Goal: Transaction & Acquisition: Purchase product/service

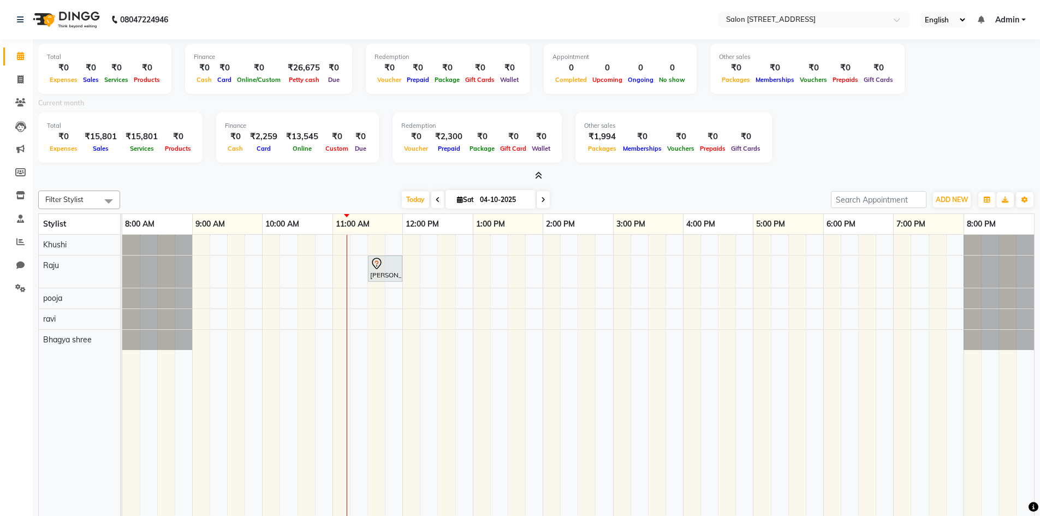
click at [734, 469] on td at bounding box center [727, 406] width 17 height 343
click at [783, 479] on td at bounding box center [779, 406] width 17 height 343
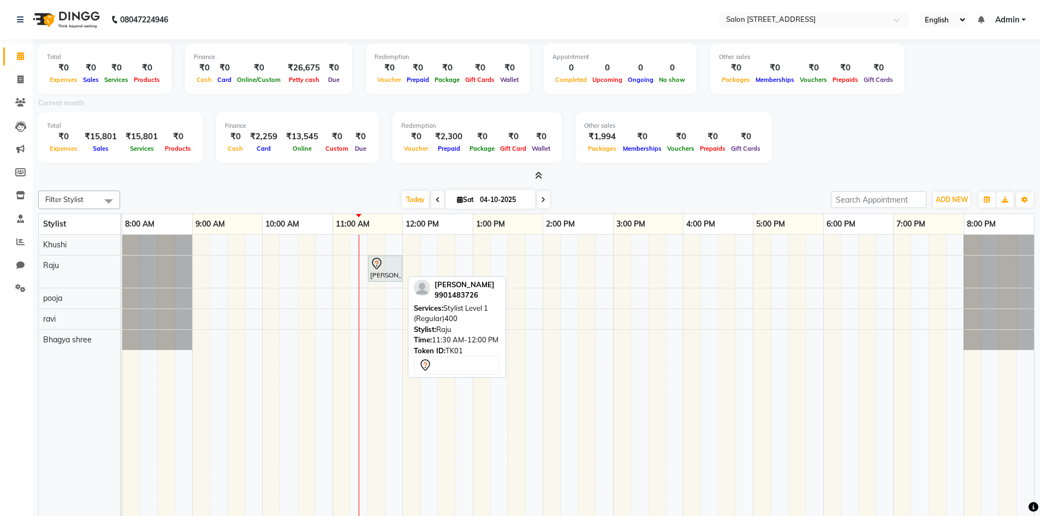
click at [396, 276] on div "nithesh, TK01, 11:30 AM-12:00 PM, Stylist Level 1 (Regular)400" at bounding box center [385, 268] width 32 height 23
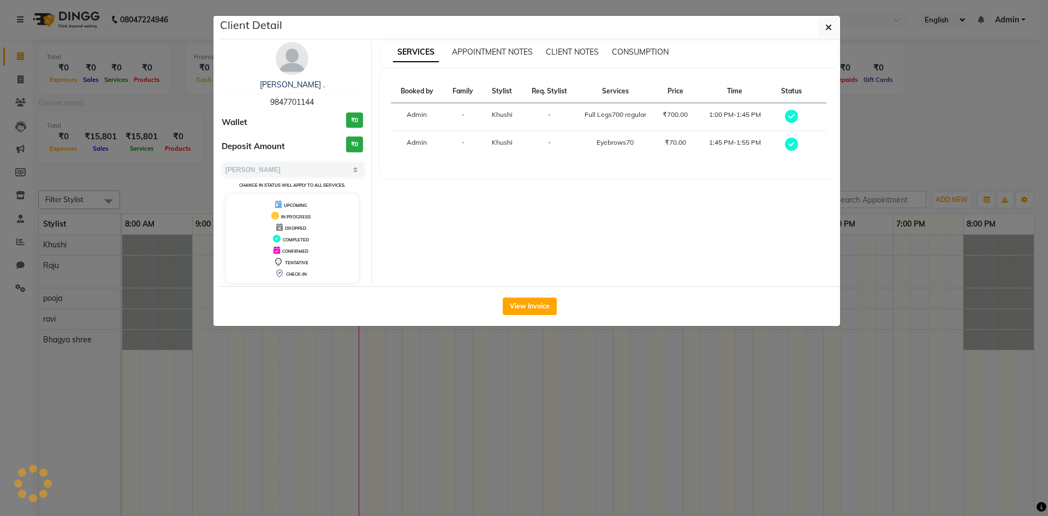
select select "7"
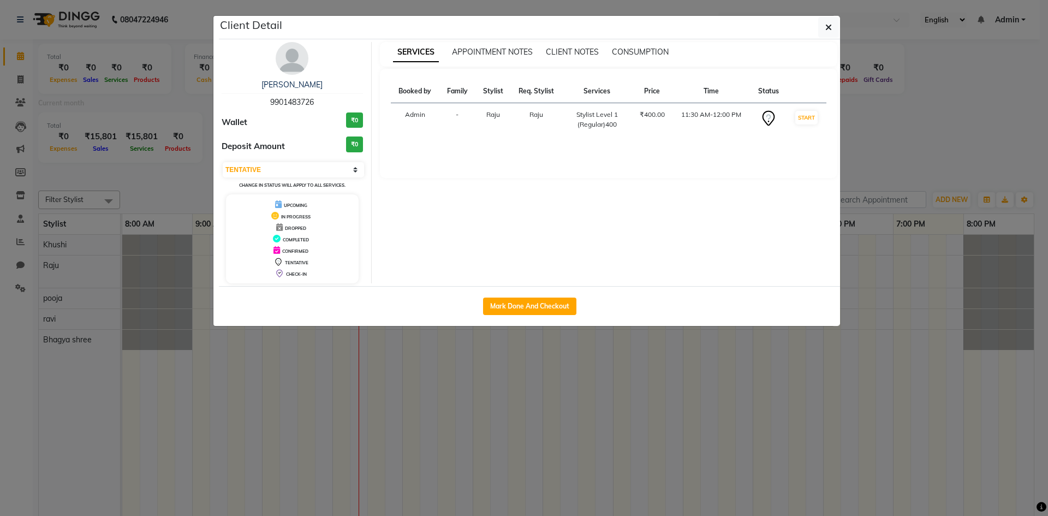
drag, startPoint x: 269, startPoint y: 99, endPoint x: 318, endPoint y: 107, distance: 50.3
click at [318, 107] on div "nithesh 9901483726" at bounding box center [292, 93] width 141 height 29
copy span "9901483726"
click at [831, 28] on icon "button" at bounding box center [829, 27] width 7 height 9
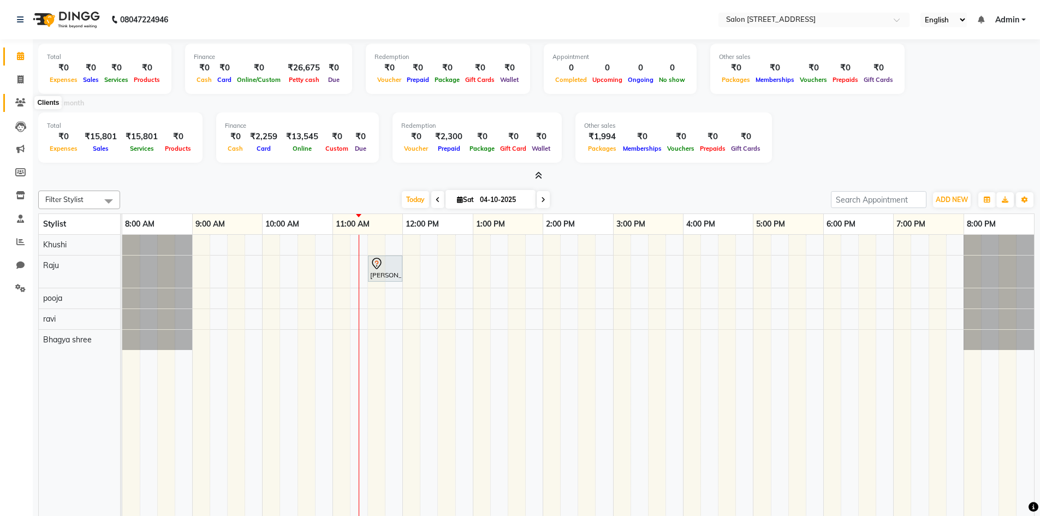
click at [17, 103] on icon at bounding box center [20, 102] width 10 height 8
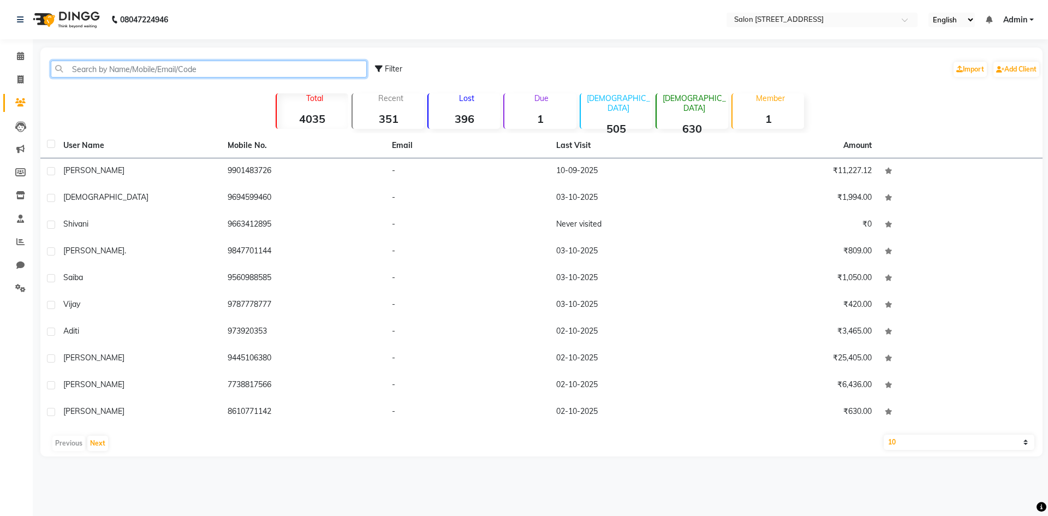
click at [106, 72] on input "text" at bounding box center [209, 69] width 316 height 17
paste input "9901483726"
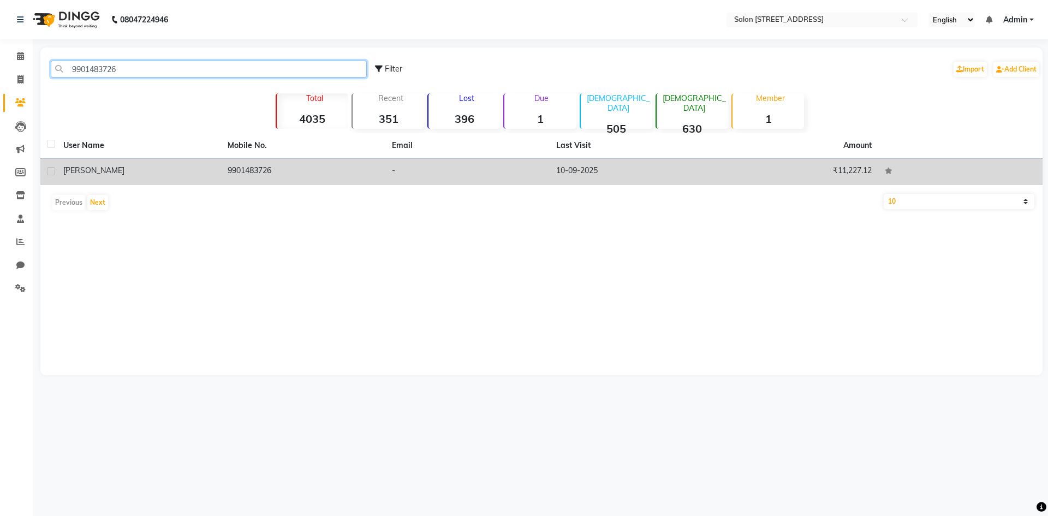
type input "9901483726"
click at [586, 168] on td "10-09-2025" at bounding box center [632, 171] width 164 height 27
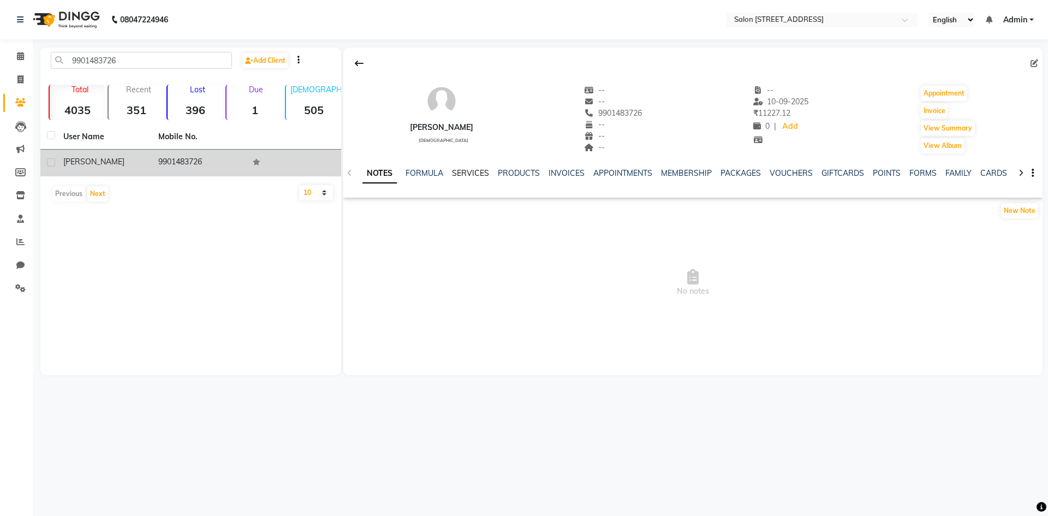
click at [462, 168] on link "SERVICES" at bounding box center [470, 173] width 37 height 10
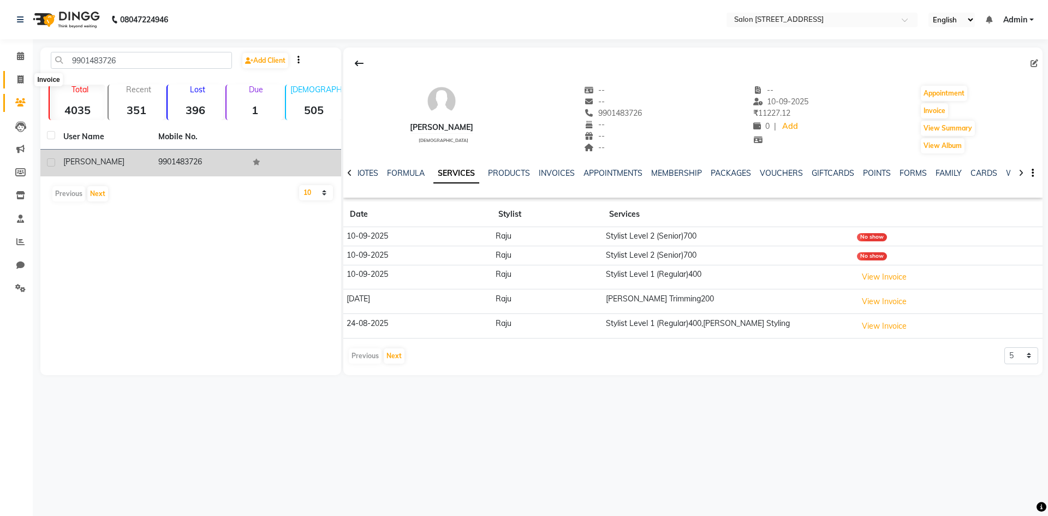
click at [21, 81] on icon at bounding box center [20, 79] width 6 height 8
select select "service"
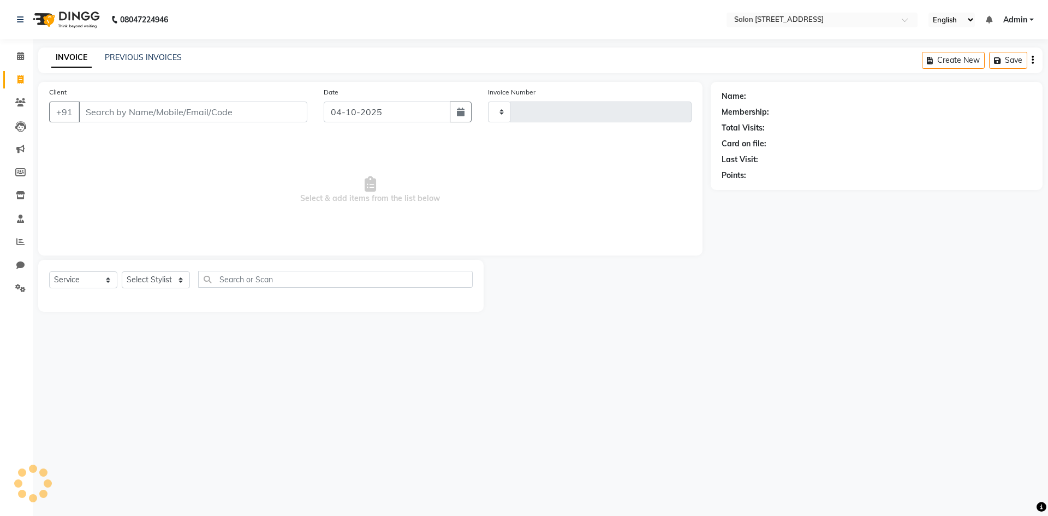
type input "0953"
select select "7707"
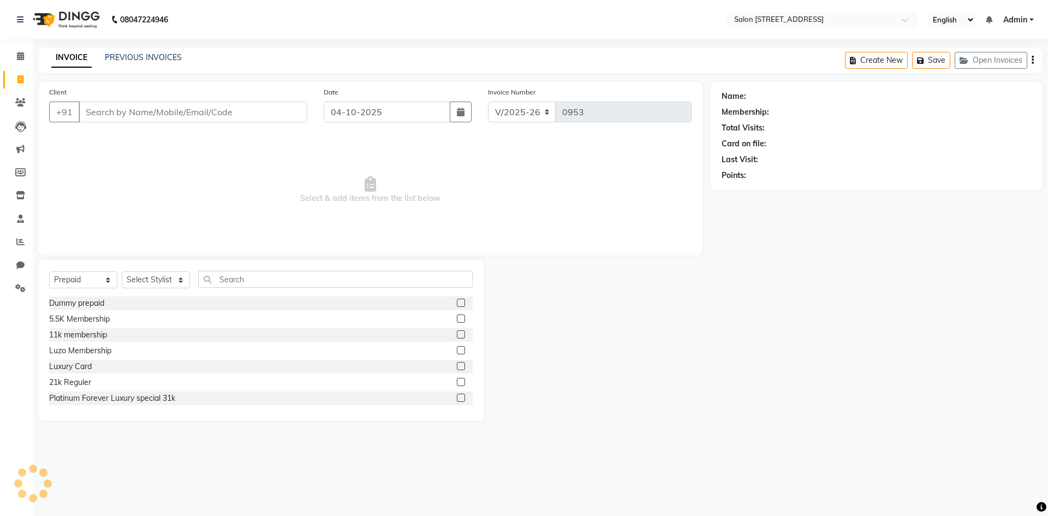
click at [150, 190] on span "Select & add items from the list below" at bounding box center [370, 189] width 643 height 109
click at [137, 223] on span "Select & add items from the list below" at bounding box center [370, 189] width 643 height 109
click at [97, 283] on select "Select Service Product Membership Package Voucher Prepaid Gift Card" at bounding box center [83, 279] width 68 height 17
select select "service"
click at [49, 271] on select "Select Service Product Membership Package Voucher Prepaid Gift Card" at bounding box center [83, 279] width 68 height 17
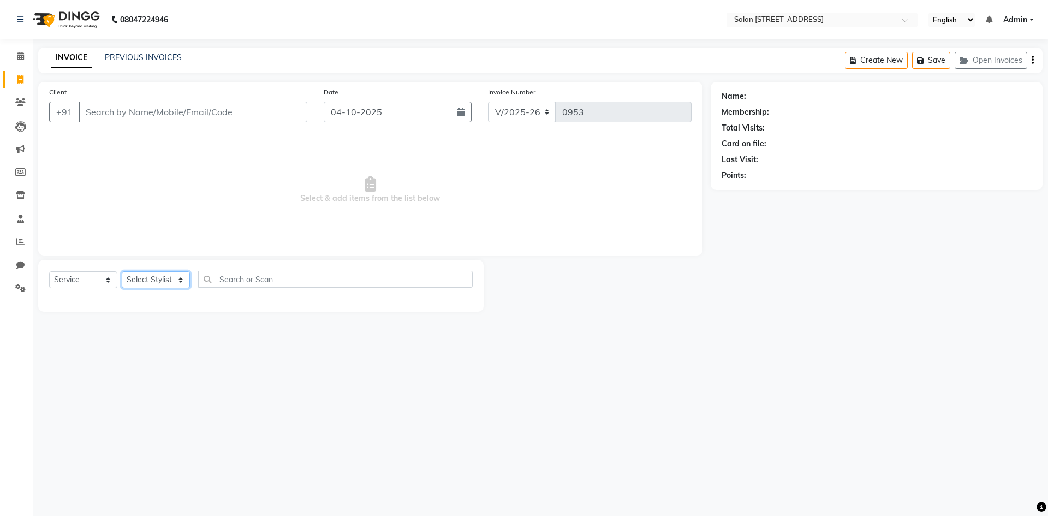
click at [139, 279] on select "Select Stylist Admin Bhagya shree Bhupendra Khushi Lune Lego pooja Raju ravi" at bounding box center [156, 279] width 68 height 17
click at [142, 282] on select "Select Stylist Admin Bhagya shree Bhupendra Khushi Lune Lego pooja Raju ravi" at bounding box center [156, 279] width 68 height 17
click at [200, 150] on span "Select & add items from the list below" at bounding box center [370, 189] width 643 height 109
click at [156, 59] on link "PREVIOUS INVOICES" at bounding box center [143, 57] width 77 height 10
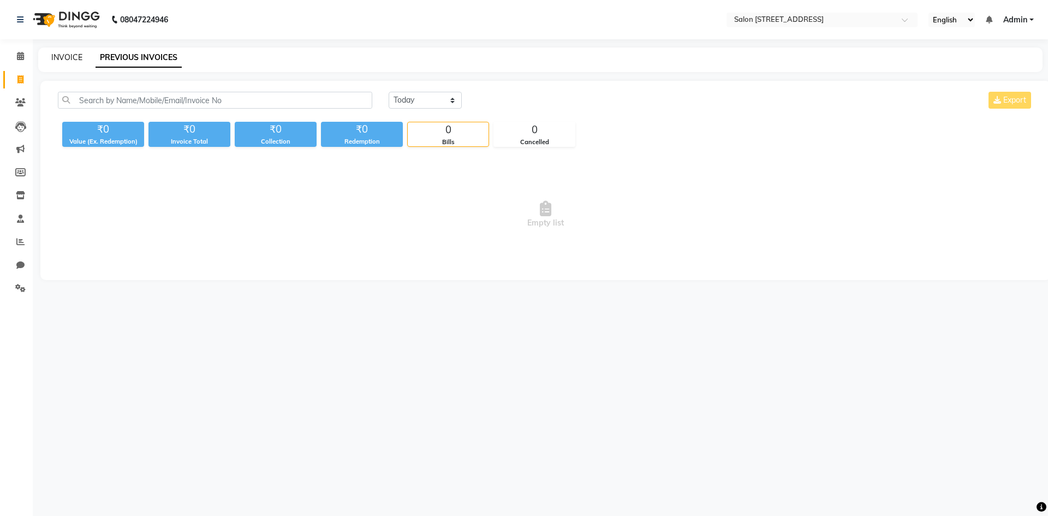
click at [72, 56] on link "INVOICE" at bounding box center [66, 57] width 31 height 10
select select "service"
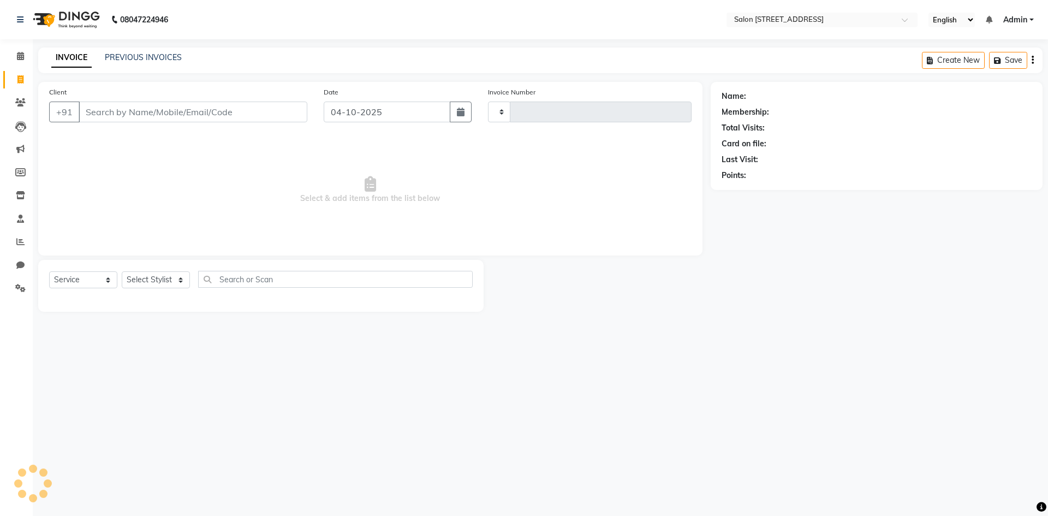
type input "0953"
select select "7707"
select select "P"
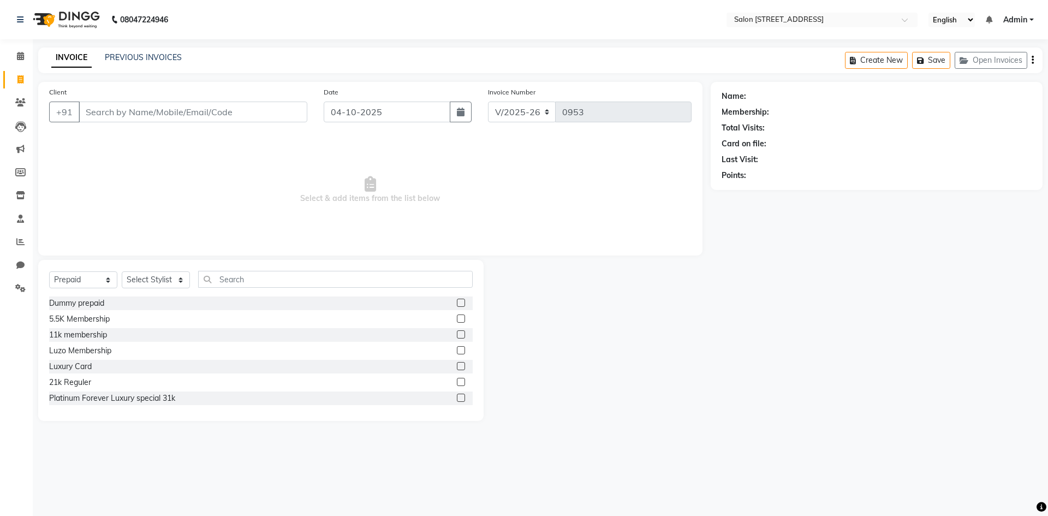
click at [147, 183] on span "Select & add items from the list below" at bounding box center [370, 189] width 643 height 109
click at [202, 176] on span "Select & add items from the list below" at bounding box center [370, 189] width 643 height 109
click at [625, 406] on div at bounding box center [597, 340] width 227 height 161
click at [149, 54] on link "PREVIOUS INVOICES" at bounding box center [143, 57] width 77 height 10
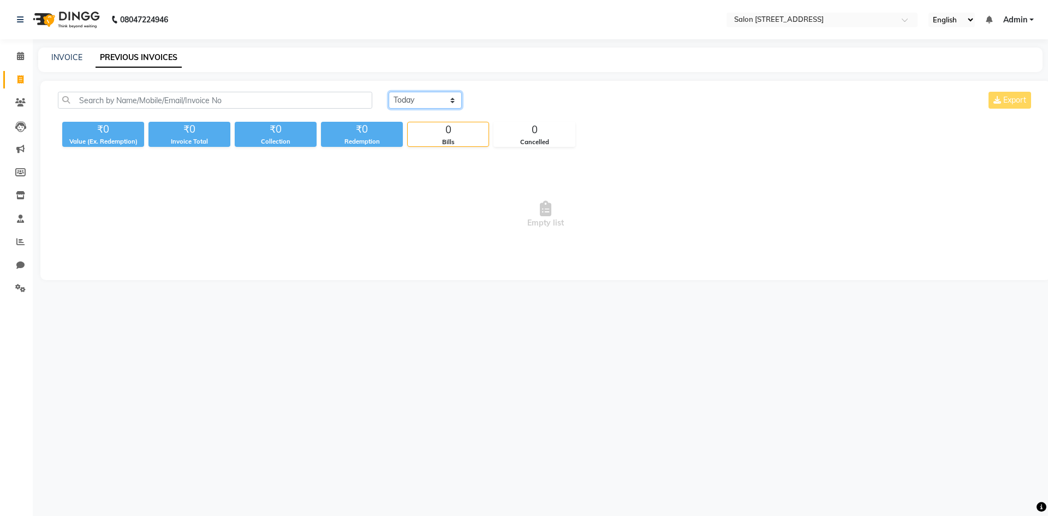
drag, startPoint x: 418, startPoint y: 101, endPoint x: 417, endPoint y: 108, distance: 6.6
click at [417, 105] on select "Today Yesterday Custom Range" at bounding box center [425, 100] width 73 height 17
select select "range"
click at [389, 92] on select "Today Yesterday Custom Range" at bounding box center [425, 100] width 73 height 17
click at [531, 99] on input "04-10-2025" at bounding box center [514, 100] width 76 height 15
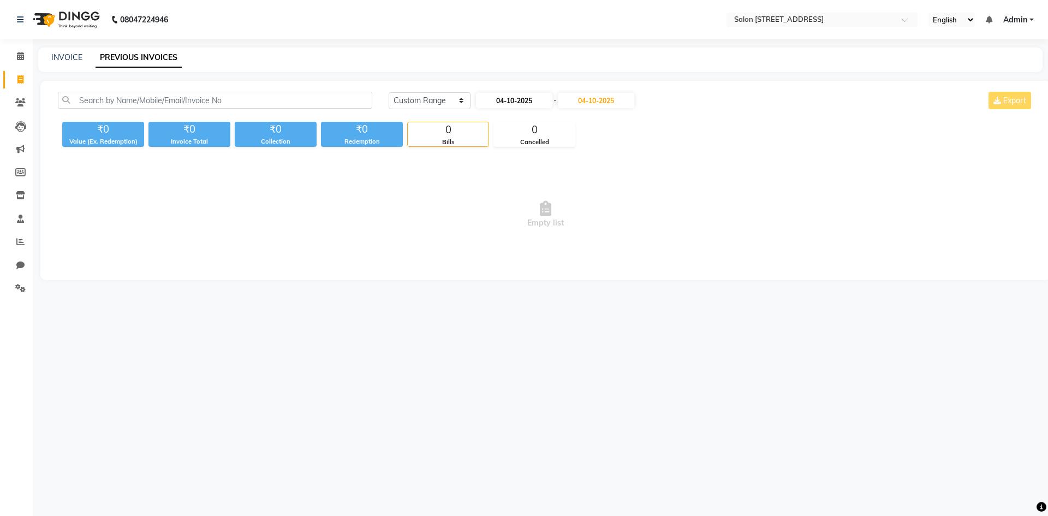
select select "10"
select select "2025"
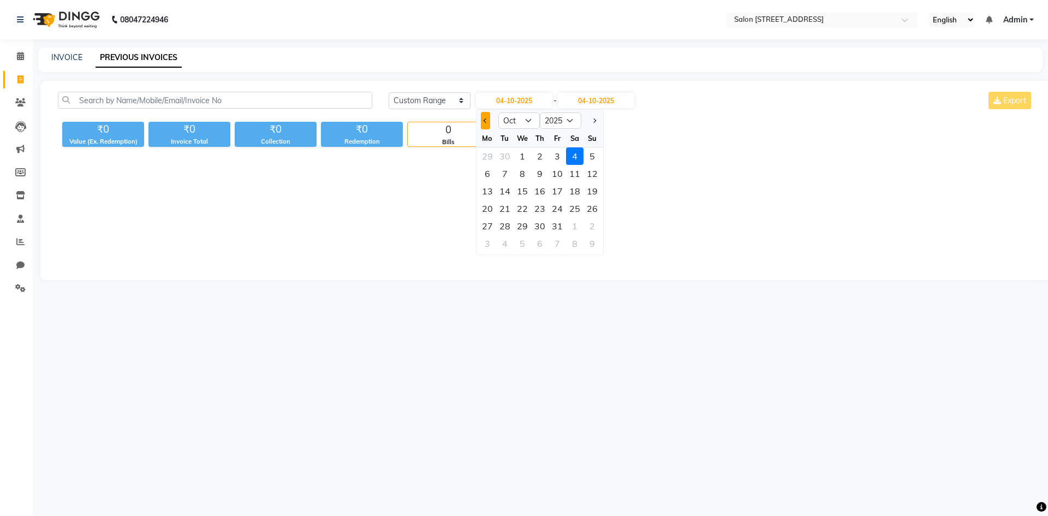
click at [488, 123] on button "Previous month" at bounding box center [485, 120] width 9 height 17
select select "9"
click at [542, 206] on div "25" at bounding box center [539, 208] width 17 height 17
type input "25-09-2025"
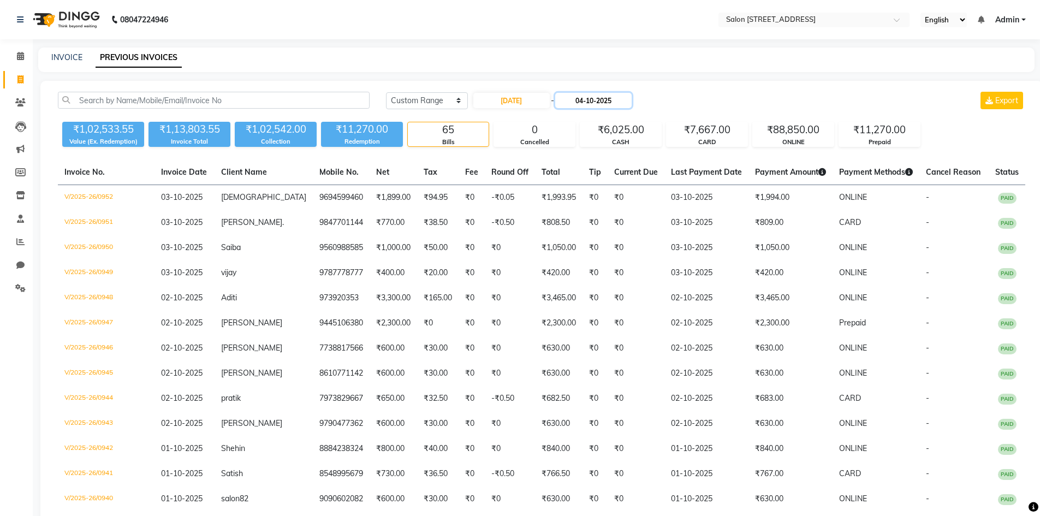
click at [606, 99] on input "04-10-2025" at bounding box center [593, 100] width 76 height 15
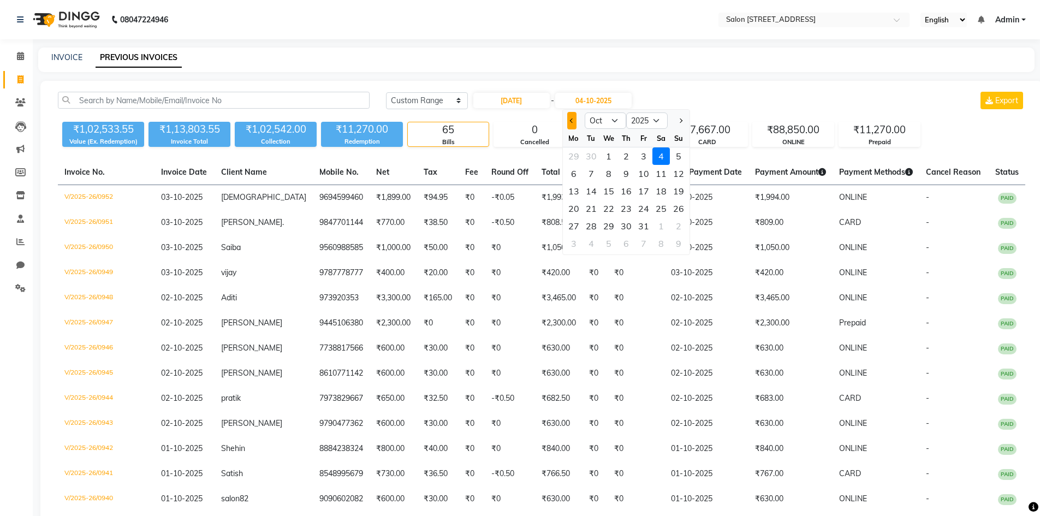
click at [572, 120] on span "Previous month" at bounding box center [572, 120] width 4 height 4
select select "9"
click at [632, 210] on div "25" at bounding box center [626, 208] width 17 height 17
type input "25-09-2025"
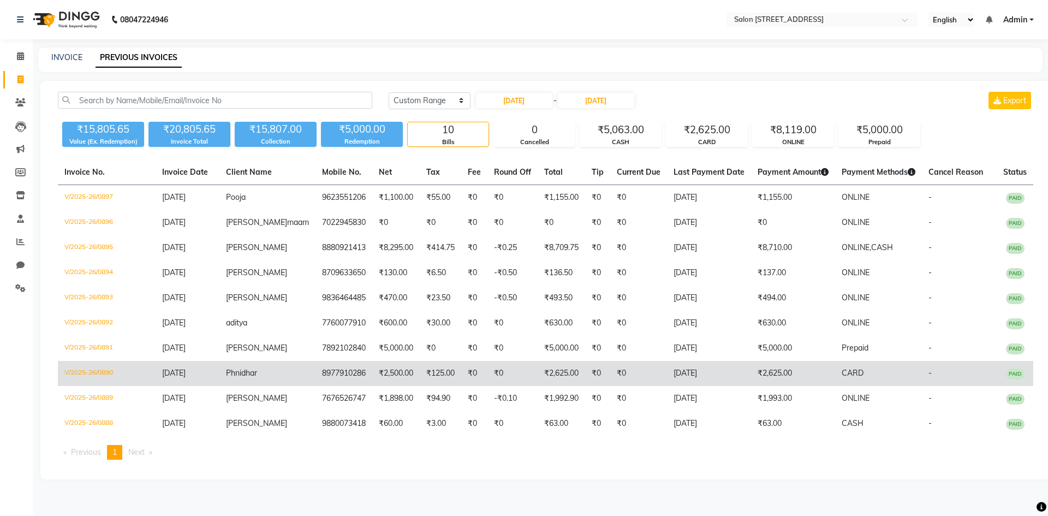
click at [383, 377] on td "₹2,500.00" at bounding box center [396, 373] width 48 height 25
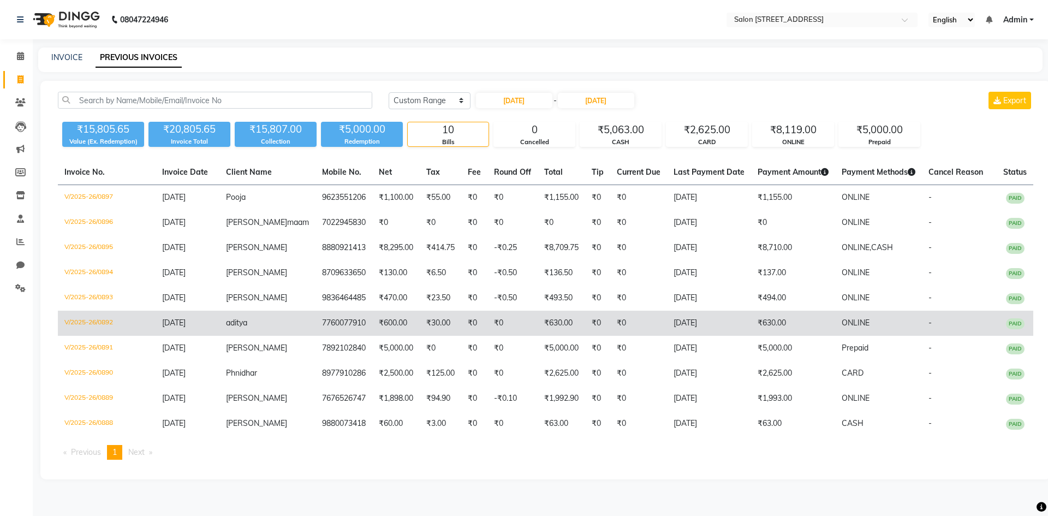
click at [318, 328] on td "7760077910" at bounding box center [344, 323] width 57 height 25
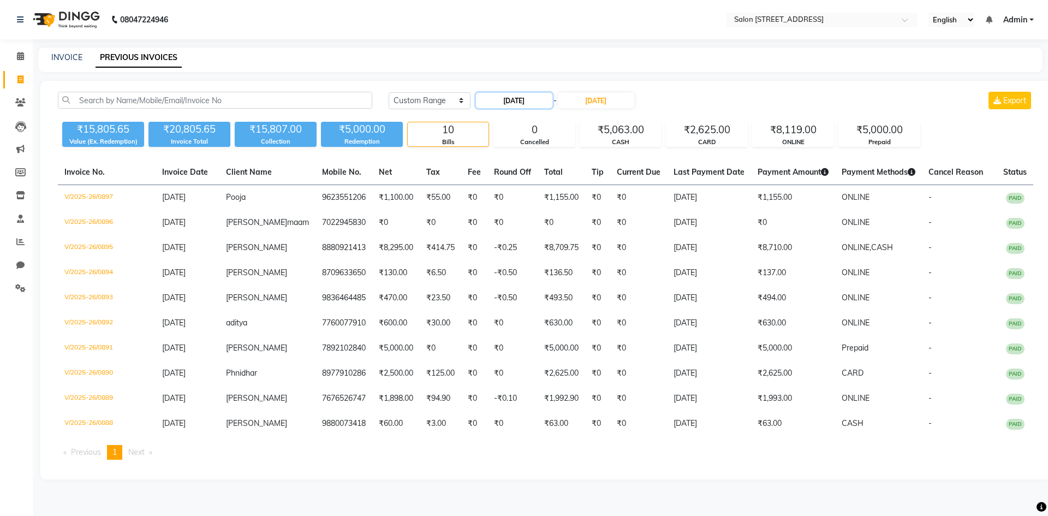
click at [500, 99] on input "25-09-2025" at bounding box center [514, 100] width 76 height 15
select select "9"
select select "2025"
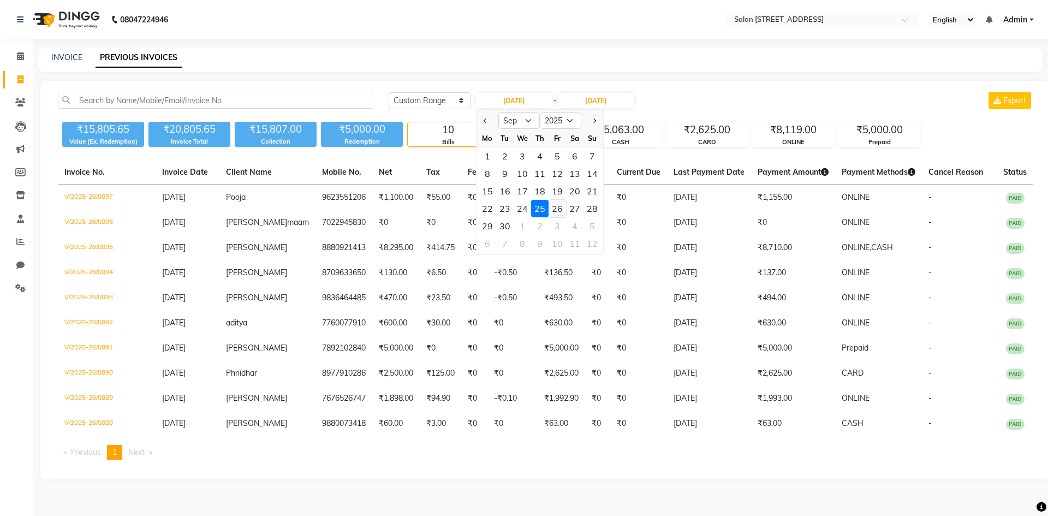
click at [561, 202] on div "26" at bounding box center [557, 208] width 17 height 17
type input "26-09-2025"
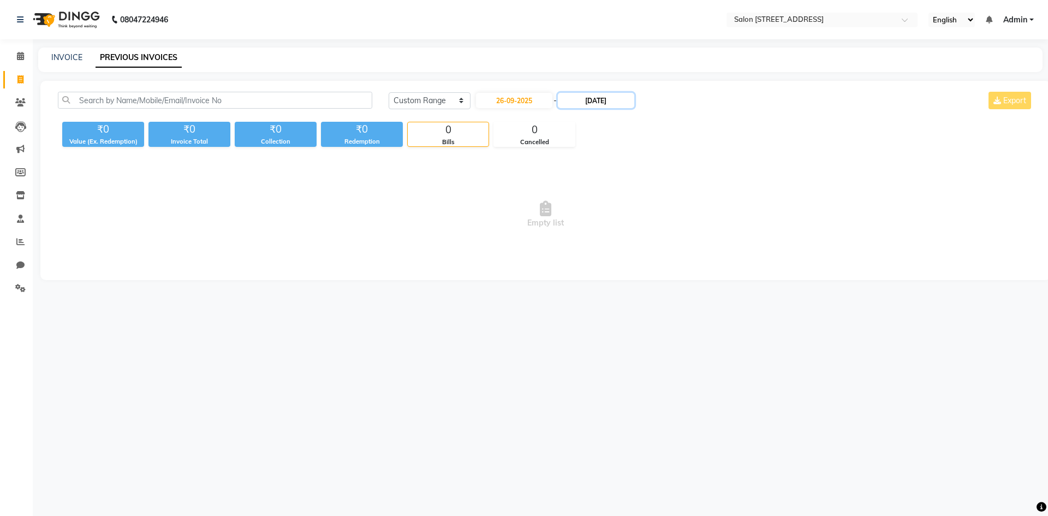
click at [606, 105] on input "25-09-2025" at bounding box center [596, 100] width 76 height 15
click at [649, 211] on div "26" at bounding box center [646, 208] width 17 height 17
type input "26-09-2025"
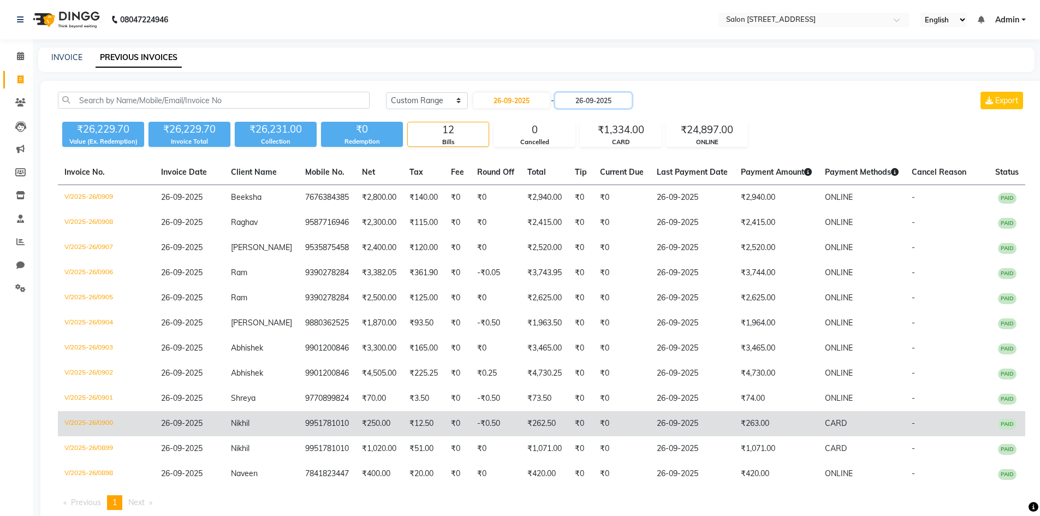
scroll to position [30, 0]
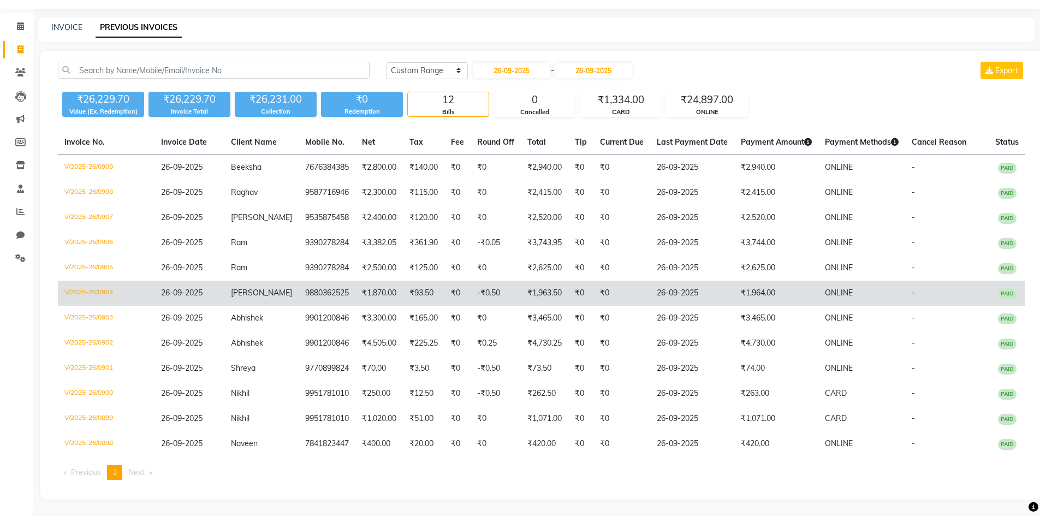
click at [365, 289] on td "₹1,870.00" at bounding box center [379, 293] width 48 height 25
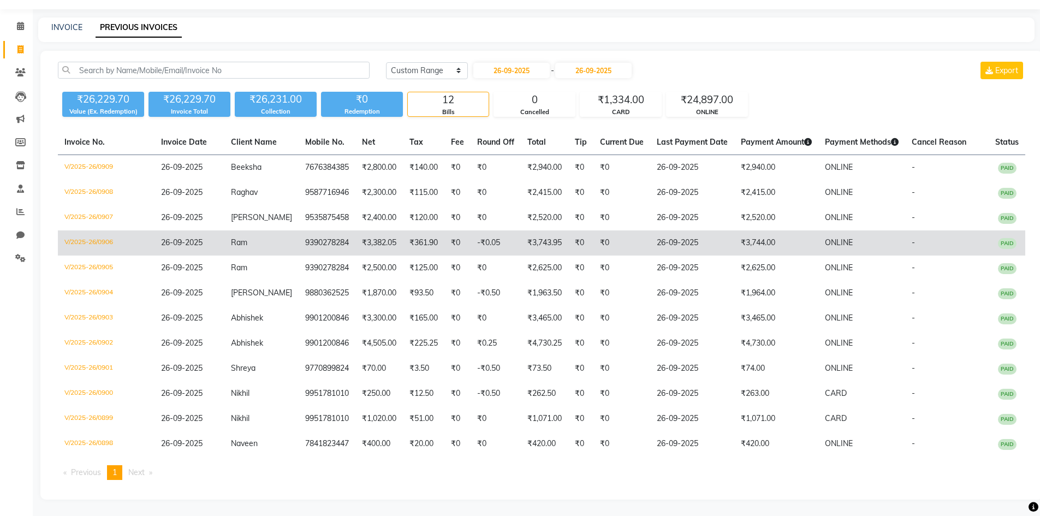
click at [323, 239] on td "9390278284" at bounding box center [327, 242] width 57 height 25
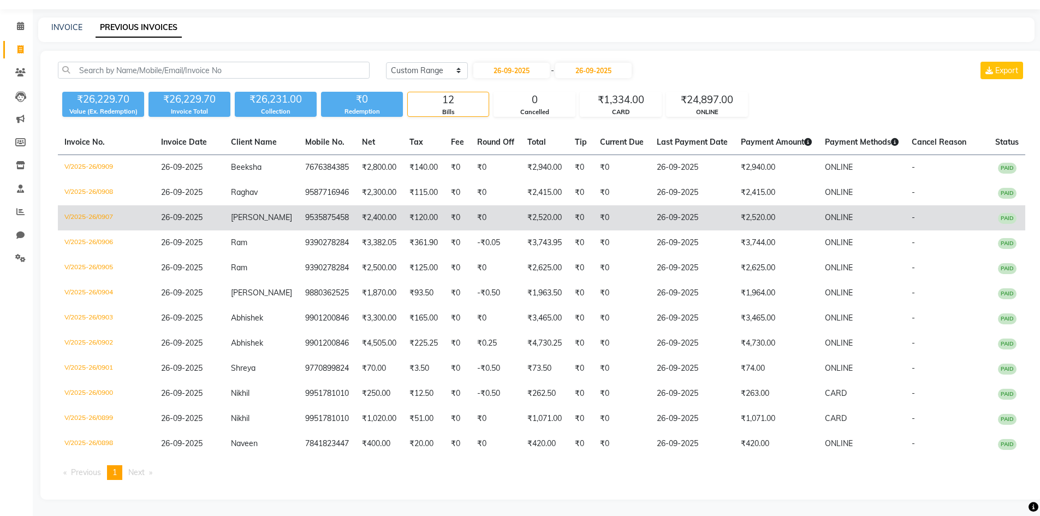
click at [320, 213] on td "9535875458" at bounding box center [327, 217] width 57 height 25
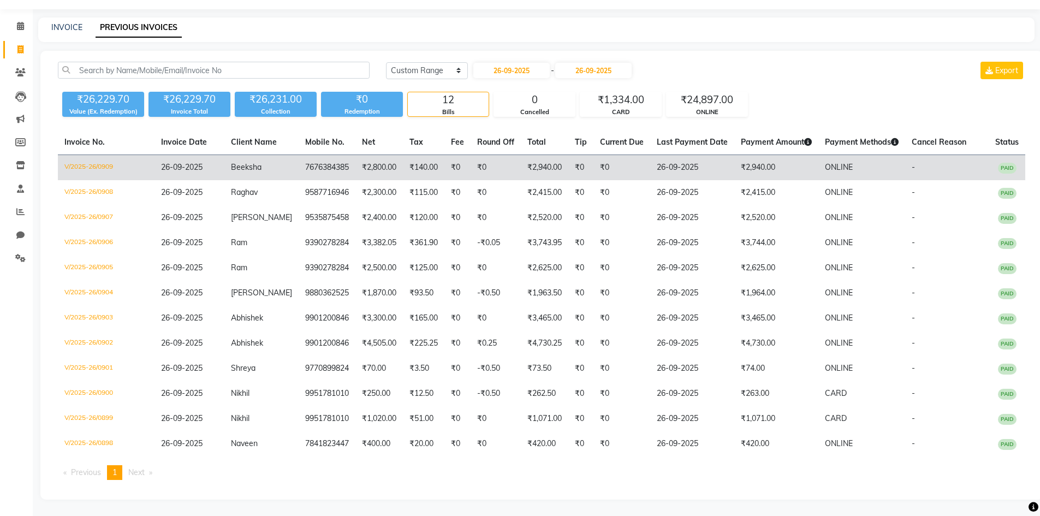
click at [431, 173] on td "₹140.00" at bounding box center [424, 168] width 42 height 26
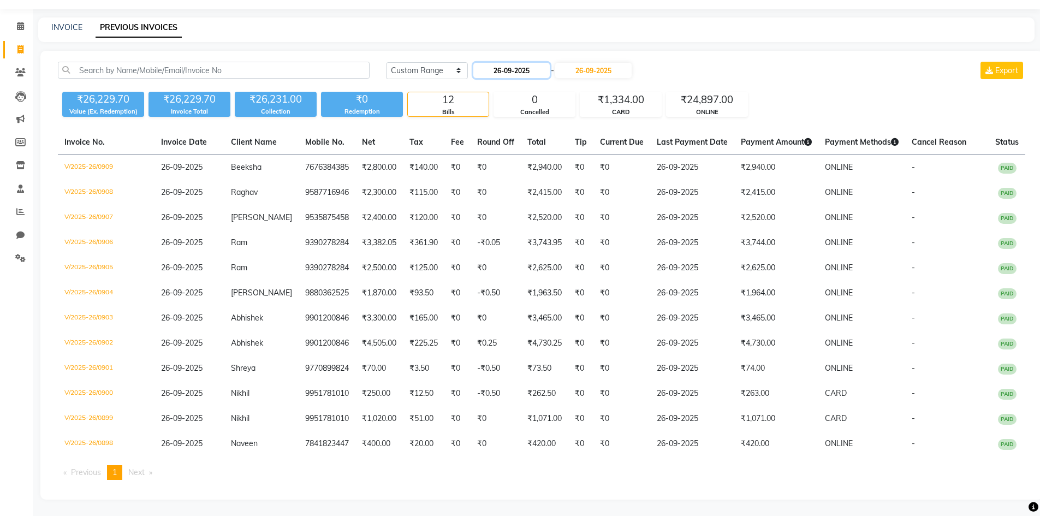
click at [533, 72] on input "26-09-2025" at bounding box center [511, 70] width 76 height 15
select select "9"
select select "2025"
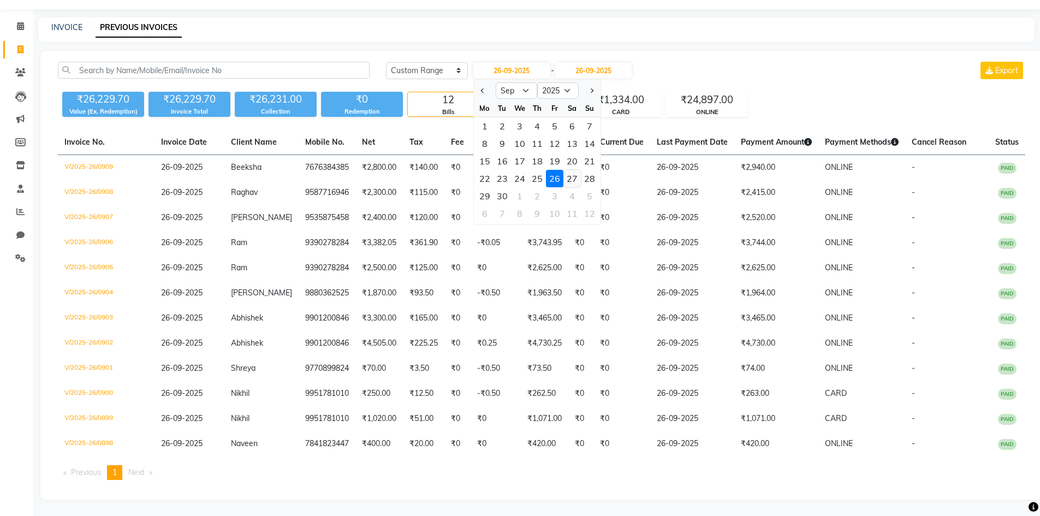
click at [574, 179] on div "27" at bounding box center [572, 178] width 17 height 17
type input "27-09-2025"
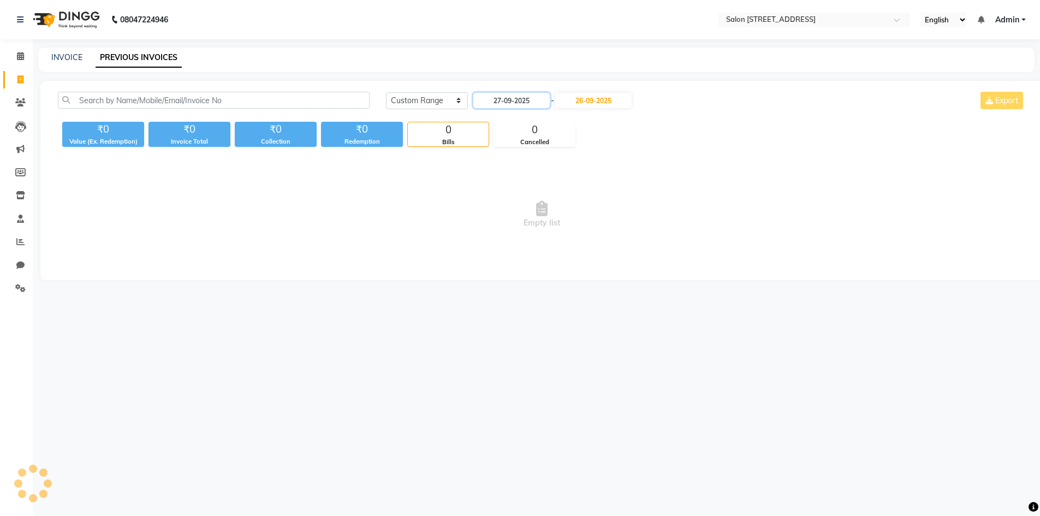
scroll to position [0, 0]
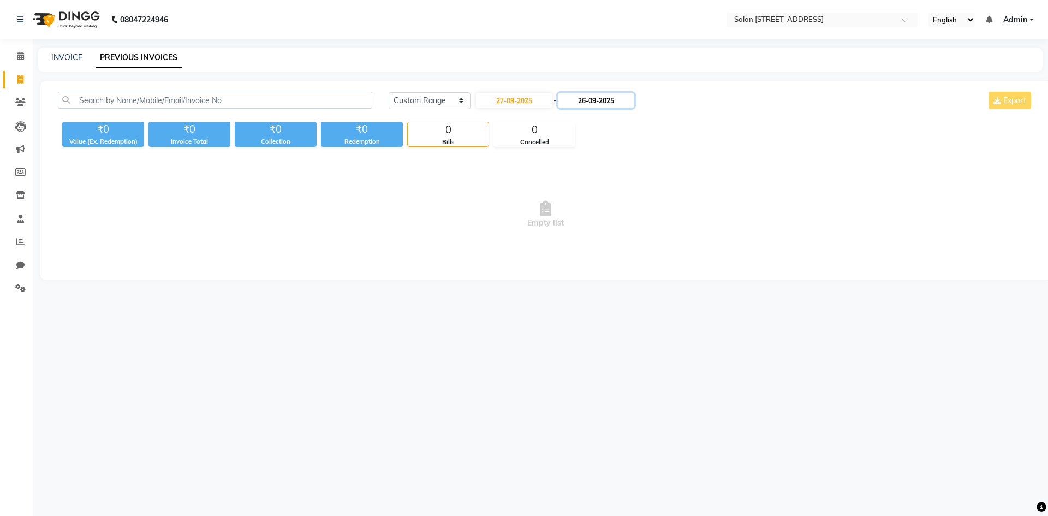
click at [601, 107] on input "26-09-2025" at bounding box center [596, 100] width 76 height 15
click at [662, 211] on div "27" at bounding box center [663, 208] width 17 height 17
type input "27-09-2025"
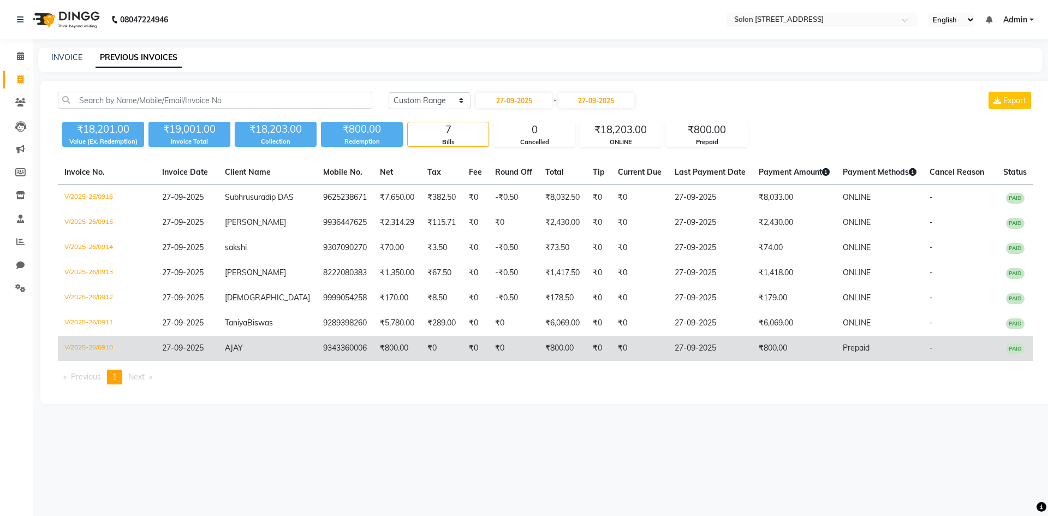
click at [394, 361] on td "₹800.00" at bounding box center [398, 348] width 48 height 25
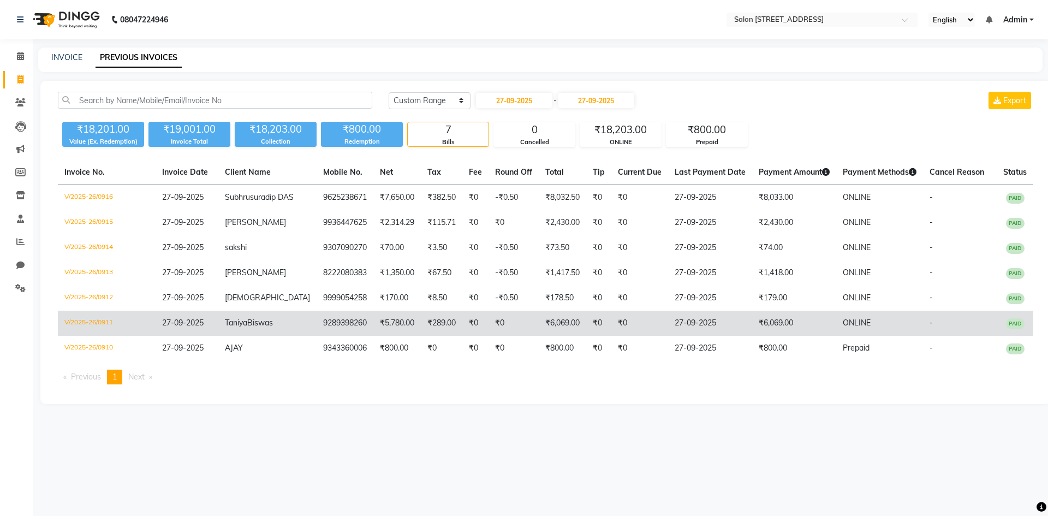
click at [345, 329] on td "9289398260" at bounding box center [345, 323] width 57 height 25
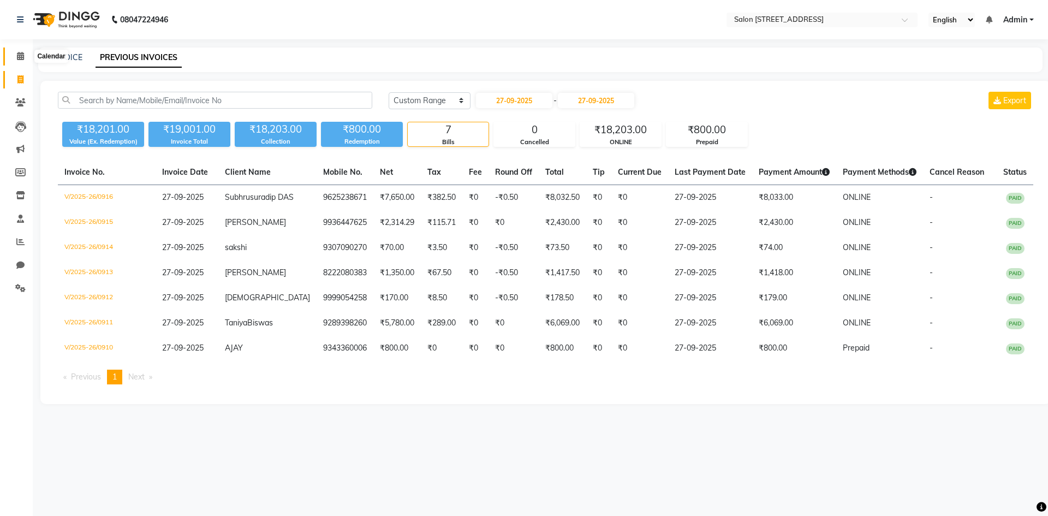
click at [22, 60] on icon at bounding box center [20, 56] width 7 height 8
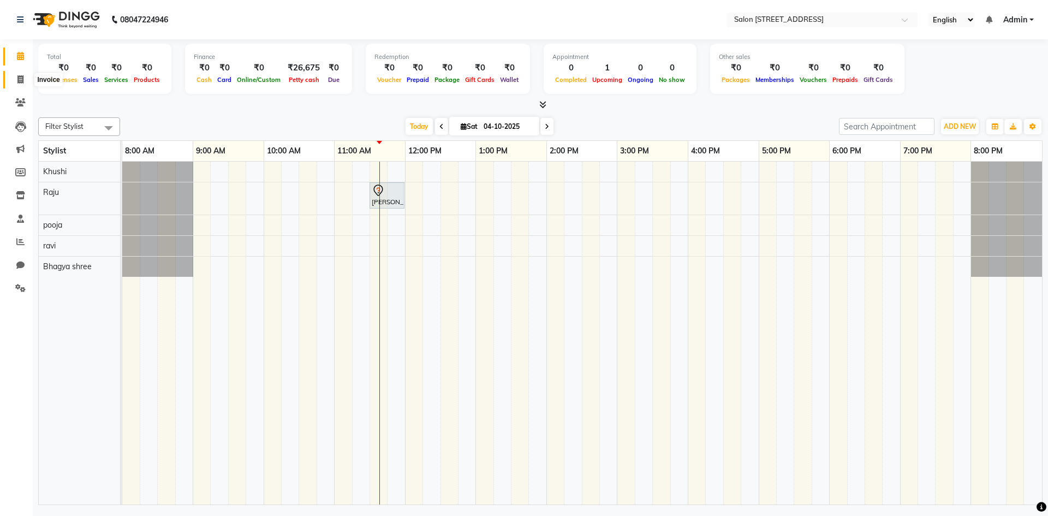
click at [19, 78] on icon at bounding box center [20, 79] width 6 height 8
select select "service"
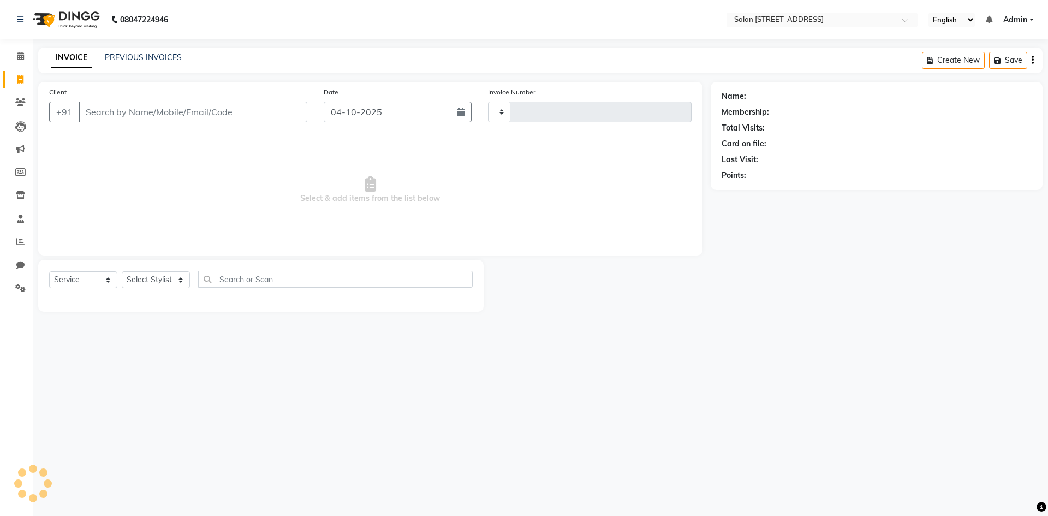
type input "0953"
select select "7707"
select select "P"
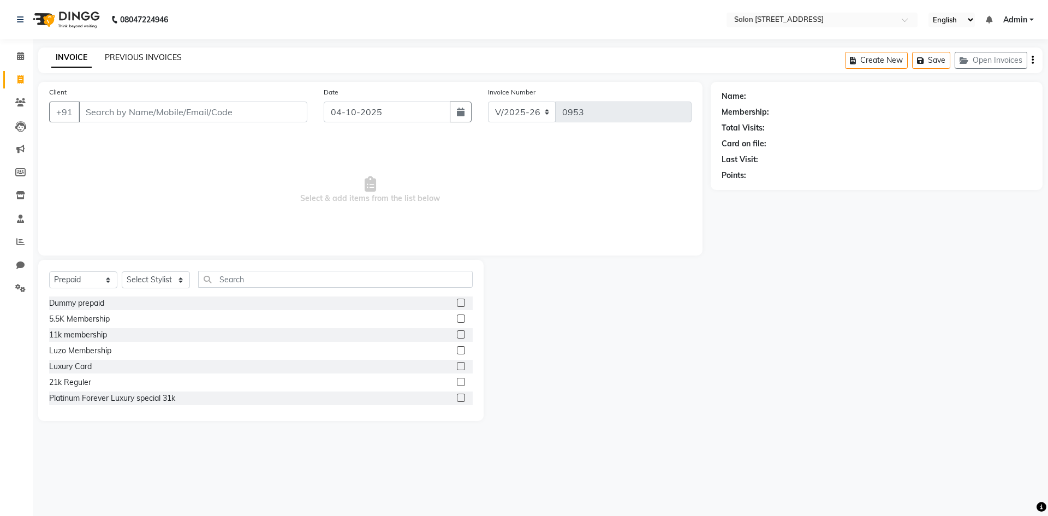
click at [149, 60] on link "PREVIOUS INVOICES" at bounding box center [143, 57] width 77 height 10
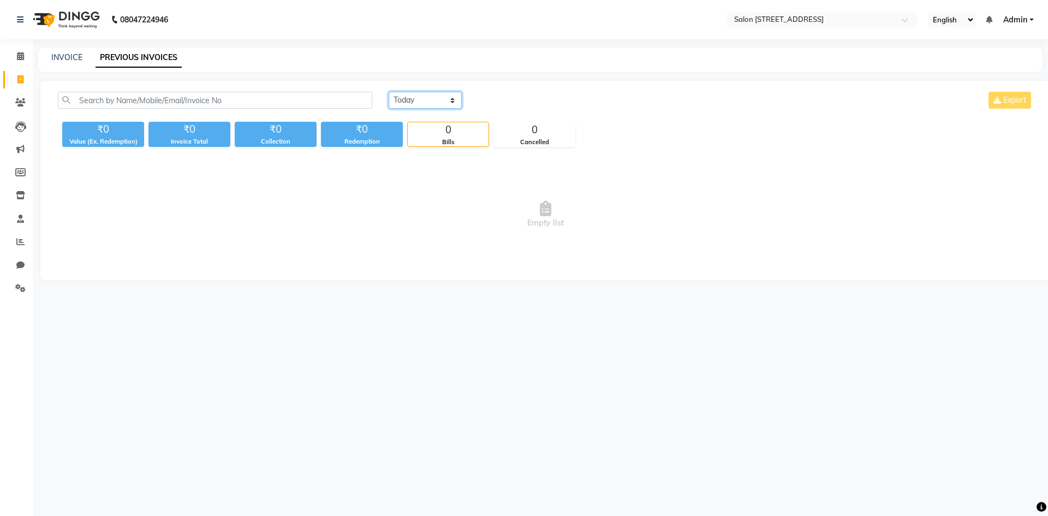
click at [425, 104] on select "Today Yesterday Custom Range" at bounding box center [425, 100] width 73 height 17
select select "range"
click at [389, 92] on select "Today Yesterday Custom Range" at bounding box center [425, 100] width 73 height 17
click at [528, 104] on input "04-10-2025" at bounding box center [514, 100] width 76 height 15
select select "10"
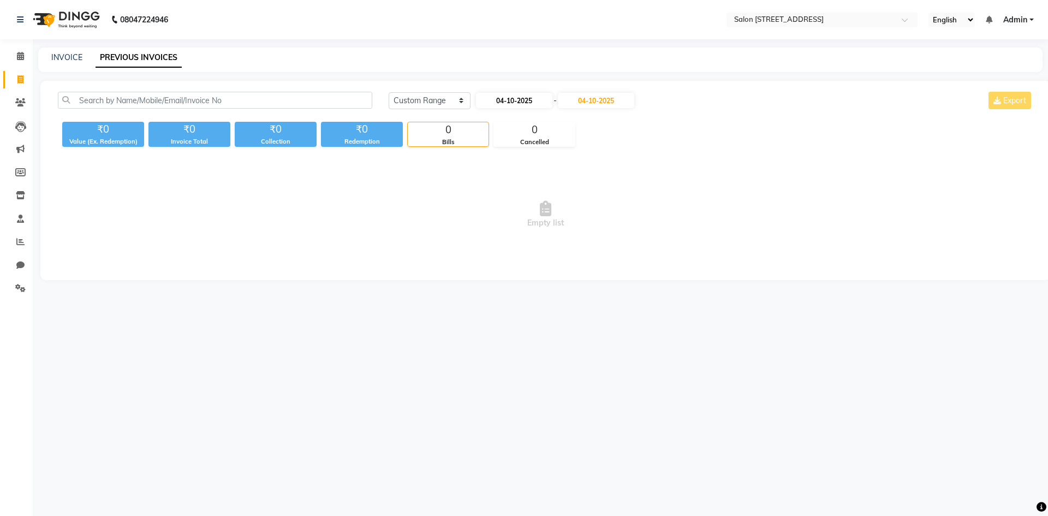
select select "2025"
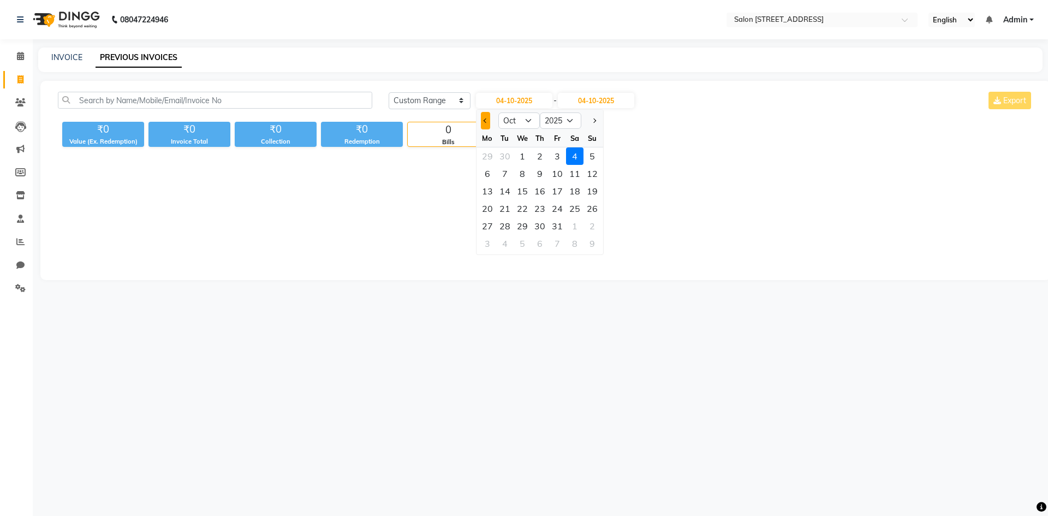
click at [482, 123] on button "Previous month" at bounding box center [485, 120] width 9 height 17
select select "9"
click at [568, 209] on div "27" at bounding box center [574, 208] width 17 height 17
type input "27-09-2025"
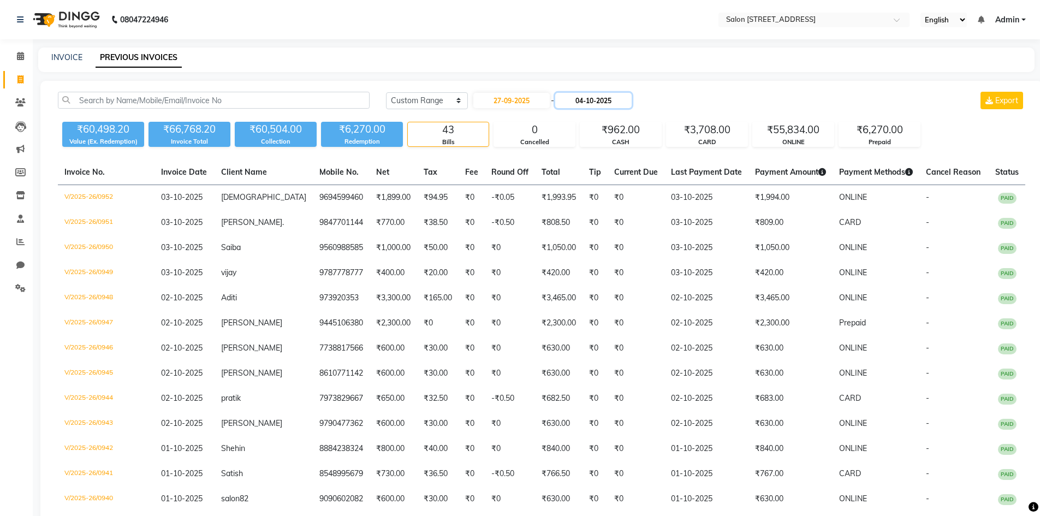
click at [600, 103] on input "04-10-2025" at bounding box center [593, 100] width 76 height 15
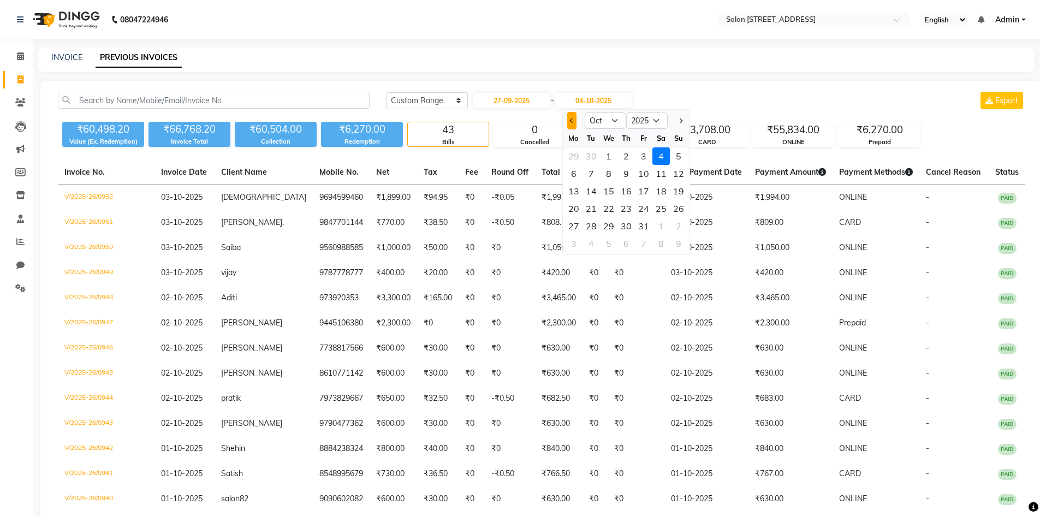
click at [573, 126] on button "Previous month" at bounding box center [571, 120] width 9 height 17
select select "9"
click at [666, 210] on div "27" at bounding box center [661, 208] width 17 height 17
type input "27-09-2025"
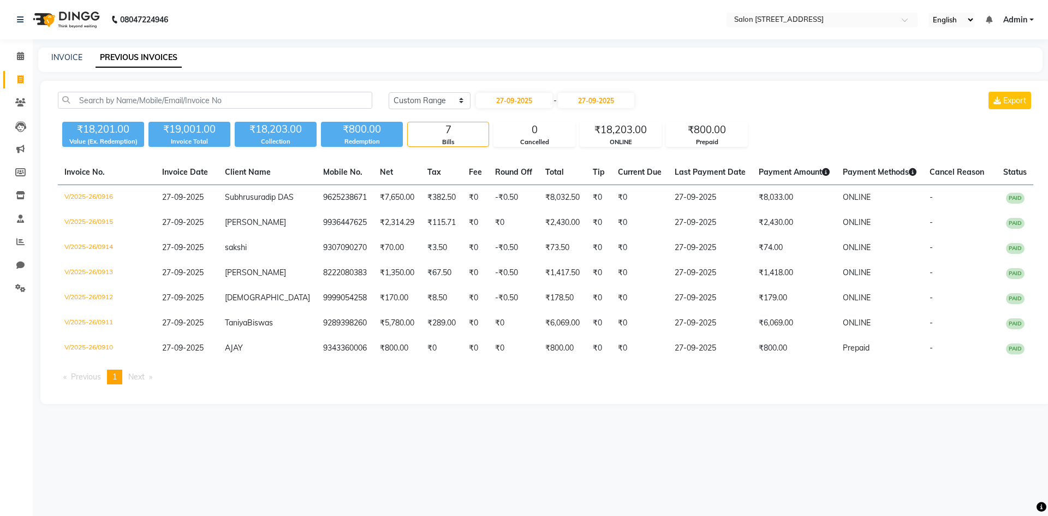
click at [832, 472] on div "08047224946 Select Location × Salon 82, 7th Sector, Hsr Layout English ENGLISH …" at bounding box center [524, 258] width 1048 height 516
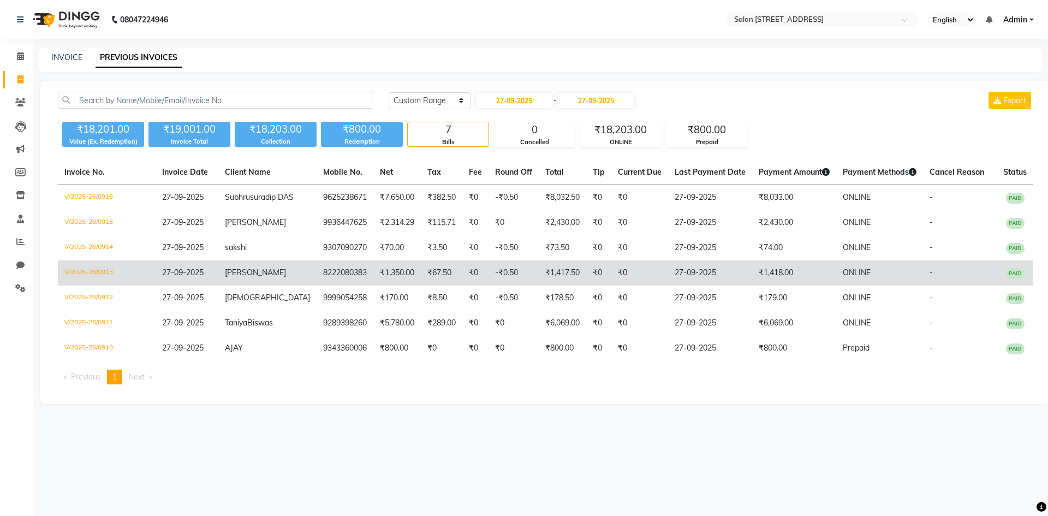
click at [378, 283] on td "₹1,350.00" at bounding box center [398, 272] width 48 height 25
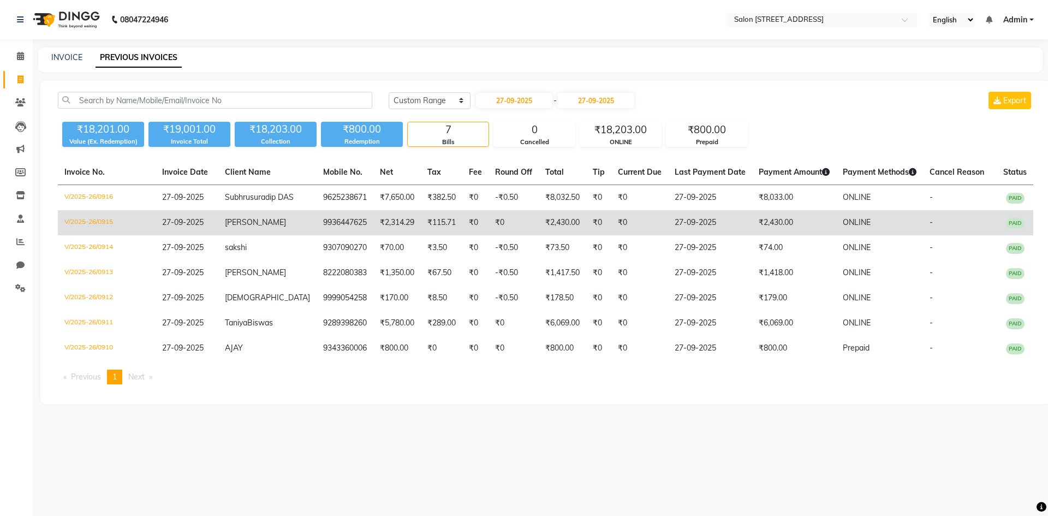
click at [317, 232] on td "9936447625" at bounding box center [345, 222] width 57 height 25
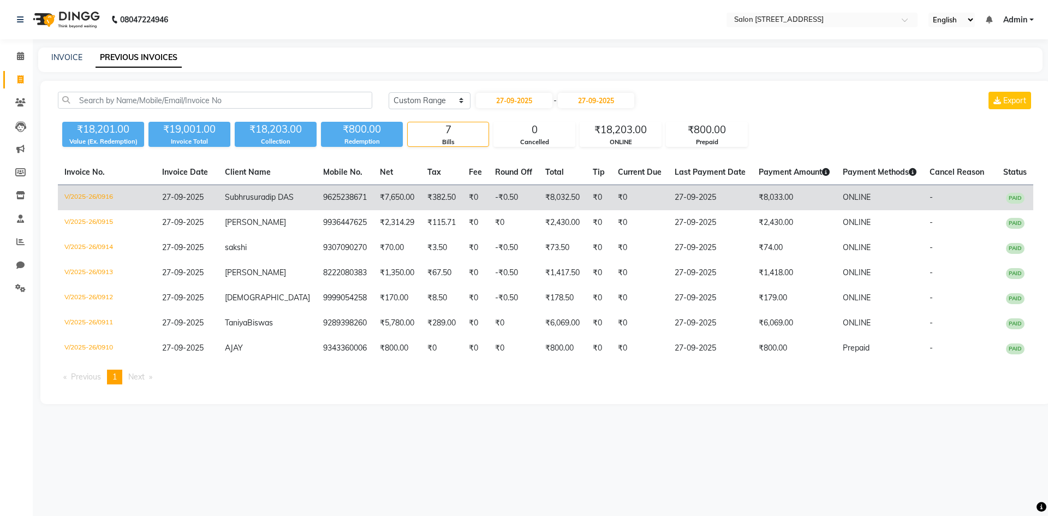
click at [549, 194] on td "₹8,032.50" at bounding box center [563, 198] width 48 height 26
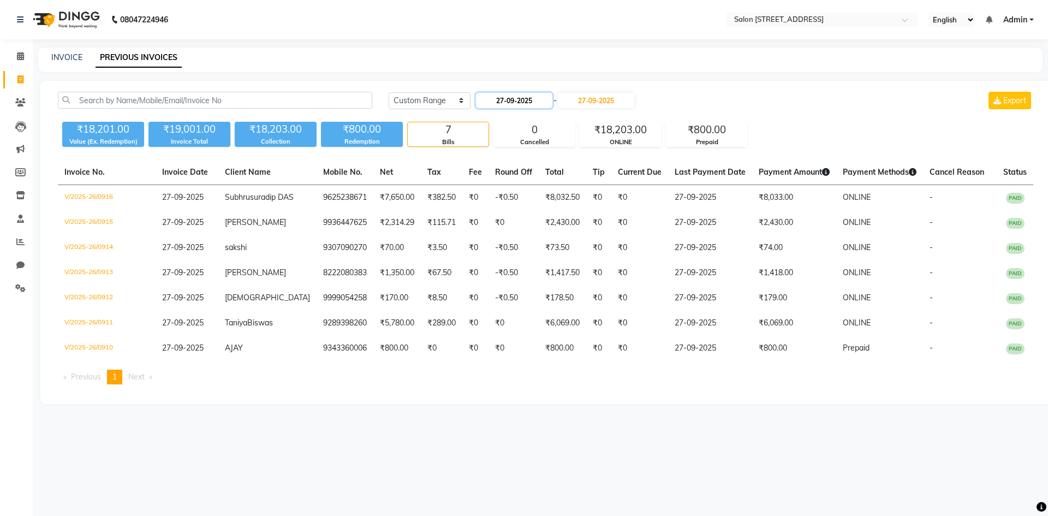
click at [509, 103] on input "27-09-2025" at bounding box center [514, 100] width 76 height 15
select select "9"
select select "2025"
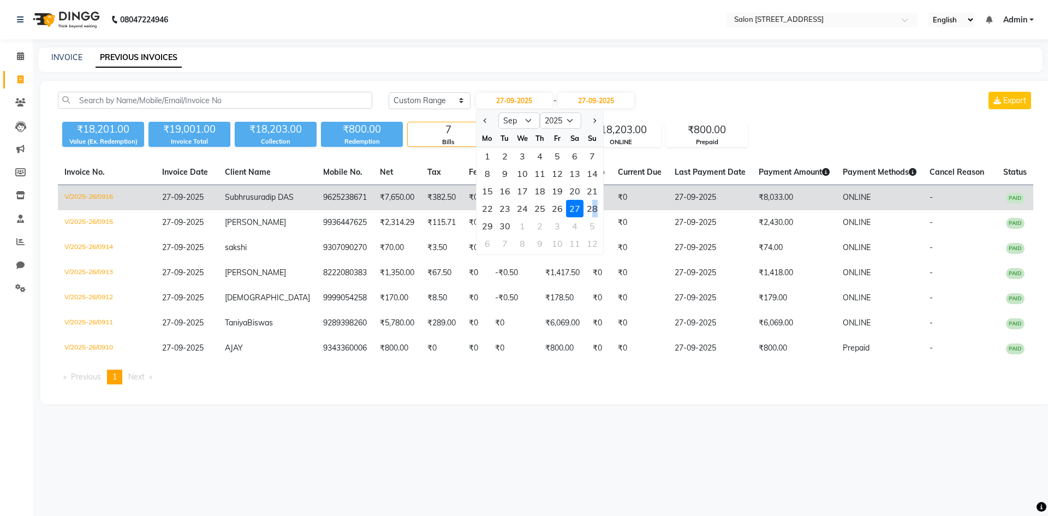
click at [596, 205] on div "28" at bounding box center [592, 208] width 17 height 17
type input "28-09-2025"
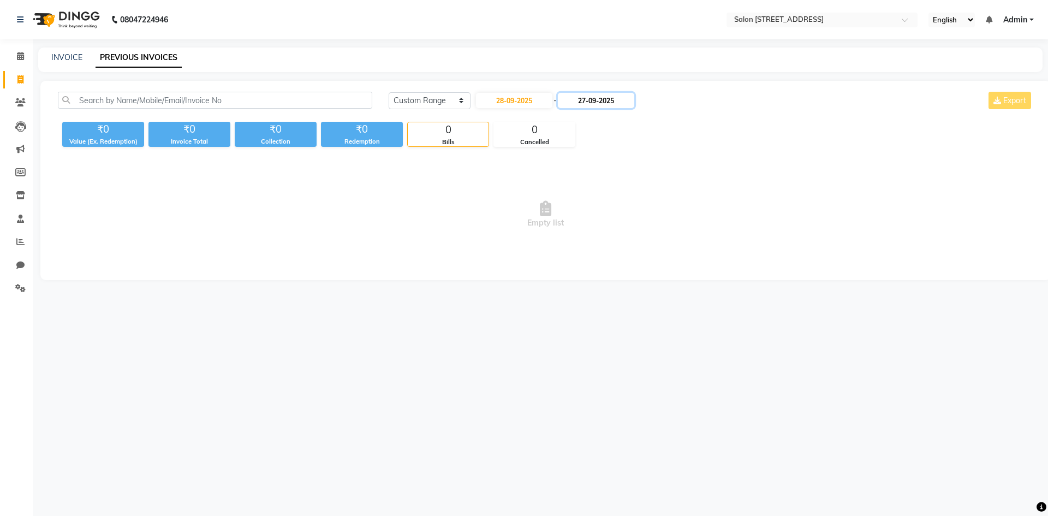
click at [621, 98] on input "27-09-2025" at bounding box center [596, 100] width 76 height 15
click at [685, 210] on div "28" at bounding box center [681, 208] width 17 height 17
type input "28-09-2025"
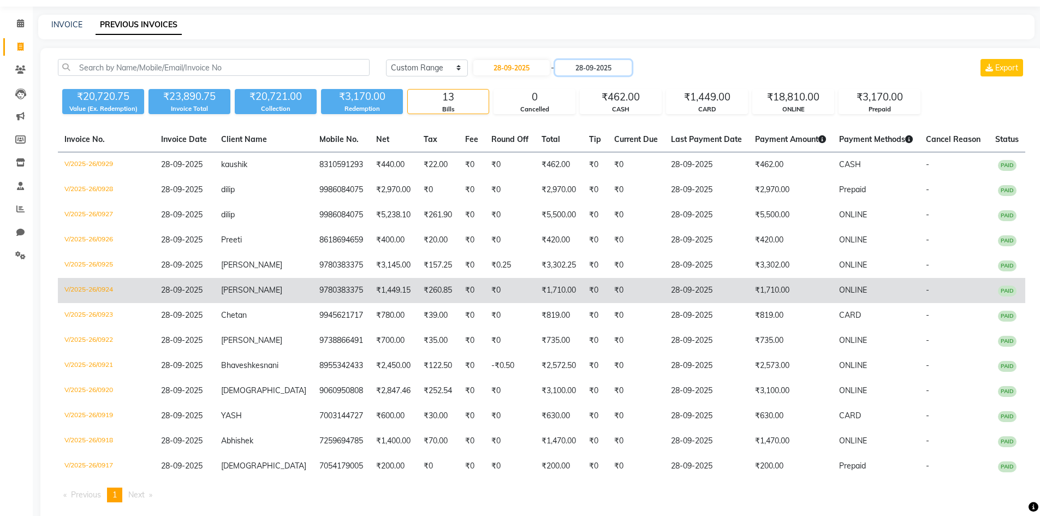
scroll to position [66, 0]
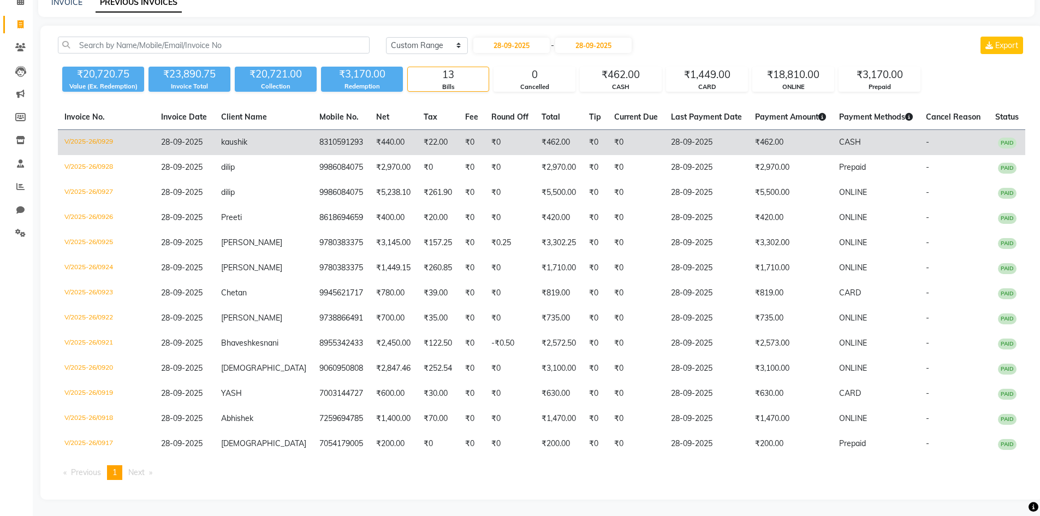
click at [380, 139] on td "₹440.00" at bounding box center [394, 143] width 48 height 26
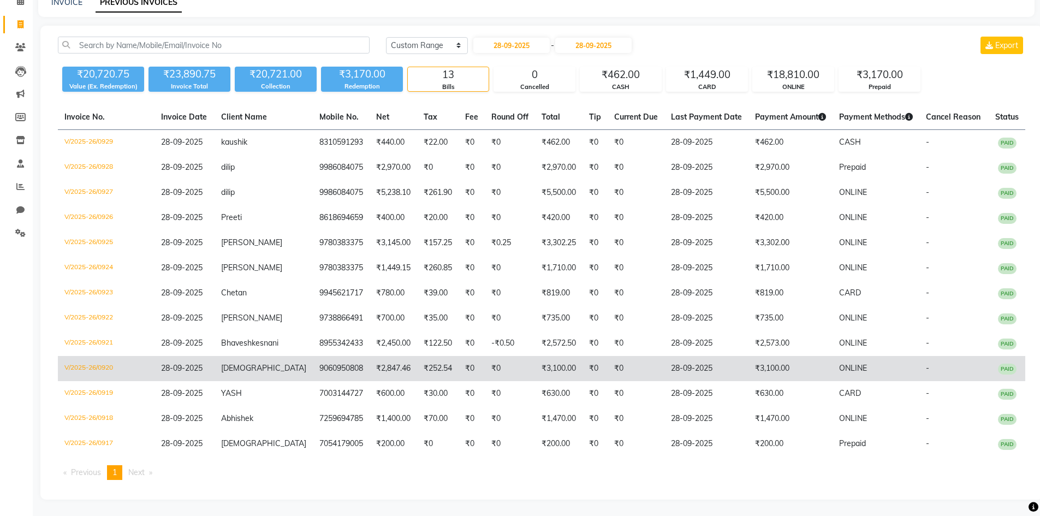
click at [370, 369] on td "₹2,847.46" at bounding box center [394, 368] width 48 height 25
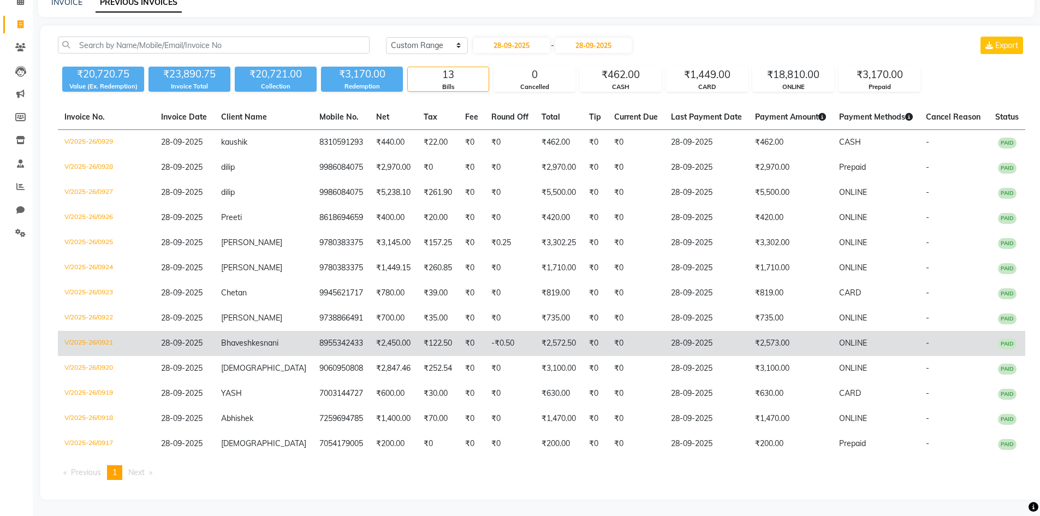
click at [417, 331] on td "₹122.50" at bounding box center [438, 343] width 42 height 25
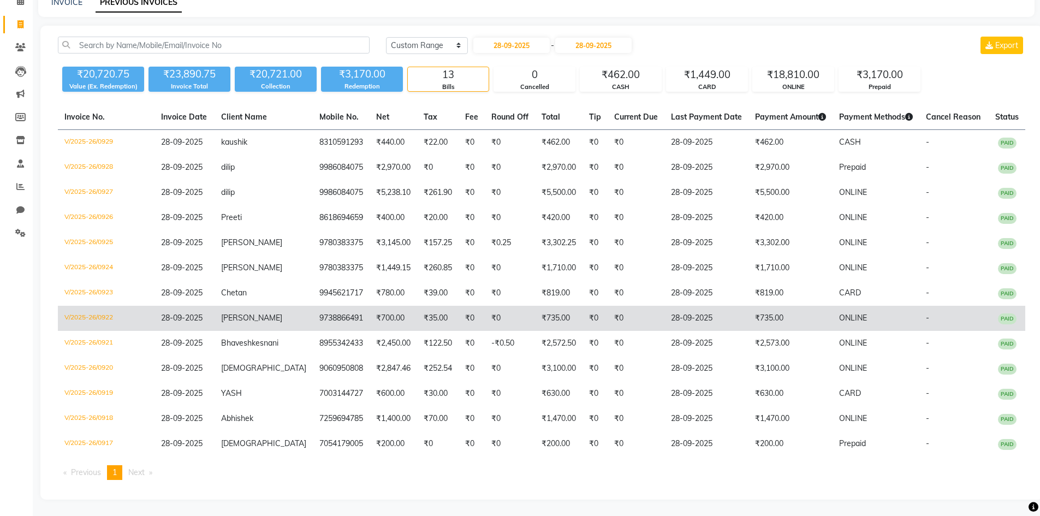
click at [326, 312] on td "9738866491" at bounding box center [341, 318] width 57 height 25
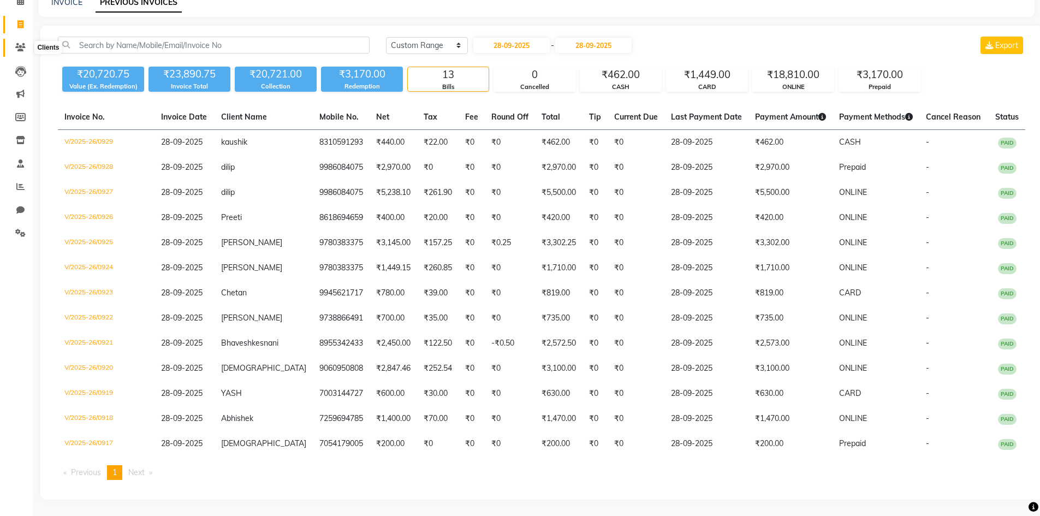
click at [18, 43] on icon at bounding box center [20, 47] width 10 height 8
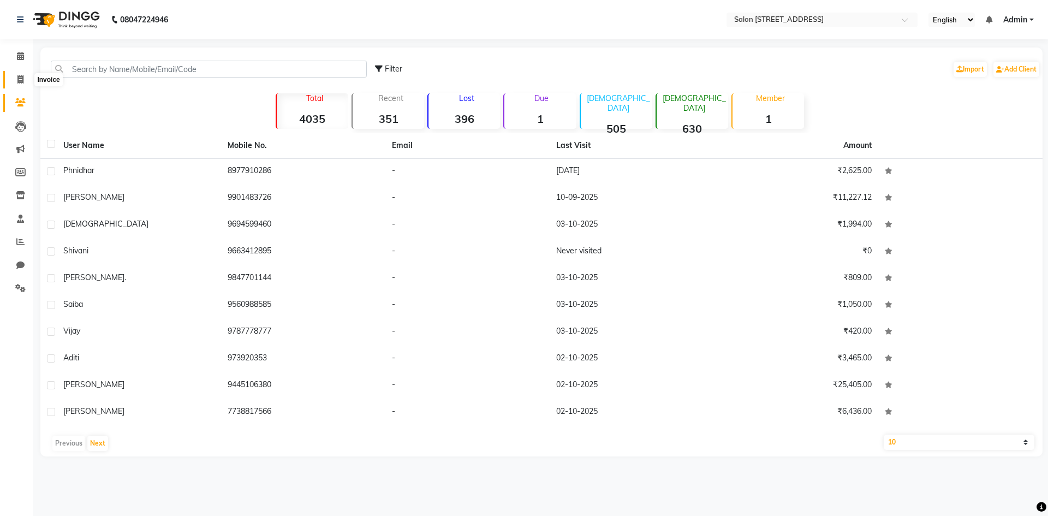
click at [13, 78] on span at bounding box center [20, 80] width 19 height 13
select select "7707"
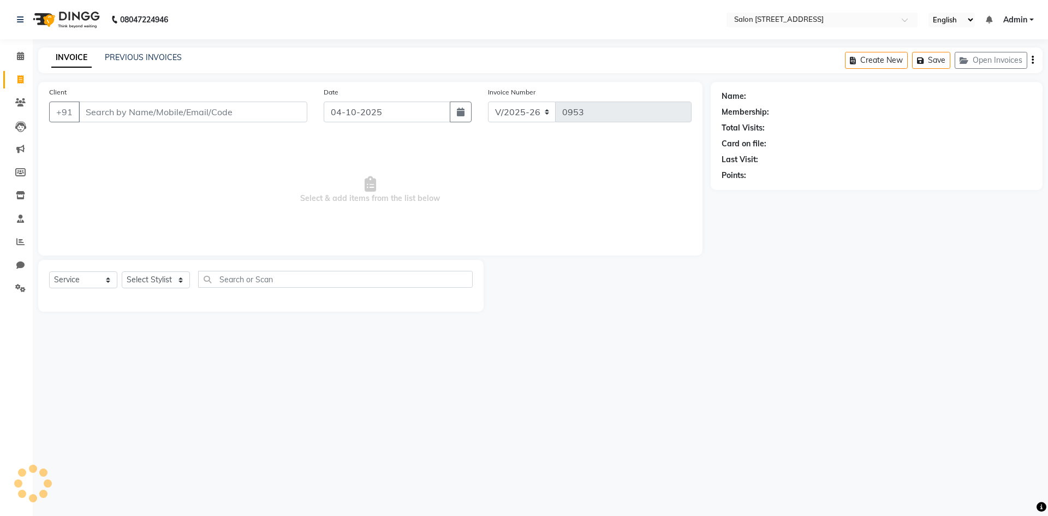
select select "P"
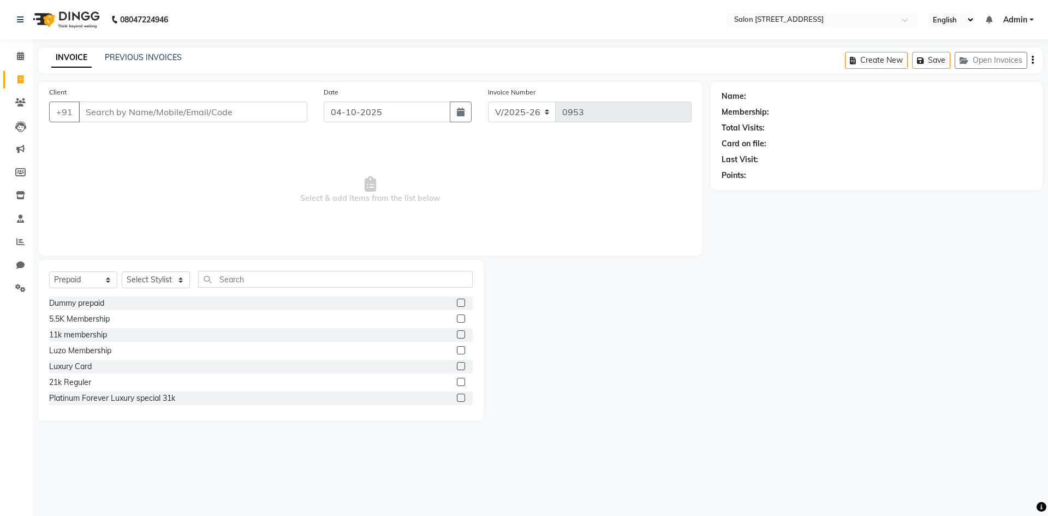
click at [117, 114] on input "Client" at bounding box center [193, 112] width 229 height 21
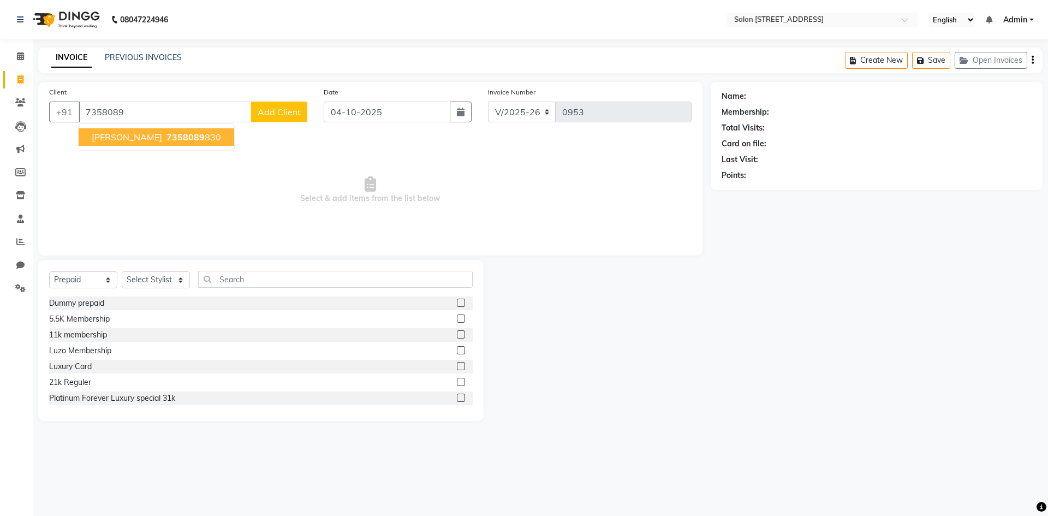
click at [169, 136] on ngb-highlight "7358089 830" at bounding box center [192, 137] width 57 height 11
type input "7358089830"
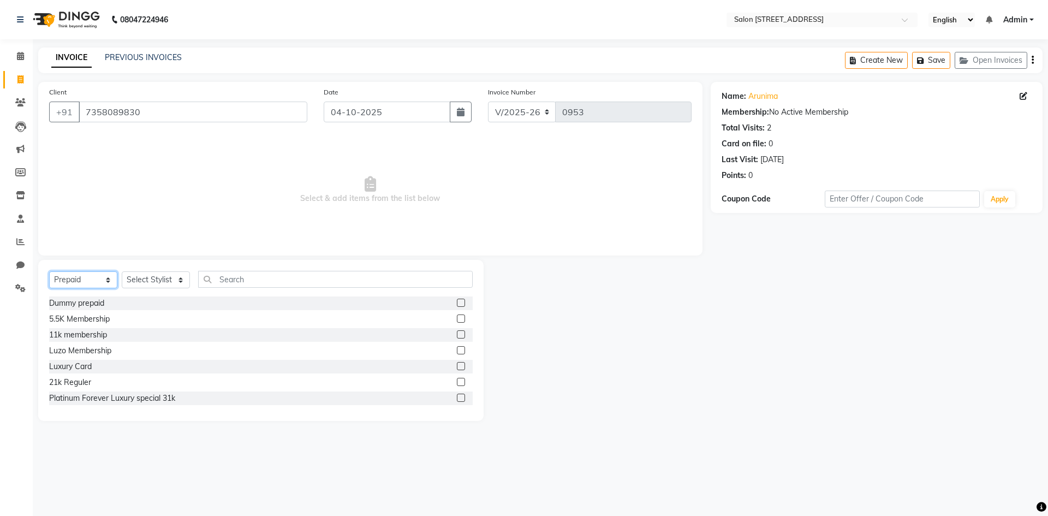
click at [94, 281] on select "Select Service Product Membership Package Voucher Prepaid Gift Card" at bounding box center [83, 279] width 68 height 17
select select "service"
click at [49, 271] on select "Select Service Product Membership Package Voucher Prepaid Gift Card" at bounding box center [83, 279] width 68 height 17
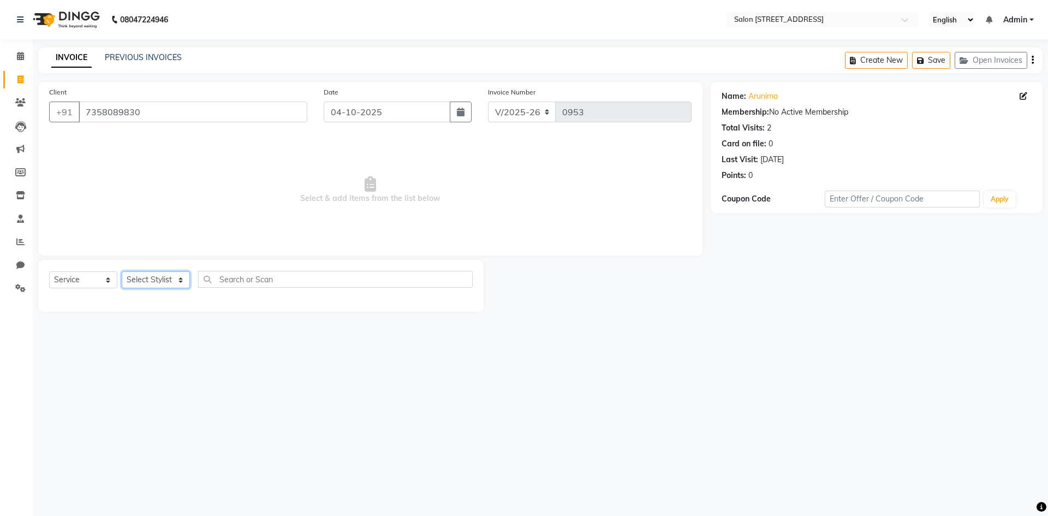
click at [145, 274] on select "Select Stylist Admin Bhagya shree Bhupendra Khushi Lune Lego pooja Raju ravi" at bounding box center [156, 279] width 68 height 17
select select "68568"
click at [122, 271] on select "Select Stylist Admin Bhagya shree Bhupendra Khushi Lune Lego pooja Raju ravi" at bounding box center [156, 279] width 68 height 17
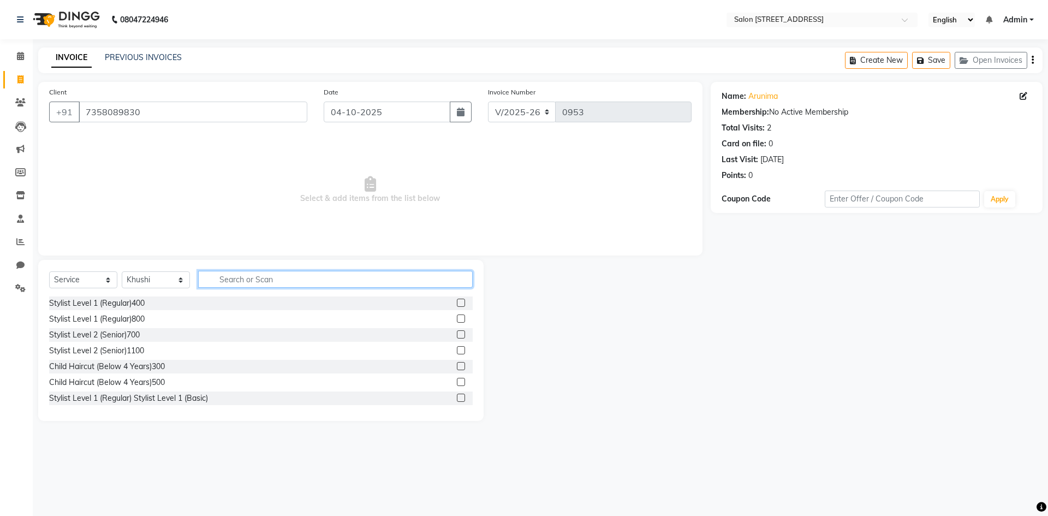
click at [253, 283] on input "text" at bounding box center [335, 279] width 275 height 17
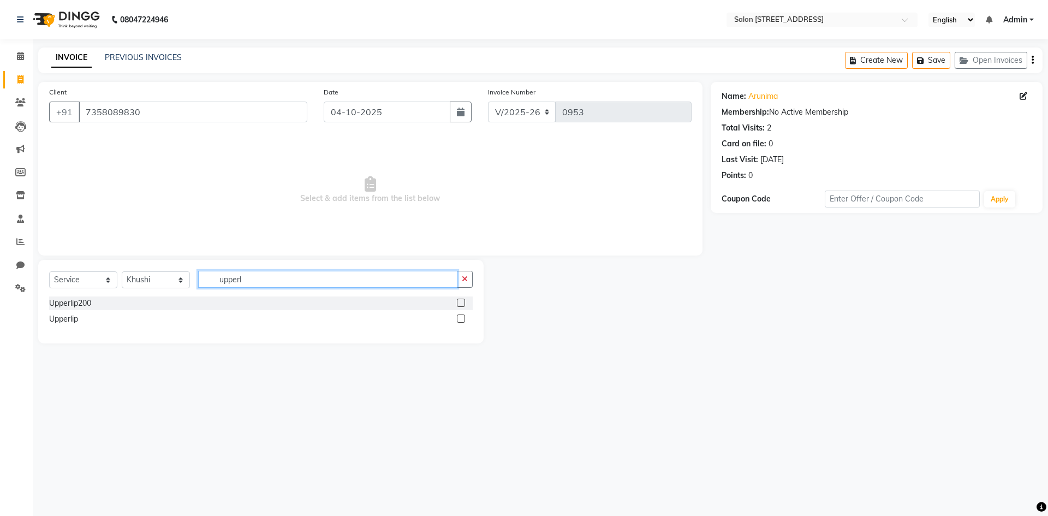
type input "upperl"
click at [460, 300] on label at bounding box center [461, 303] width 8 height 8
click at [460, 300] on input "checkbox" at bounding box center [460, 303] width 7 height 7
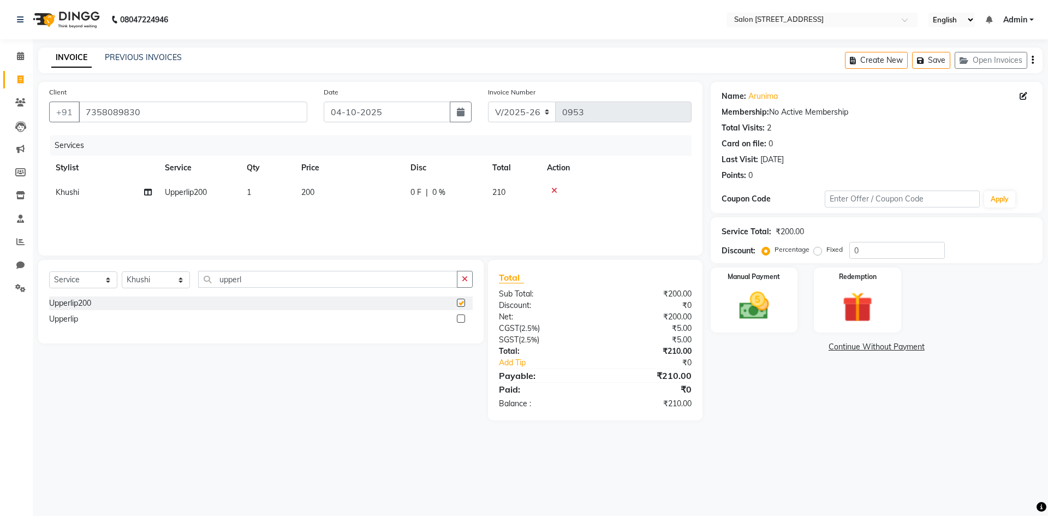
checkbox input "false"
click at [368, 281] on input "upperl" at bounding box center [327, 279] width 259 height 17
type input "u"
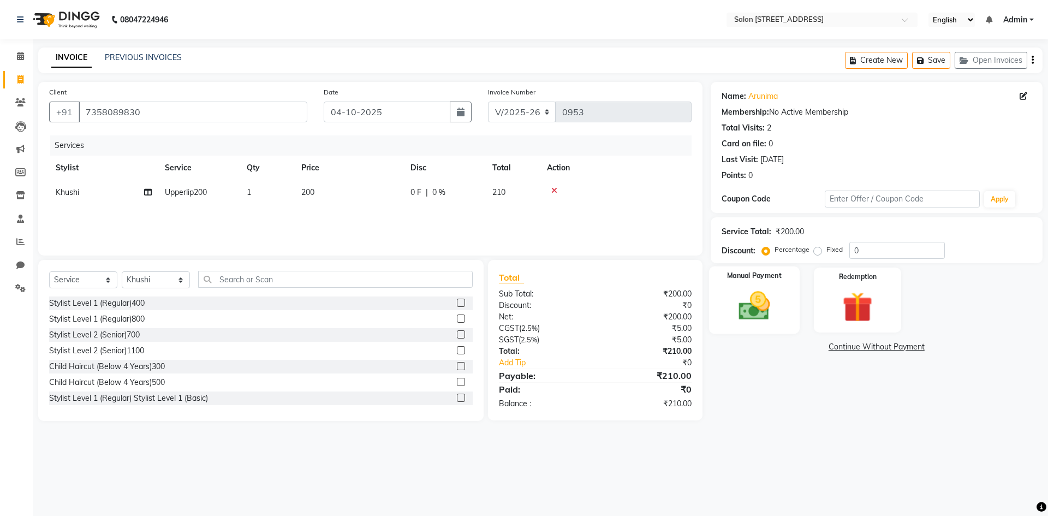
click at [765, 285] on div "Manual Payment" at bounding box center [754, 299] width 91 height 67
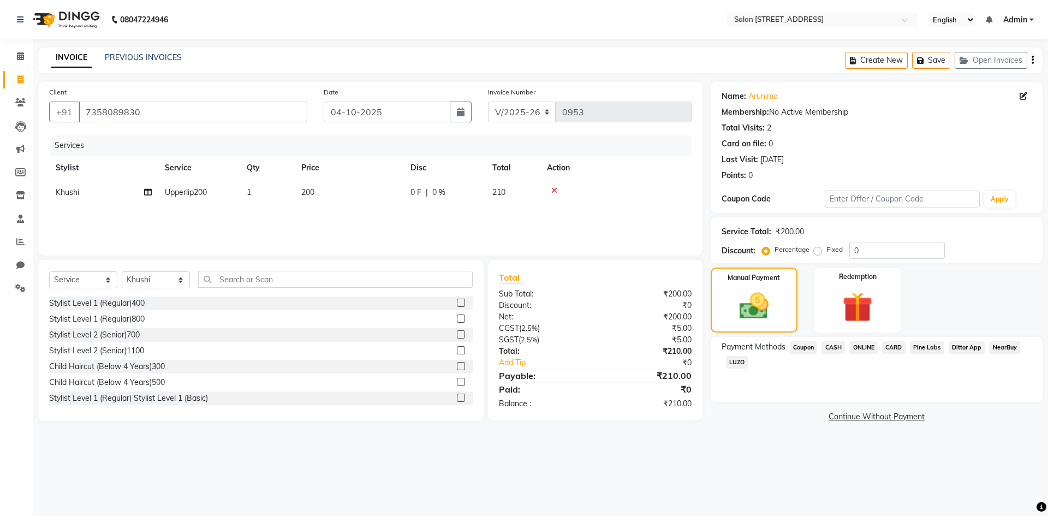
click at [863, 347] on span "ONLINE" at bounding box center [864, 347] width 28 height 13
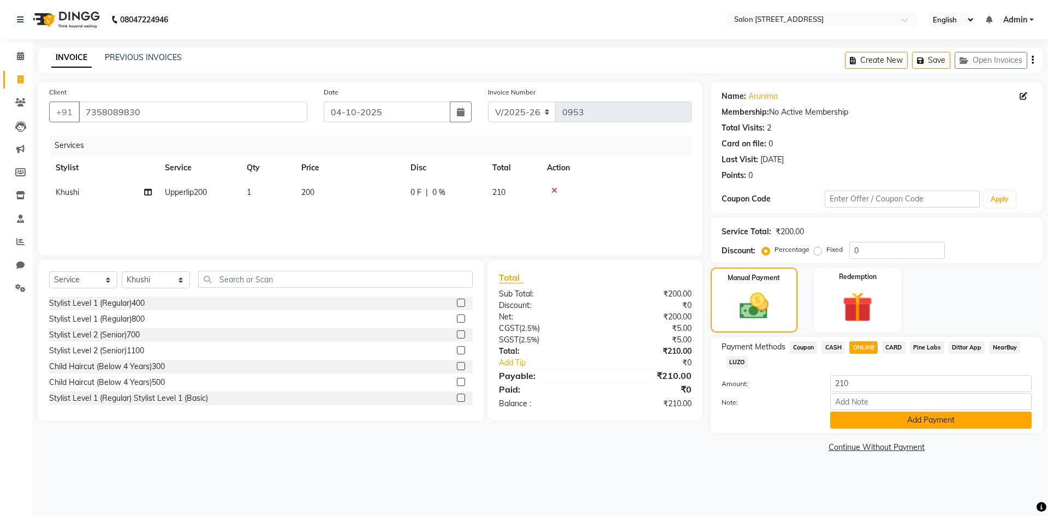
click at [944, 416] on button "Add Payment" at bounding box center [931, 420] width 201 height 17
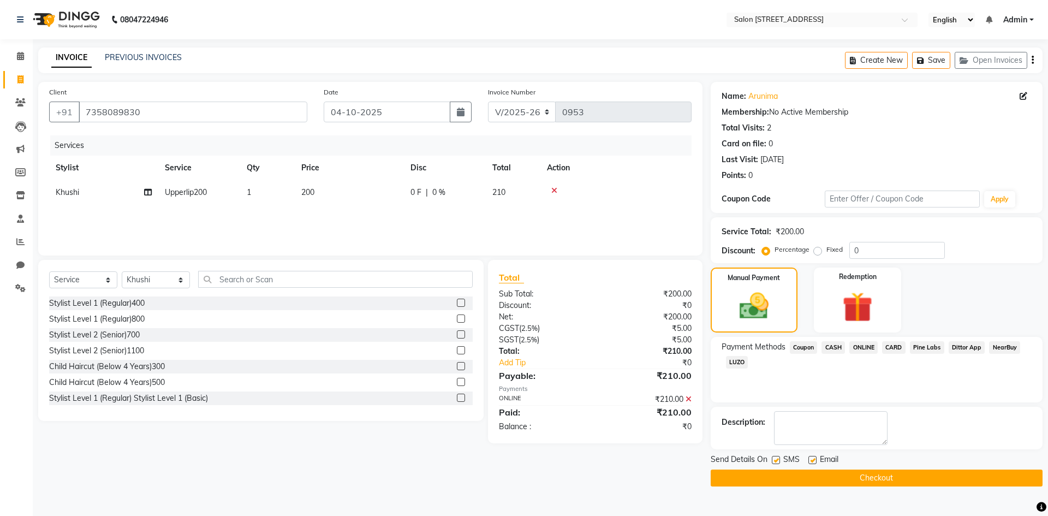
click at [876, 476] on button "Checkout" at bounding box center [877, 478] width 332 height 17
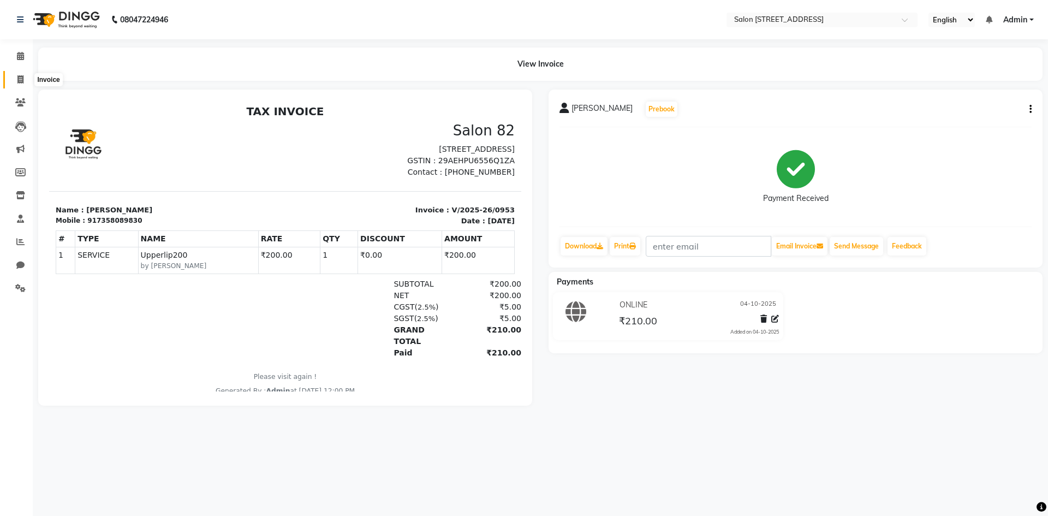
click at [16, 81] on span at bounding box center [20, 80] width 19 height 13
select select "service"
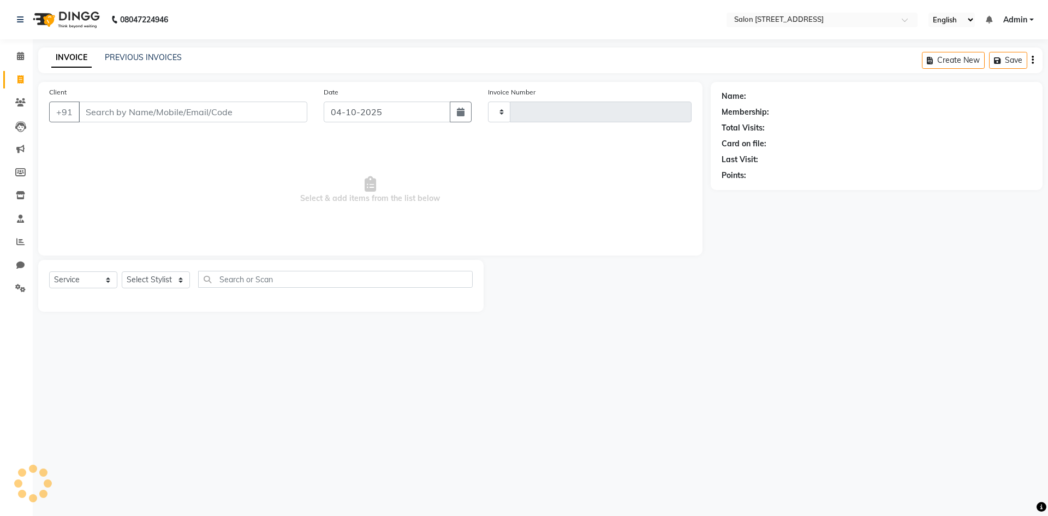
type input "0954"
select select "7707"
select select "P"
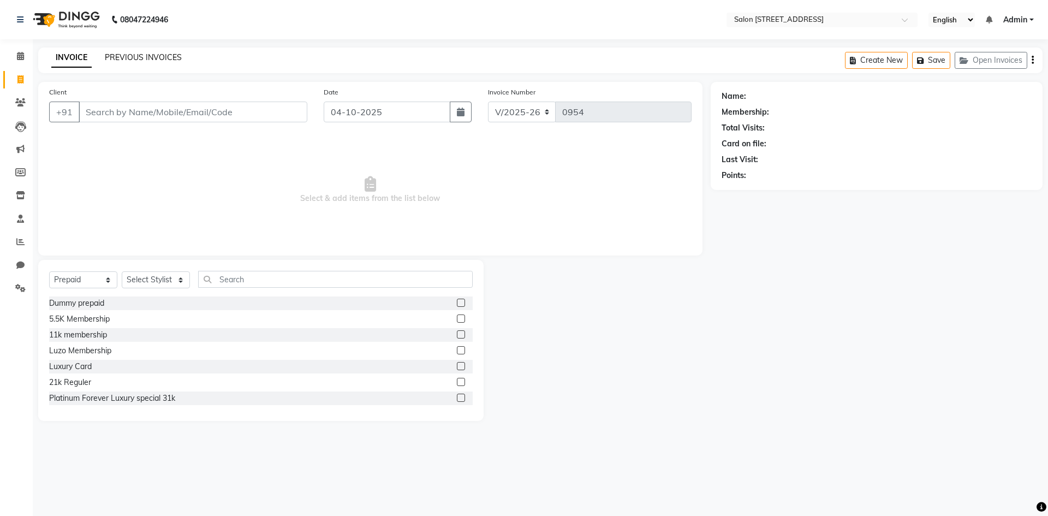
click at [134, 58] on link "PREVIOUS INVOICES" at bounding box center [143, 57] width 77 height 10
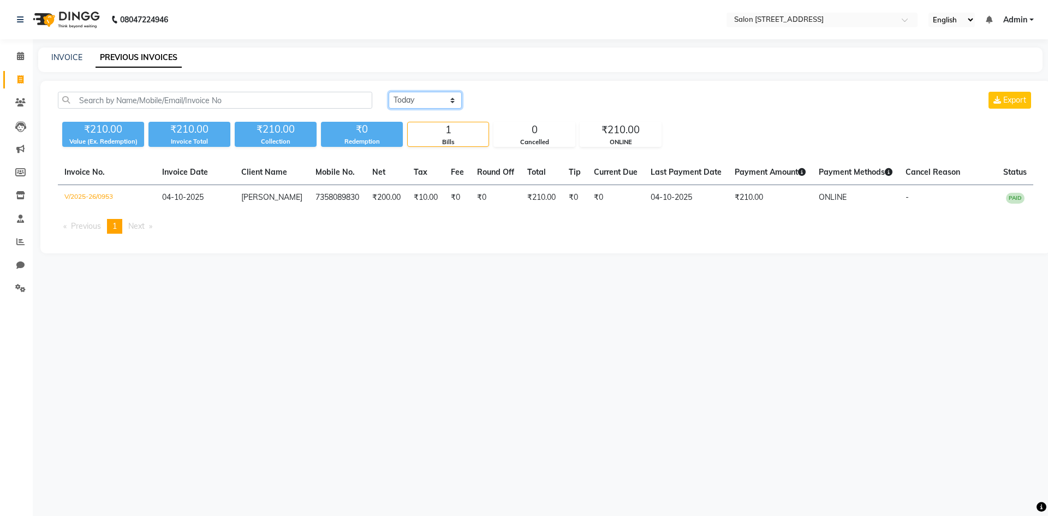
click at [429, 102] on select "Today Yesterday Custom Range" at bounding box center [425, 100] width 73 height 17
select select "range"
click at [389, 92] on select "Today Yesterday Custom Range" at bounding box center [425, 100] width 73 height 17
click at [29, 244] on span at bounding box center [20, 242] width 19 height 13
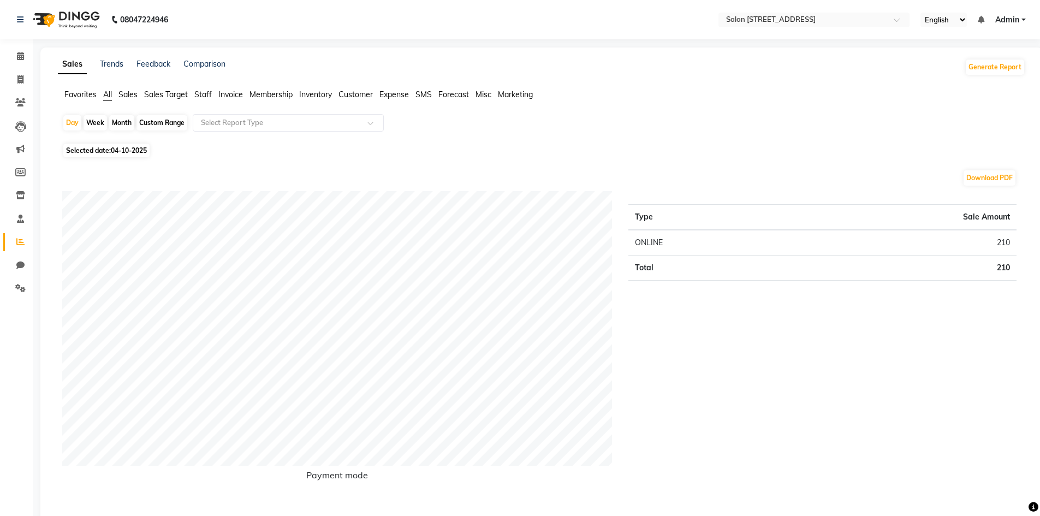
click at [205, 95] on span "Staff" at bounding box center [202, 95] width 17 height 10
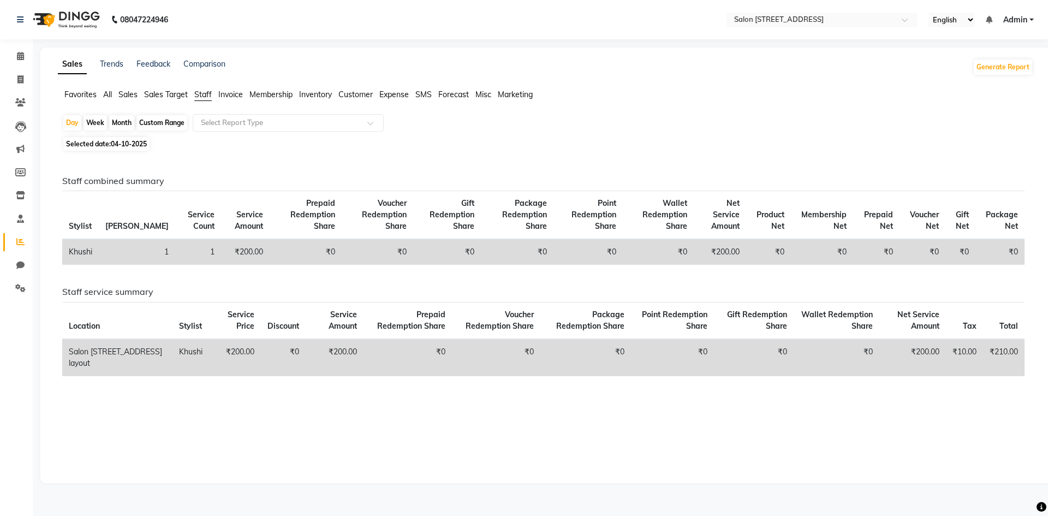
click at [128, 95] on span "Sales" at bounding box center [127, 95] width 19 height 10
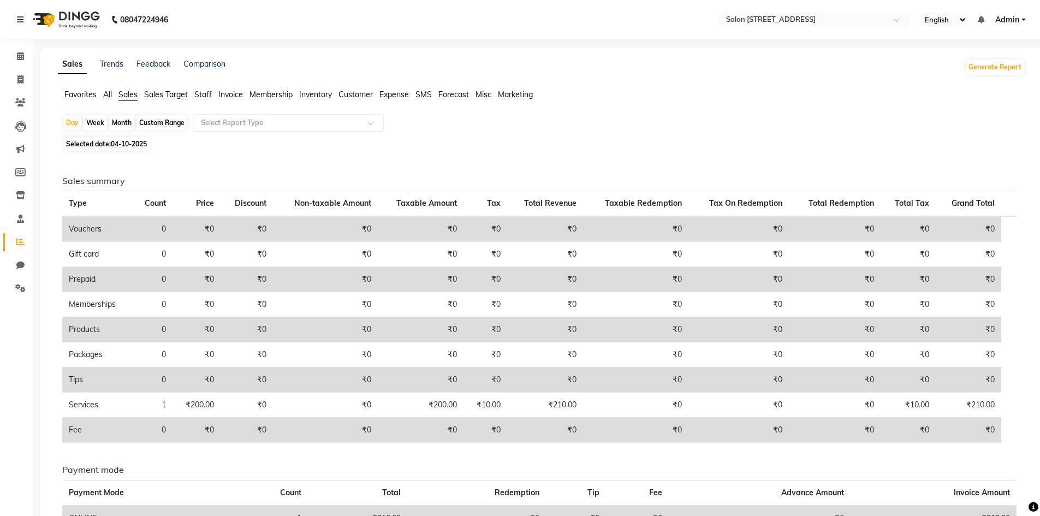
click at [133, 145] on span "04-10-2025" at bounding box center [129, 144] width 36 height 8
select select "10"
select select "2025"
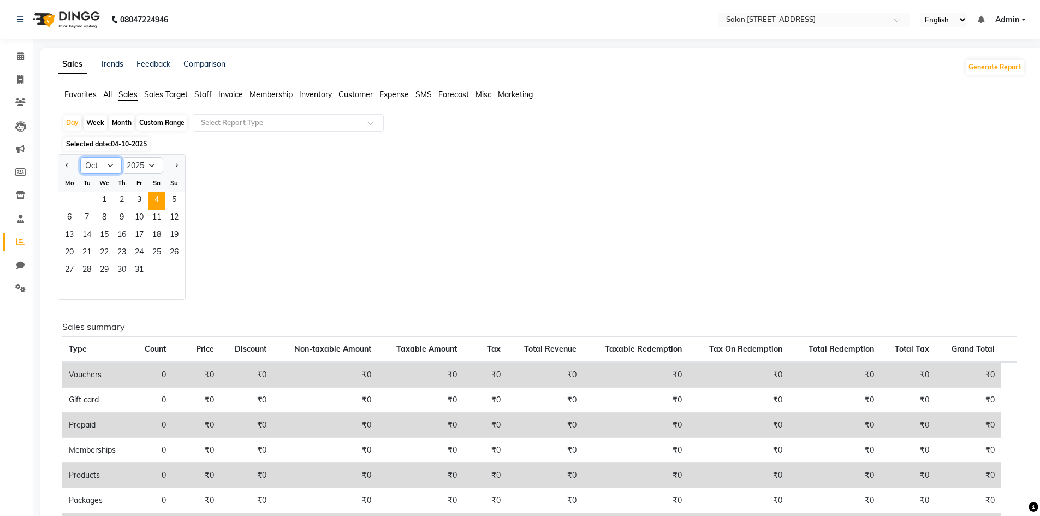
click at [98, 168] on select "Jan Feb Mar Apr May Jun Jul Aug Sep Oct Nov Dec" at bounding box center [101, 165] width 42 height 16
select select "9"
click at [80, 157] on select "Jan Feb Mar Apr May Jun Jul Aug Sep Oct Nov Dec" at bounding box center [101, 165] width 42 height 16
click at [90, 269] on span "30" at bounding box center [86, 270] width 17 height 17
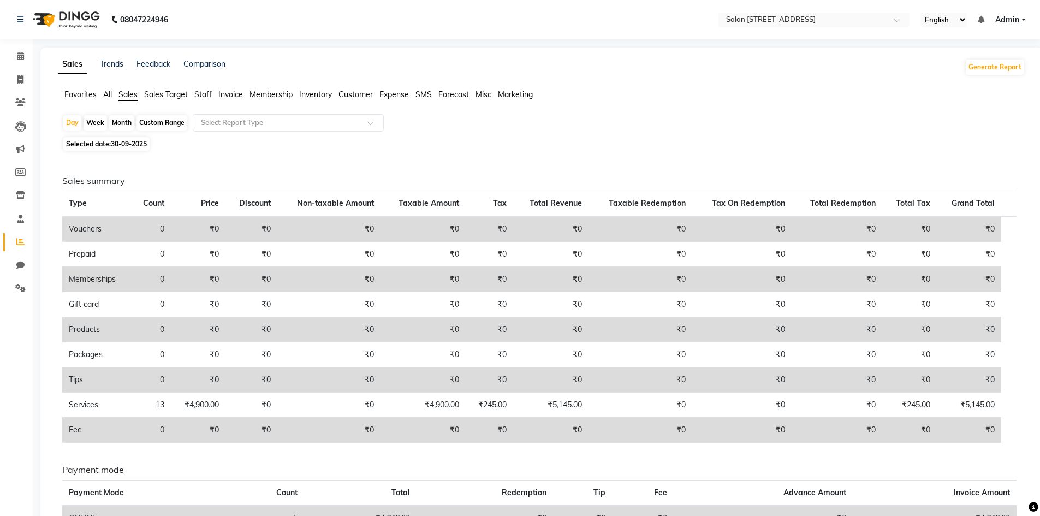
click at [123, 147] on span "30-09-2025" at bounding box center [129, 144] width 36 height 8
select select "9"
select select "2025"
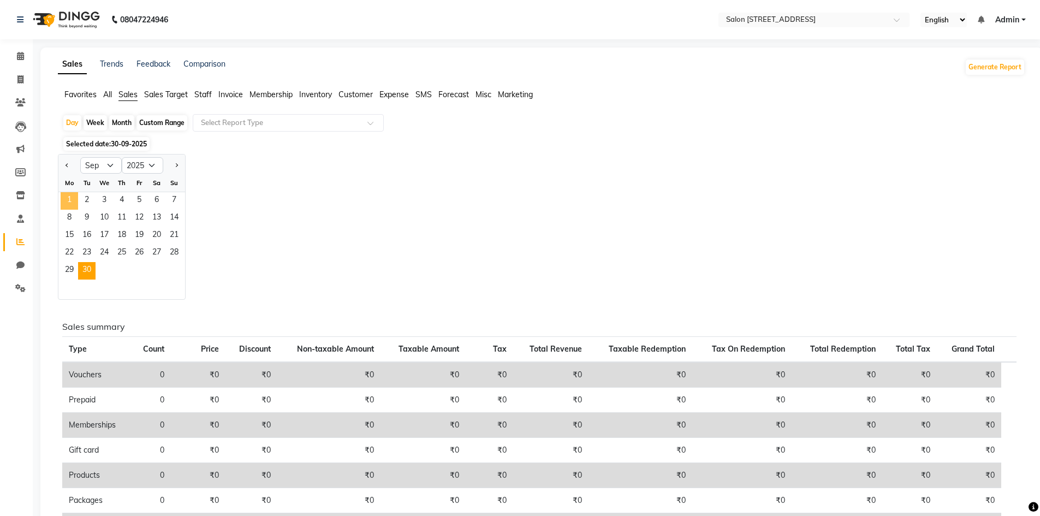
click at [69, 196] on span "1" at bounding box center [69, 200] width 17 height 17
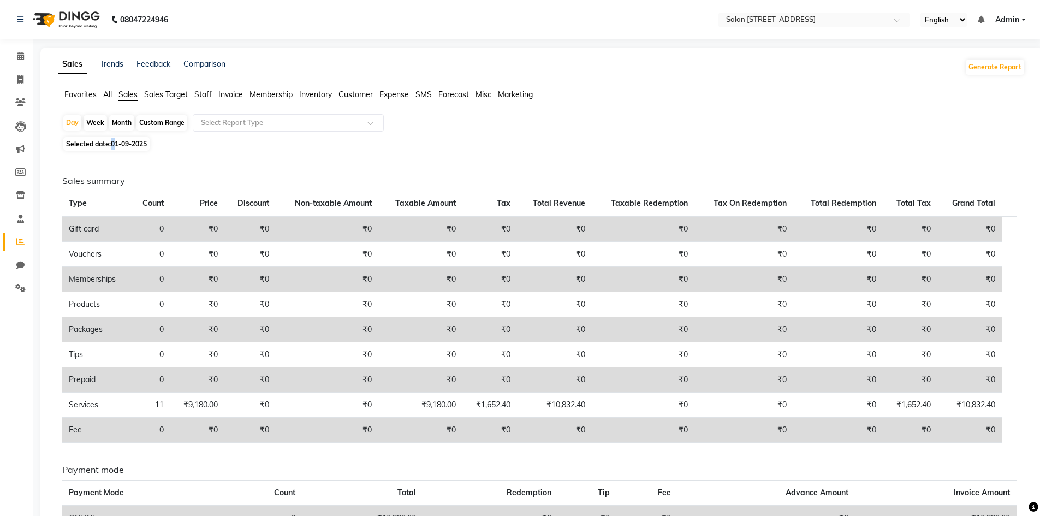
click at [114, 140] on span "01-09-2025" at bounding box center [129, 144] width 36 height 8
select select "9"
select select "2025"
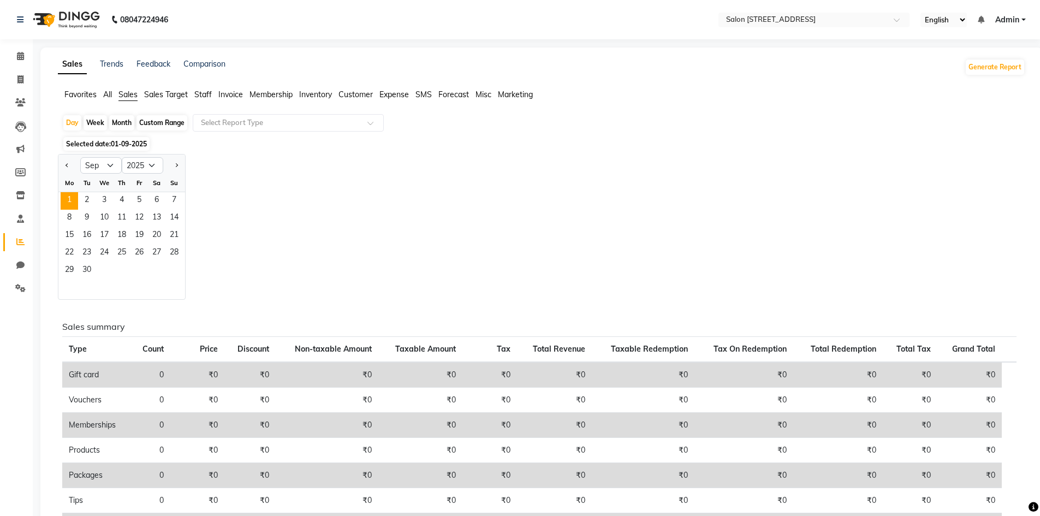
click at [114, 121] on div "Month" at bounding box center [121, 122] width 25 height 15
select select "9"
select select "2025"
click at [92, 270] on span "30" at bounding box center [86, 270] width 17 height 17
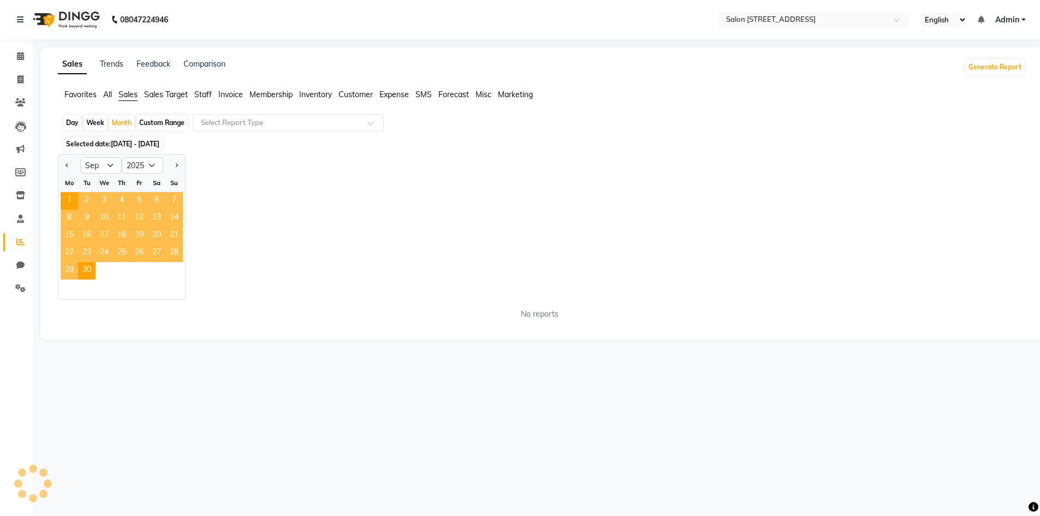
click at [497, 236] on div "Jan Feb Mar Apr May Jun Jul Aug Sep Oct Nov Dec 2015 2016 2017 2018 2019 2020 2…" at bounding box center [542, 227] width 968 height 146
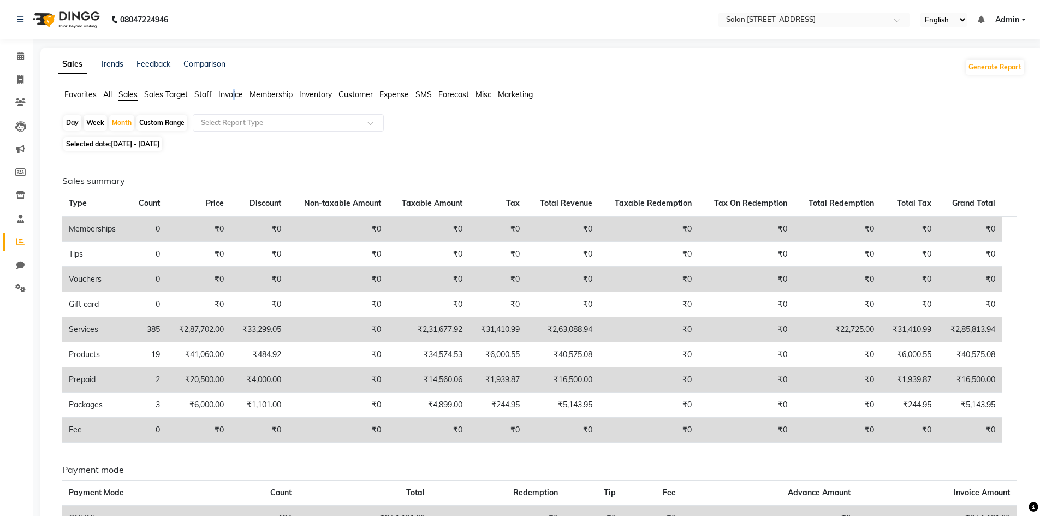
click at [235, 90] on span "Invoice" at bounding box center [230, 95] width 25 height 10
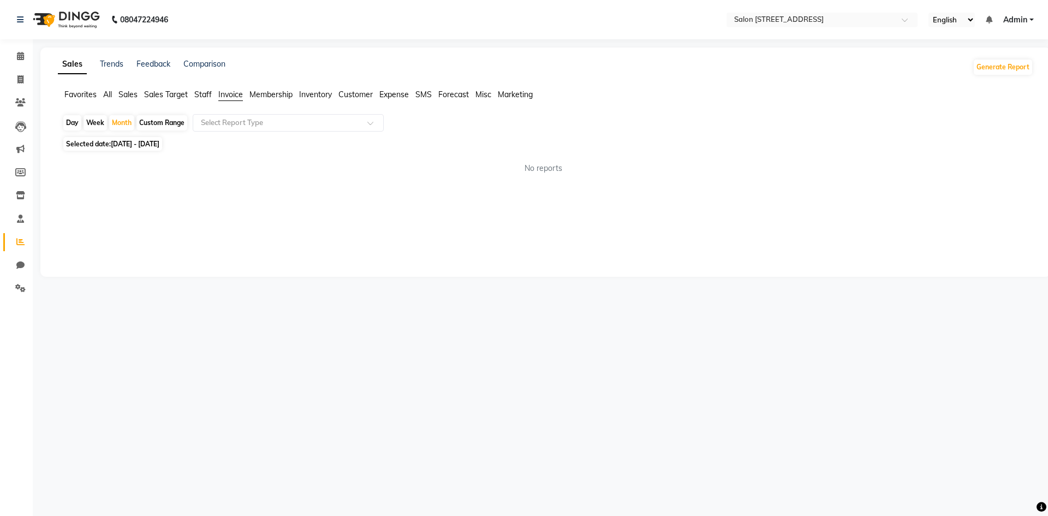
click at [227, 97] on span "Invoice" at bounding box center [230, 95] width 25 height 10
click at [157, 141] on span "01-09-2025 - 30-09-2025" at bounding box center [135, 144] width 49 height 8
select select "9"
select select "2025"
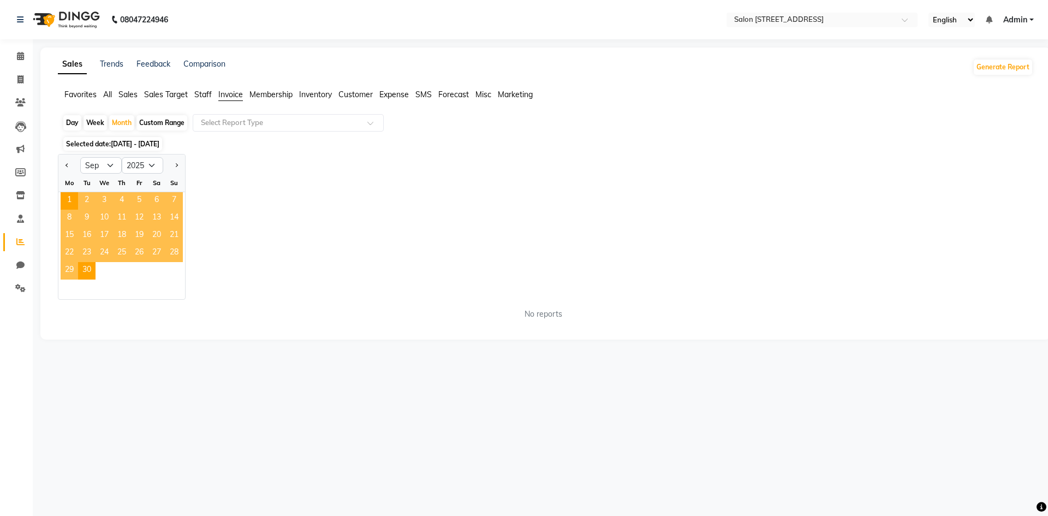
click at [157, 141] on span "01-09-2025 - 30-09-2025" at bounding box center [135, 144] width 49 height 8
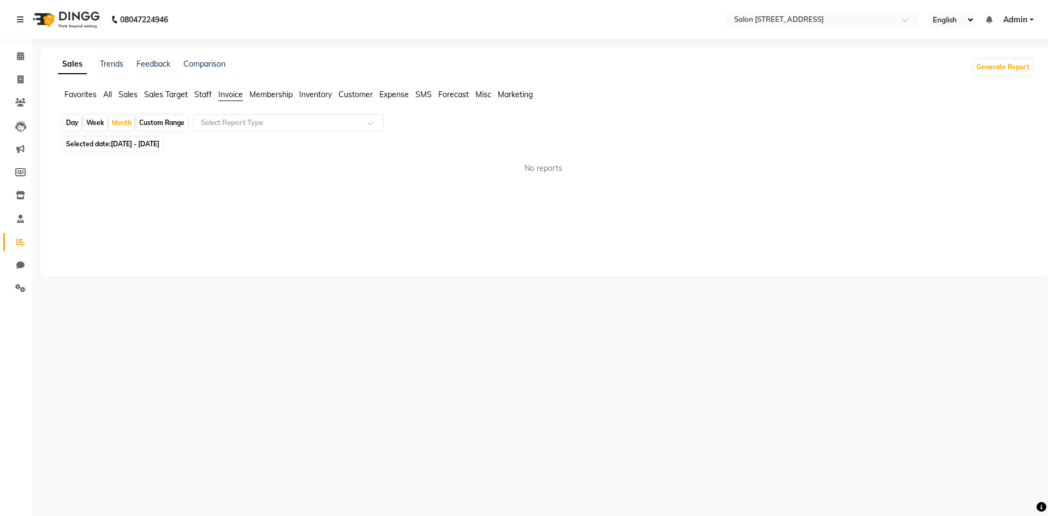
click at [227, 97] on span "Invoice" at bounding box center [230, 95] width 25 height 10
click at [117, 119] on div "Month" at bounding box center [121, 122] width 25 height 15
select select "9"
select select "2025"
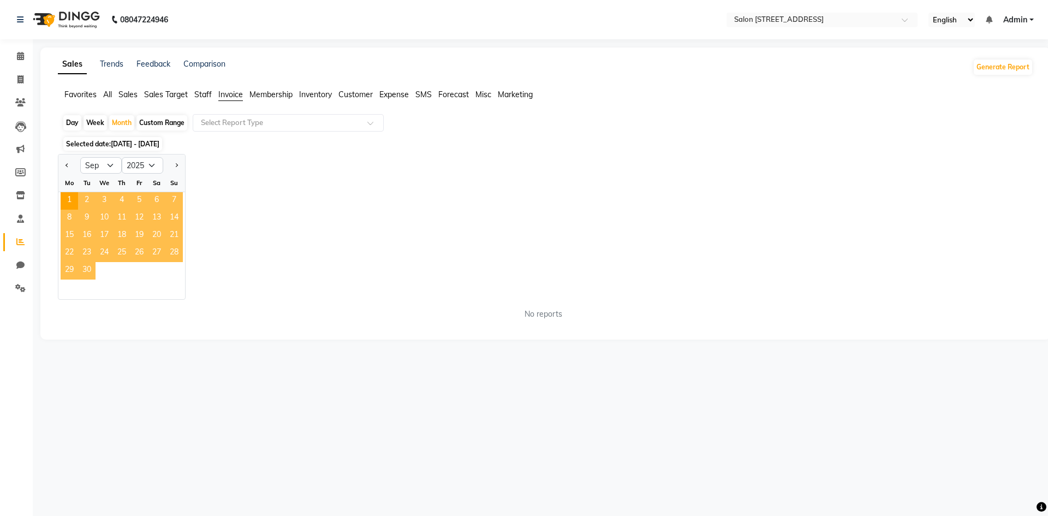
click at [91, 269] on span "30" at bounding box center [86, 270] width 17 height 17
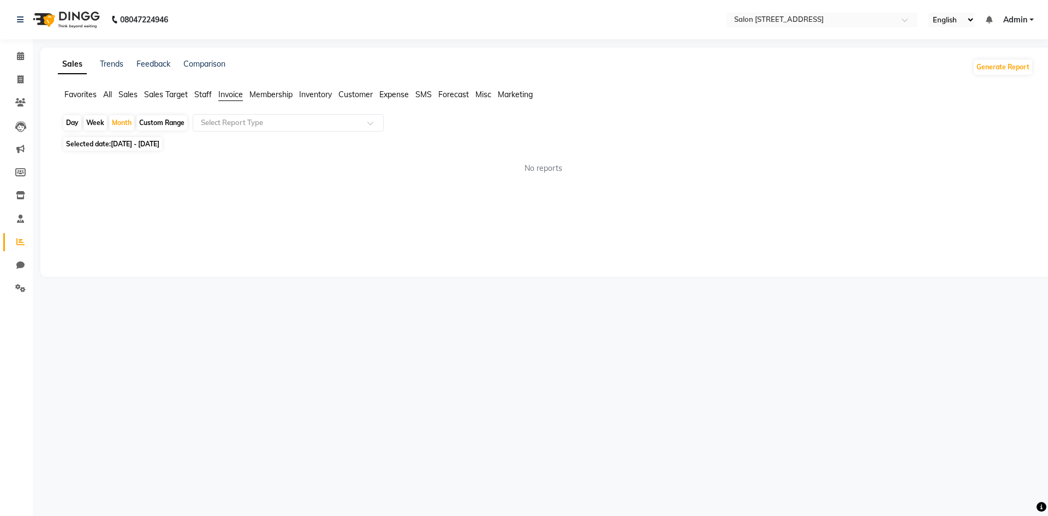
click at [289, 167] on div "No reports" at bounding box center [543, 168] width 963 height 11
click at [134, 97] on span "Sales" at bounding box center [127, 95] width 19 height 10
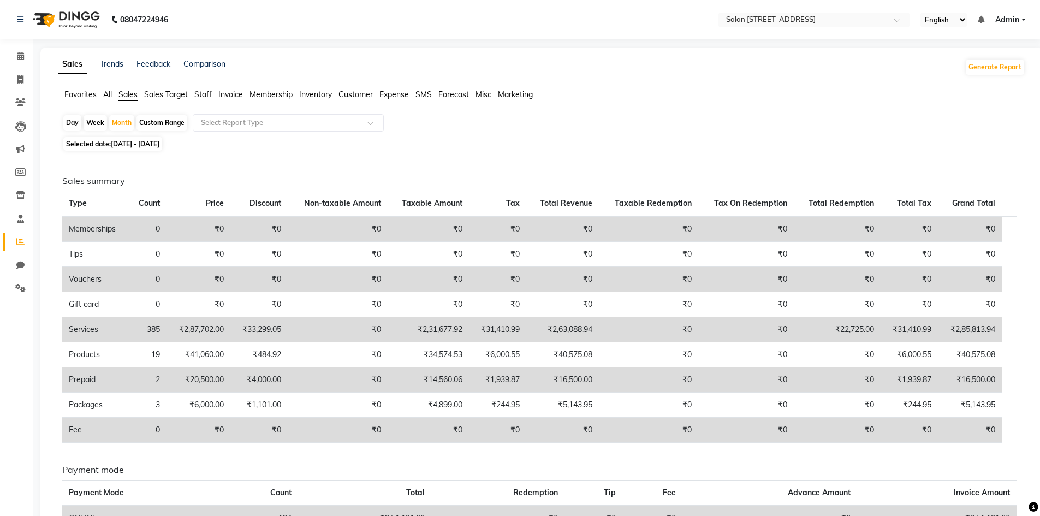
click at [163, 98] on span "Sales Target" at bounding box center [166, 95] width 44 height 10
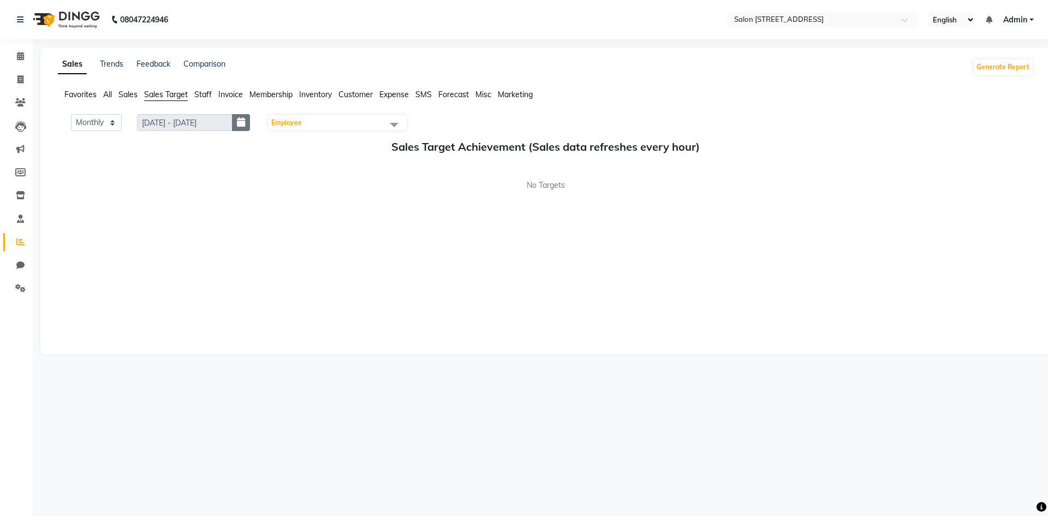
click at [239, 125] on button "button" at bounding box center [241, 122] width 18 height 17
select select "10"
select select "2025"
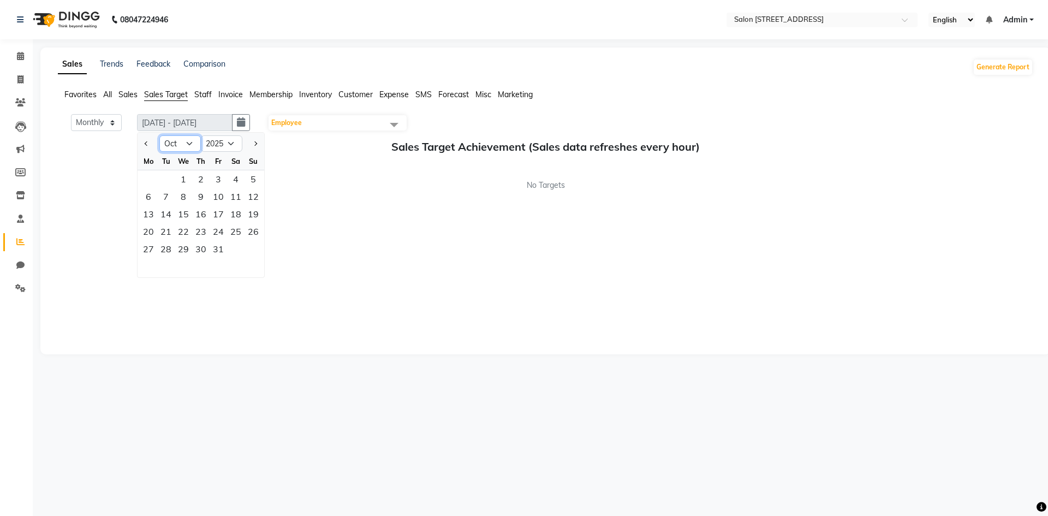
click at [181, 146] on select "Jan Feb Mar Apr May Jun Jul Aug Sep Oct Nov Dec" at bounding box center [180, 143] width 42 height 16
select select "9"
click at [160, 135] on select "Jan Feb Mar Apr May Jun Jul Aug Sep Oct Nov Dec" at bounding box center [180, 143] width 42 height 16
click at [164, 248] on div "30" at bounding box center [165, 248] width 17 height 17
type input "01-09-2025 - 30-09-2025"
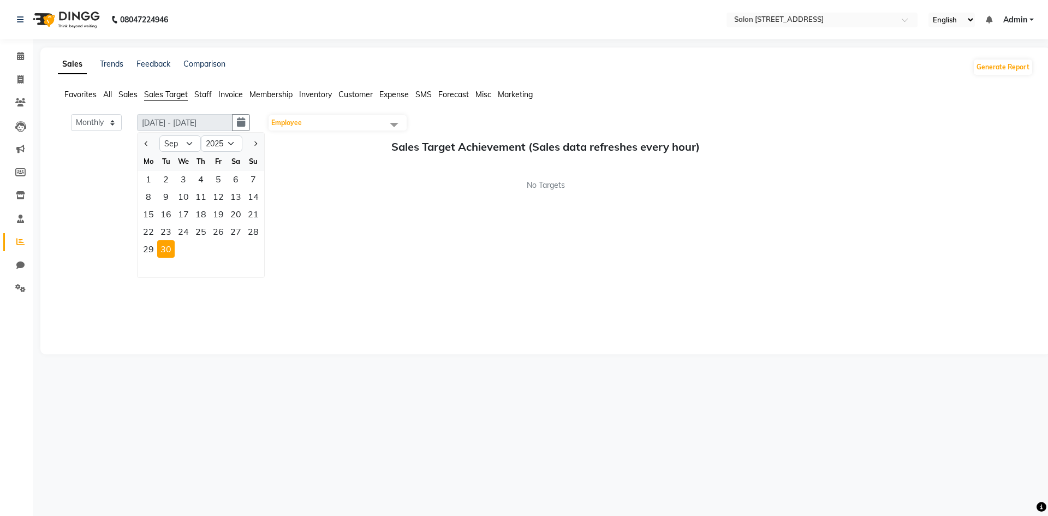
drag, startPoint x: 116, startPoint y: 89, endPoint x: 133, endPoint y: 94, distance: 17.8
click at [125, 92] on ul "Favorites All Sales Sales Target Staff Invoice Membership Inventory Customer Ex…" at bounding box center [546, 95] width 976 height 12
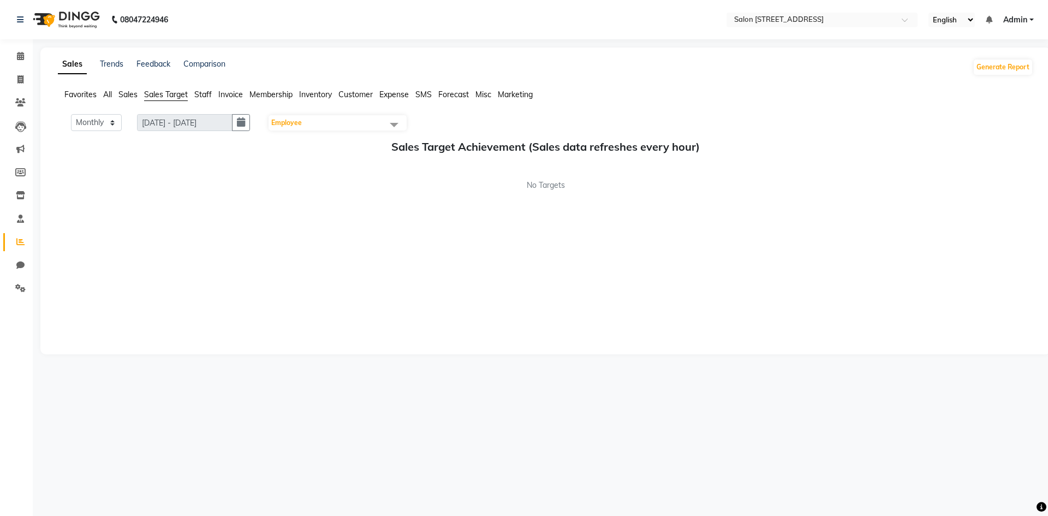
click at [136, 96] on span "Sales" at bounding box center [127, 95] width 19 height 10
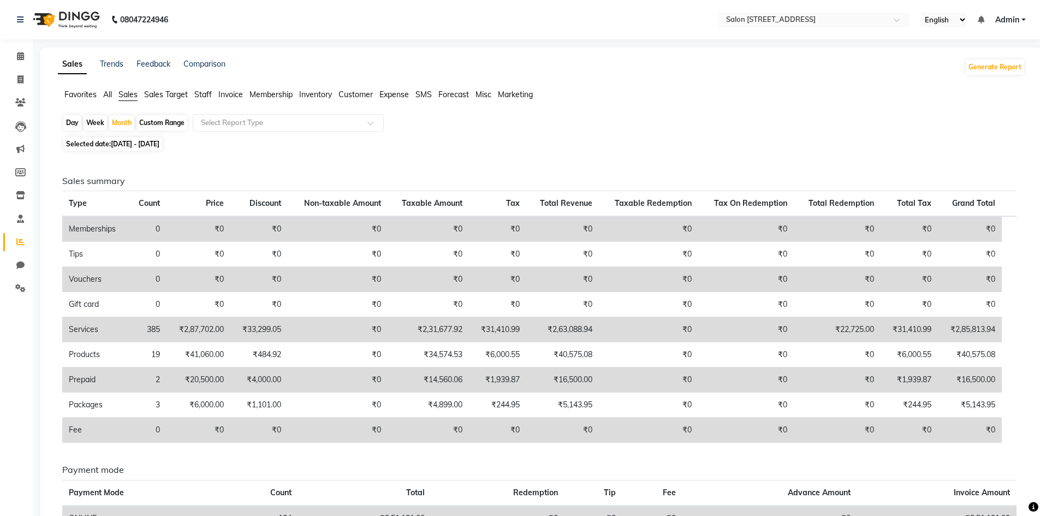
click at [106, 93] on span "All" at bounding box center [107, 95] width 9 height 10
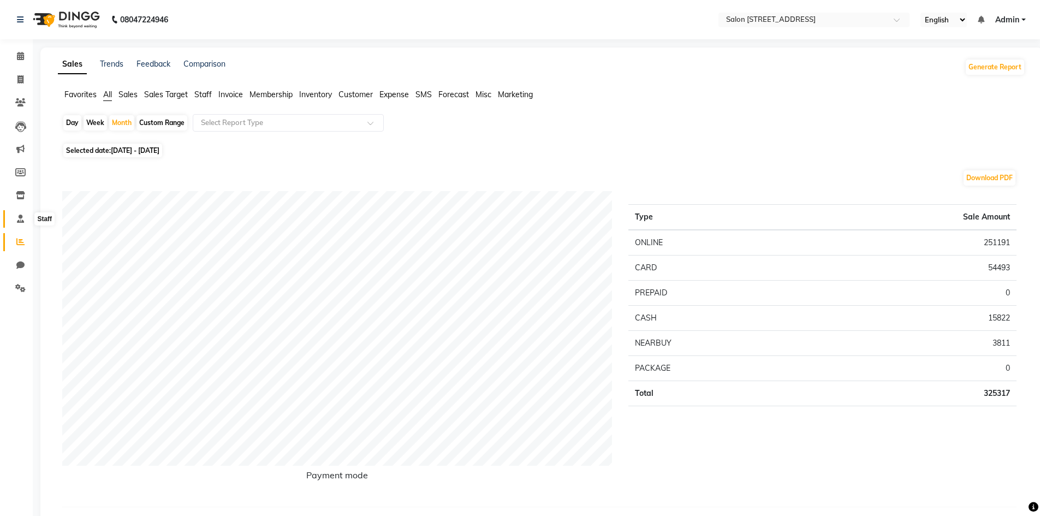
click at [22, 216] on icon at bounding box center [20, 219] width 7 height 8
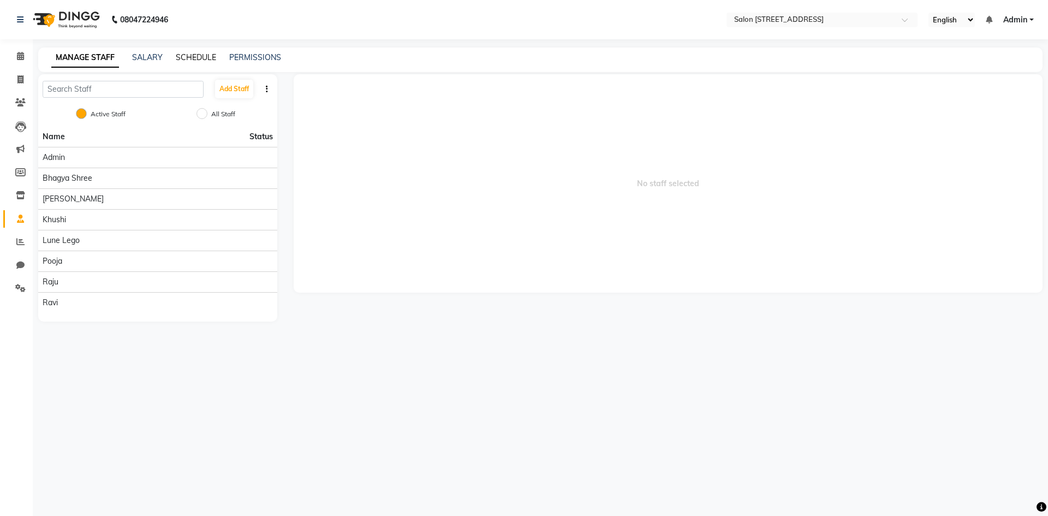
click at [198, 56] on link "SCHEDULE" at bounding box center [196, 57] width 40 height 10
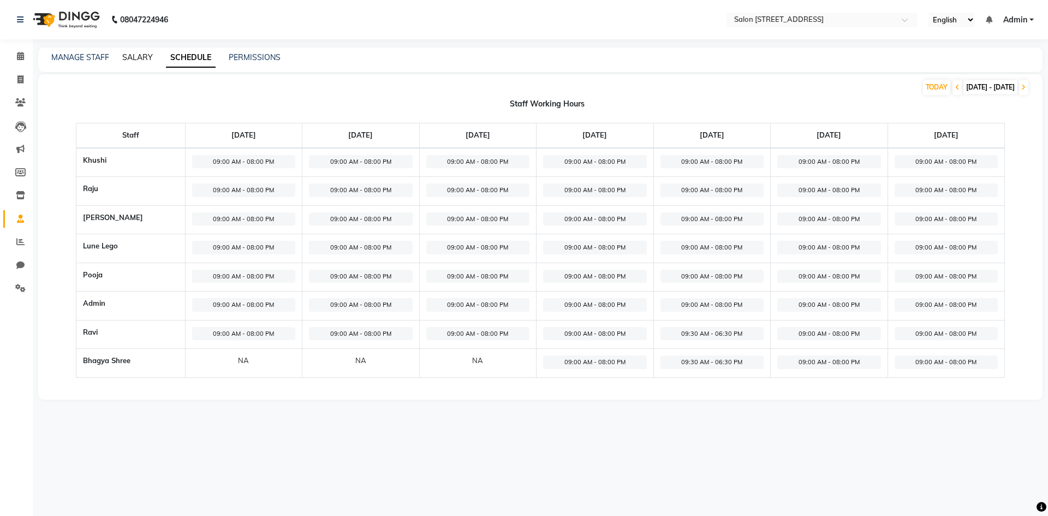
click at [138, 60] on link "SALARY" at bounding box center [137, 57] width 31 height 10
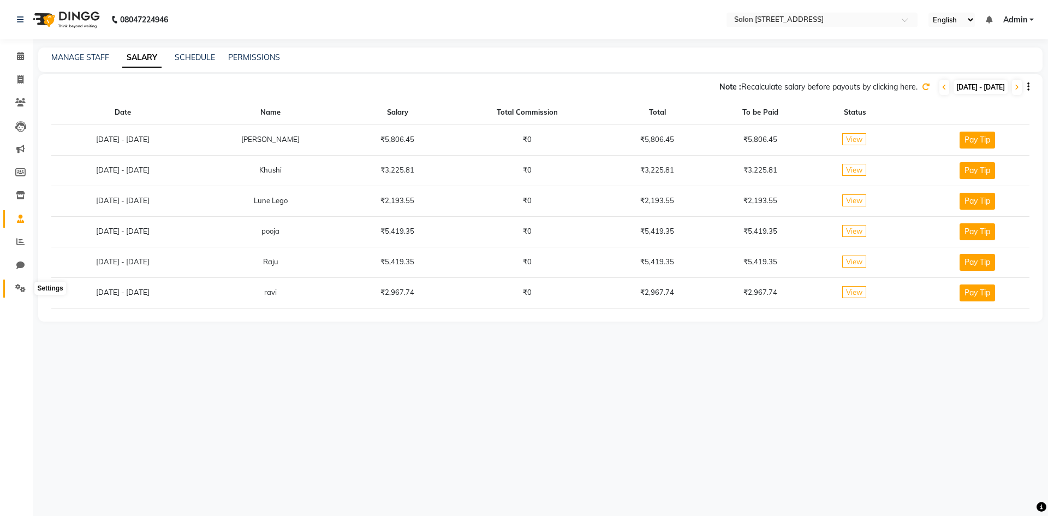
click at [19, 286] on icon at bounding box center [20, 288] width 10 height 8
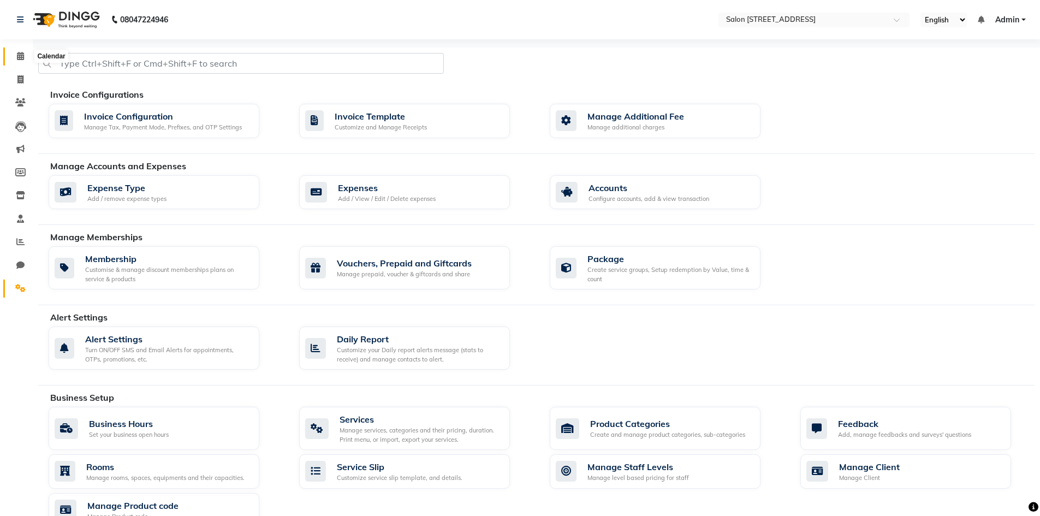
click at [25, 53] on span at bounding box center [20, 56] width 19 height 13
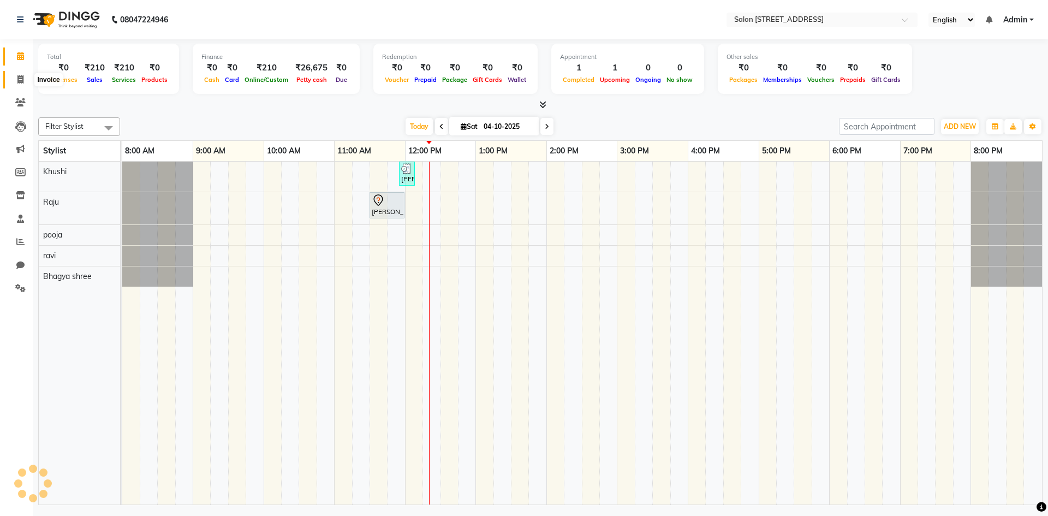
click at [20, 76] on icon at bounding box center [20, 79] width 6 height 8
select select "service"
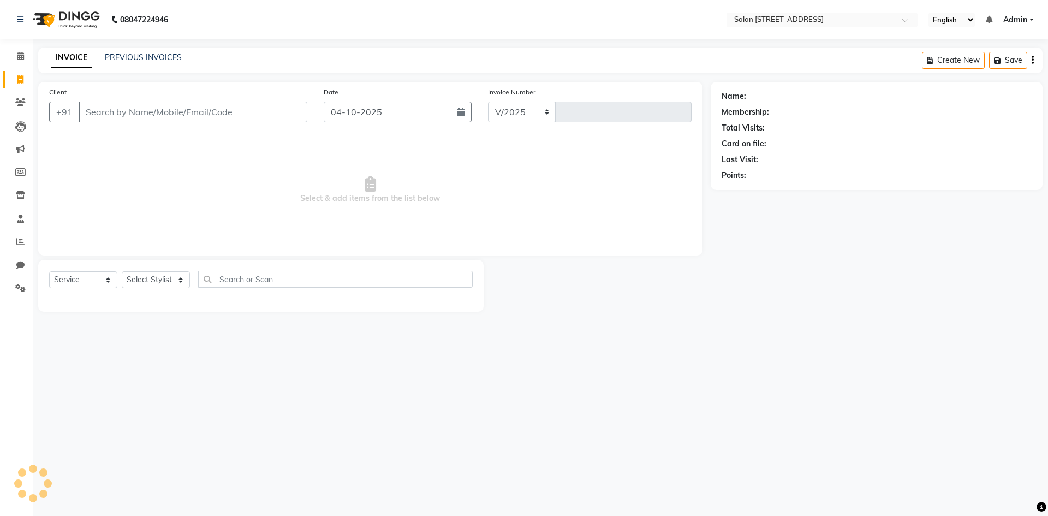
select select "7707"
type input "0954"
select select "P"
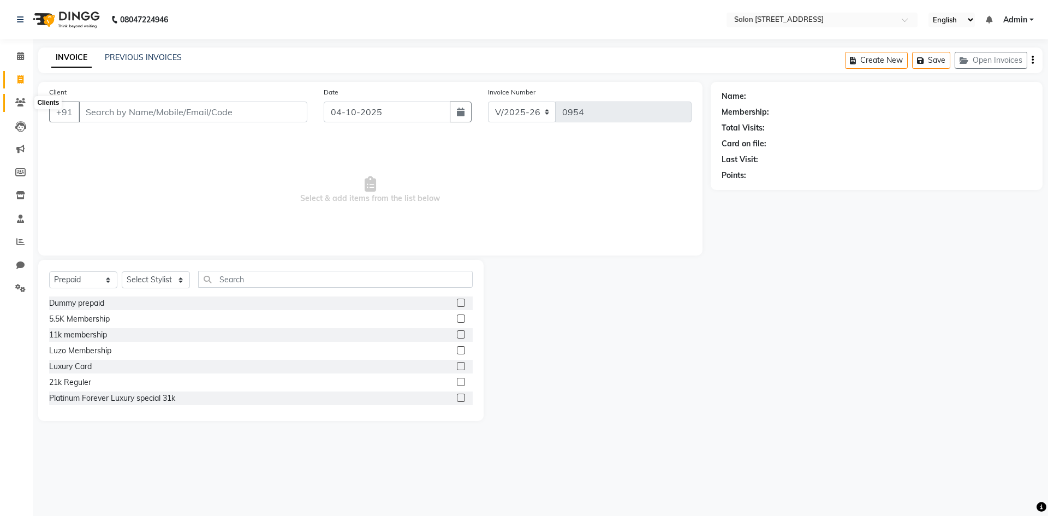
click at [19, 103] on icon at bounding box center [20, 102] width 10 height 8
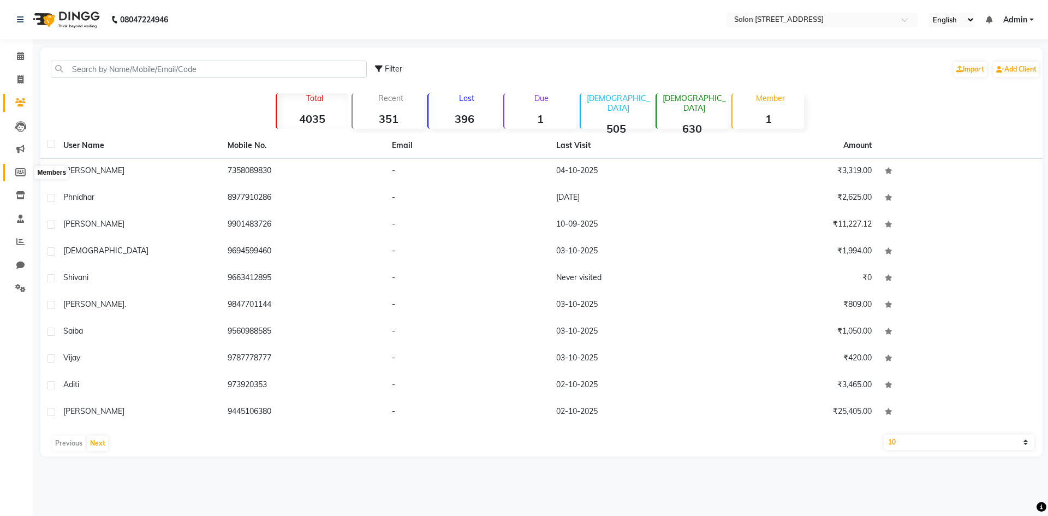
click at [18, 169] on icon at bounding box center [20, 172] width 10 height 8
select select
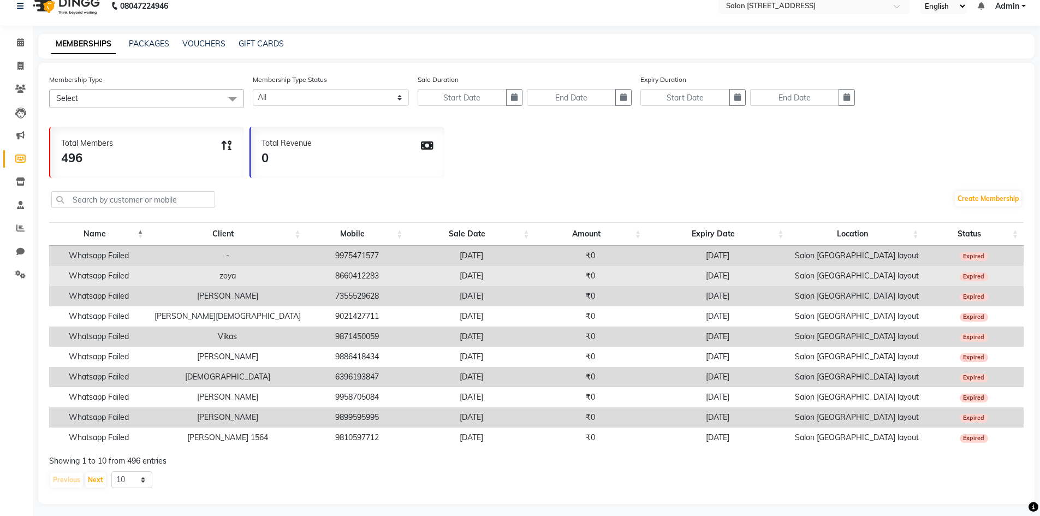
scroll to position [26, 0]
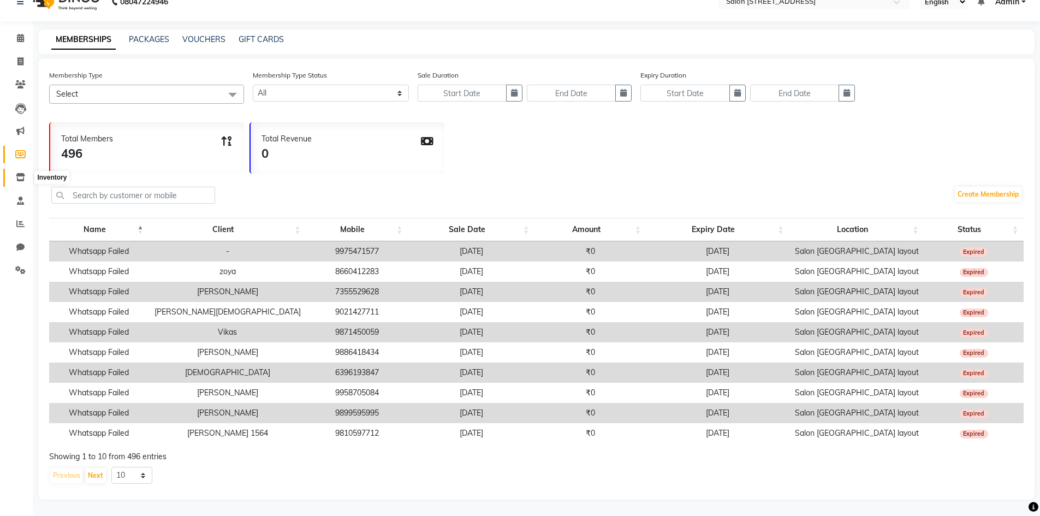
click at [20, 173] on icon at bounding box center [20, 177] width 9 height 8
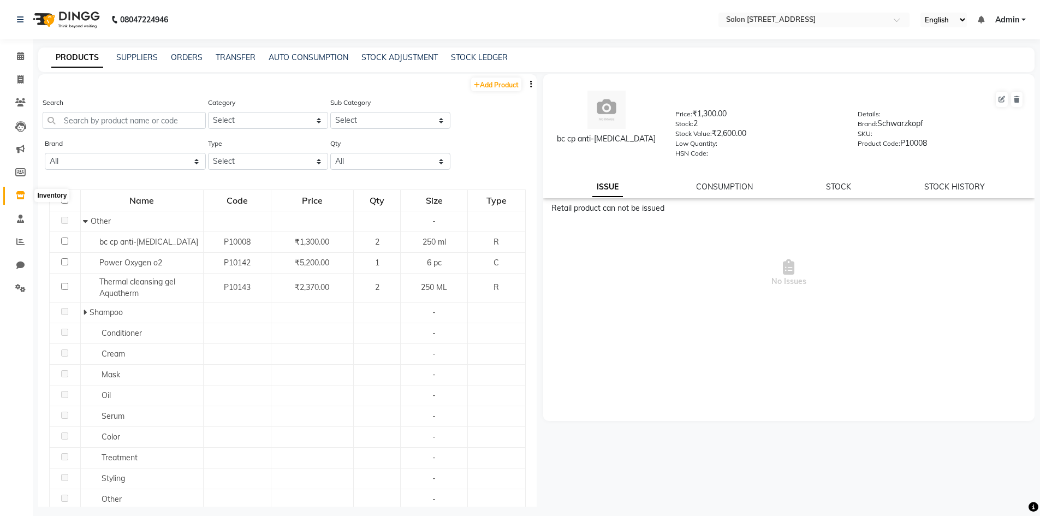
click at [22, 198] on icon at bounding box center [20, 195] width 9 height 8
click at [29, 218] on span at bounding box center [20, 219] width 19 height 13
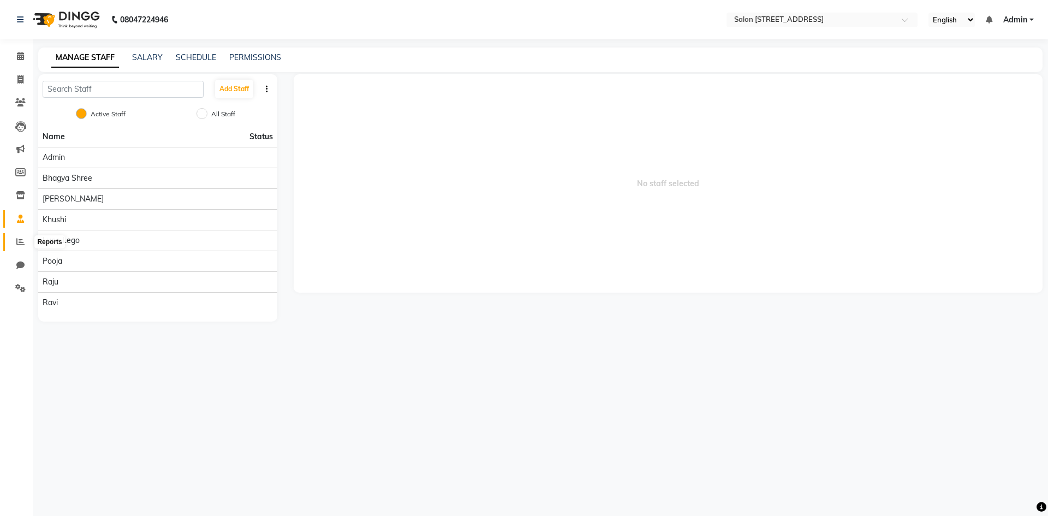
click at [19, 244] on icon at bounding box center [20, 242] width 8 height 8
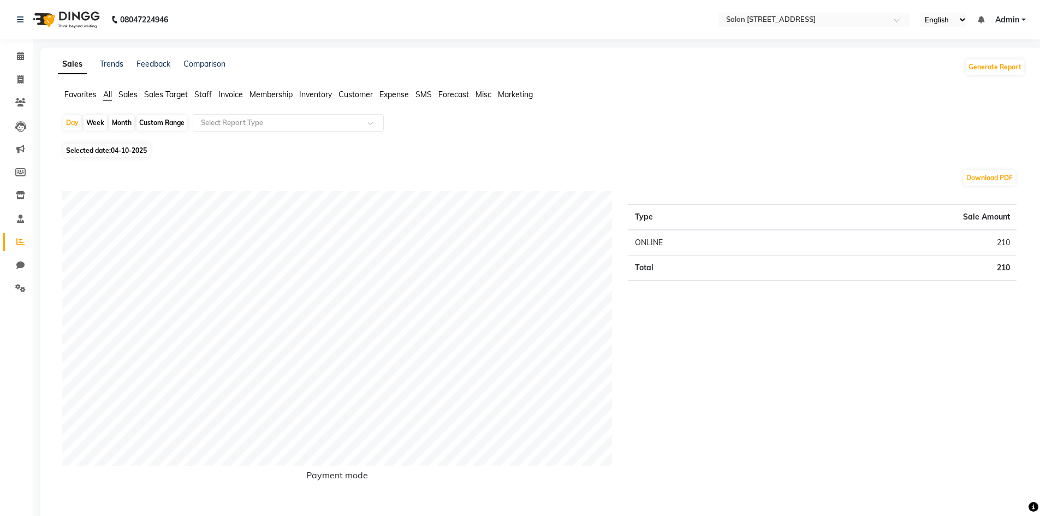
click at [210, 90] on span "Staff" at bounding box center [202, 95] width 17 height 10
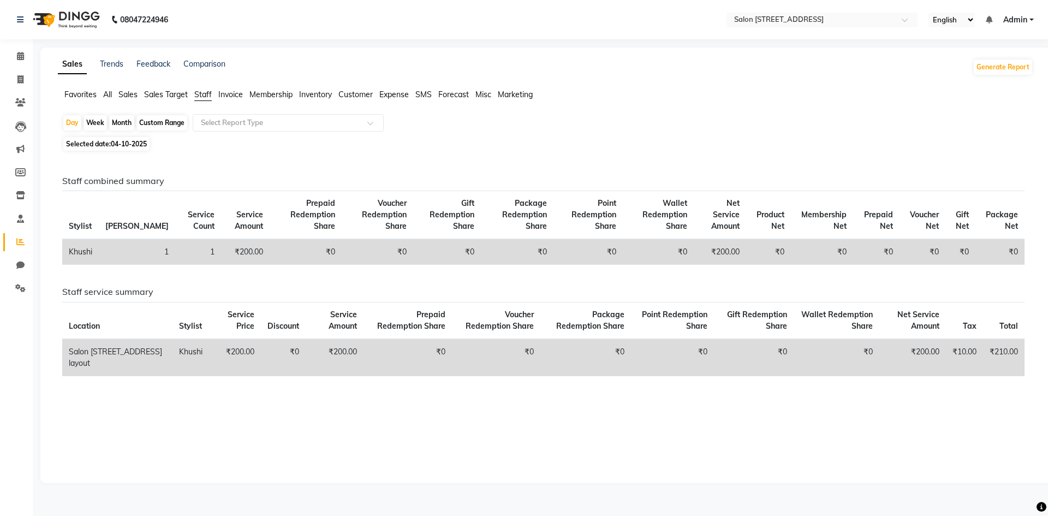
click at [120, 125] on div "Month" at bounding box center [121, 122] width 25 height 15
select select "10"
select select "2025"
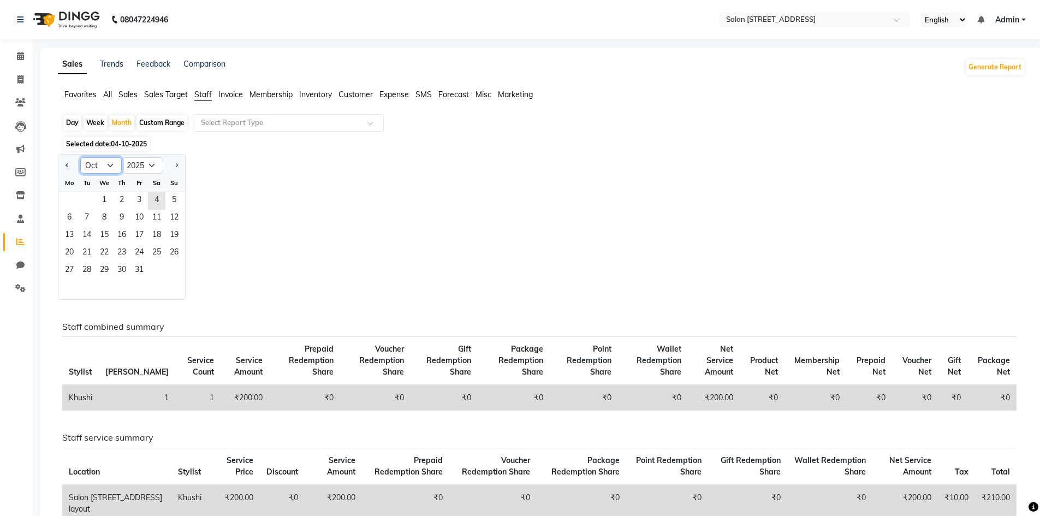
click at [97, 167] on select "Jan Feb Mar Apr May Jun Jul Aug Sep Oct Nov Dec" at bounding box center [101, 165] width 42 height 16
select select "9"
click at [80, 157] on select "Jan Feb Mar Apr May Jun Jul Aug Sep Oct Nov Dec" at bounding box center [101, 165] width 42 height 16
click at [89, 270] on span "30" at bounding box center [86, 270] width 17 height 17
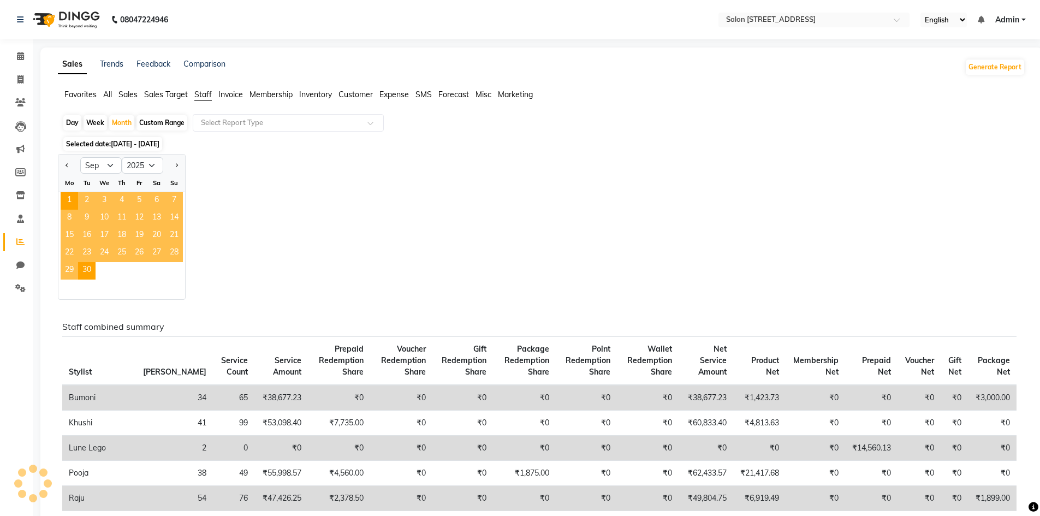
click at [377, 179] on div "Jan Feb Mar Apr May Jun Jul Aug Sep Oct Nov Dec 2015 2016 2017 2018 2019 2020 2…" at bounding box center [542, 227] width 968 height 146
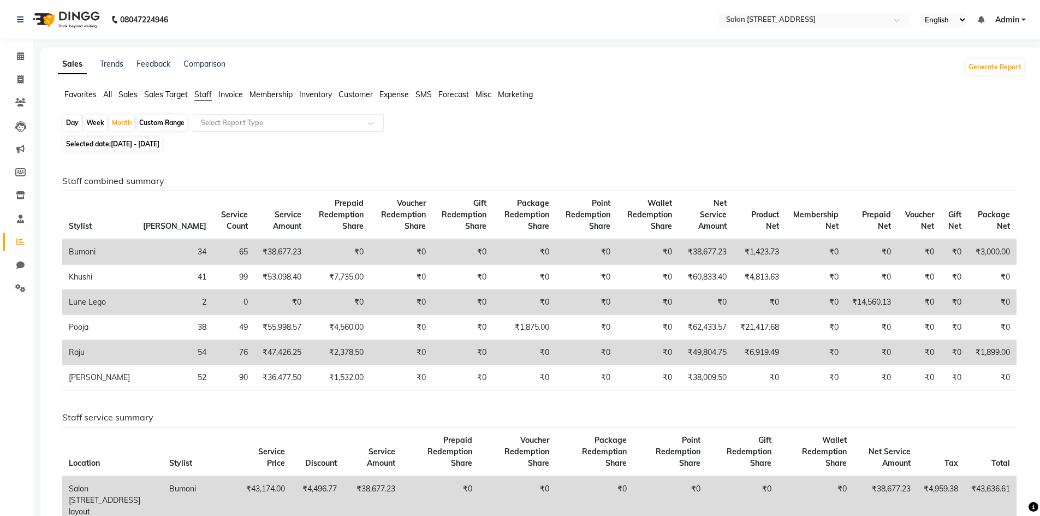
click at [285, 122] on input "text" at bounding box center [277, 122] width 157 height 11
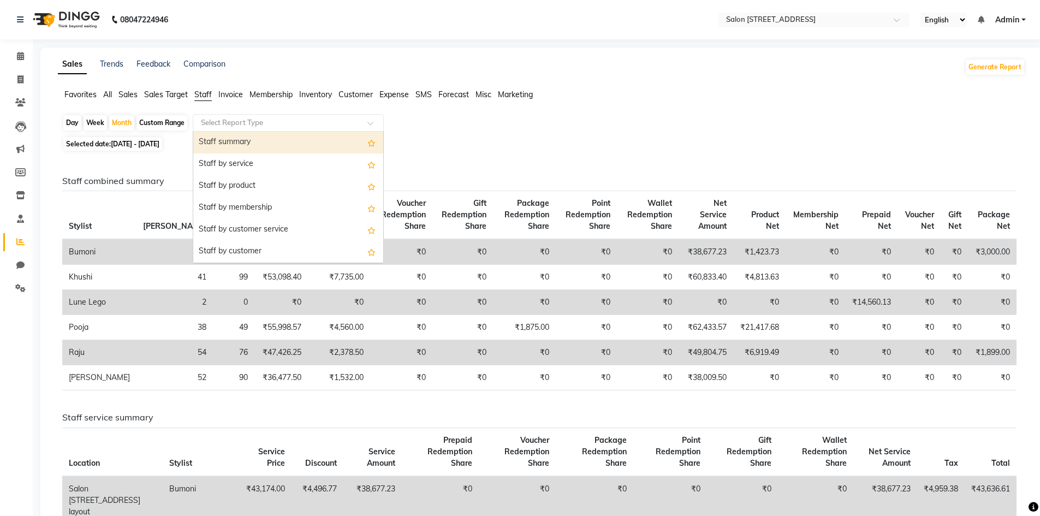
click at [265, 143] on div "Staff summary" at bounding box center [288, 143] width 190 height 22
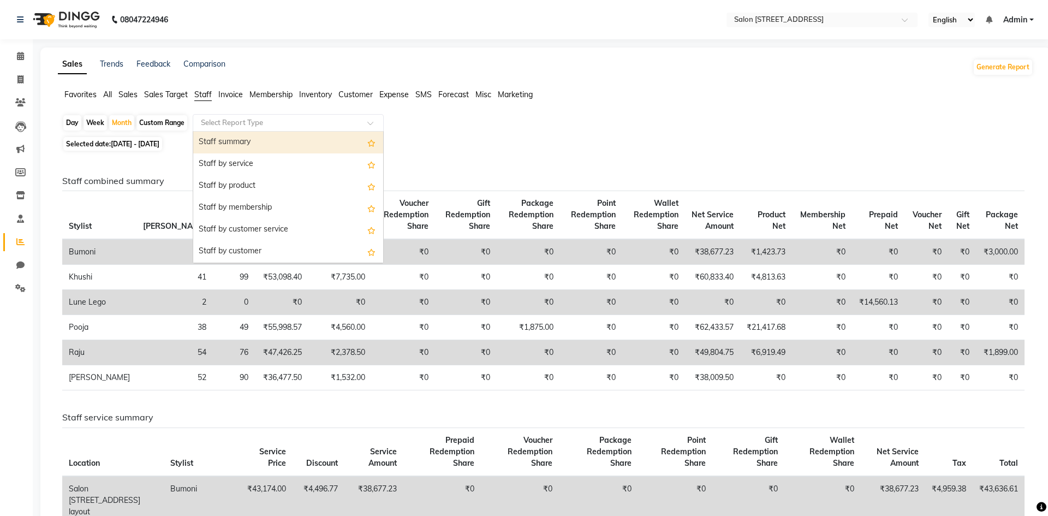
select select "full_report"
select select "csv"
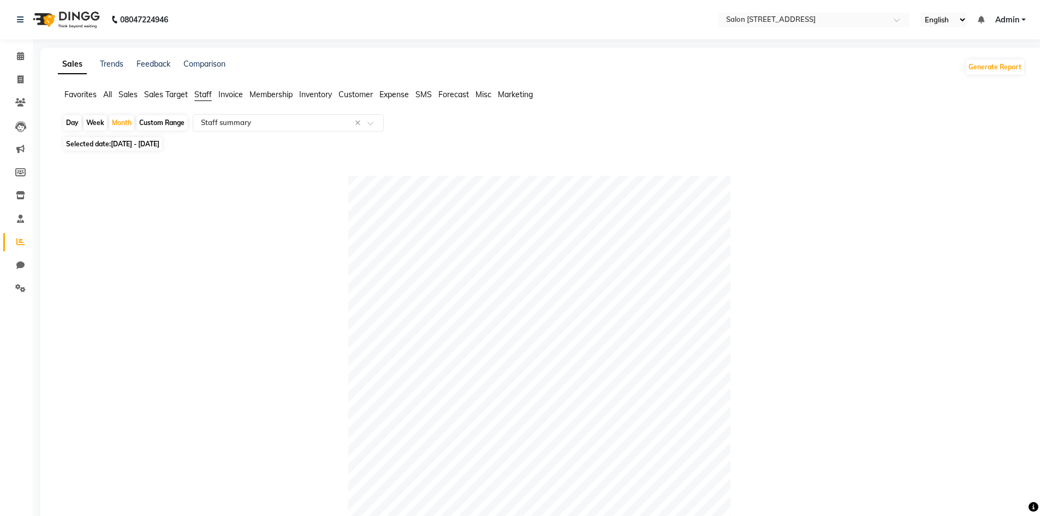
click at [159, 95] on span "Sales Target" at bounding box center [166, 95] width 44 height 10
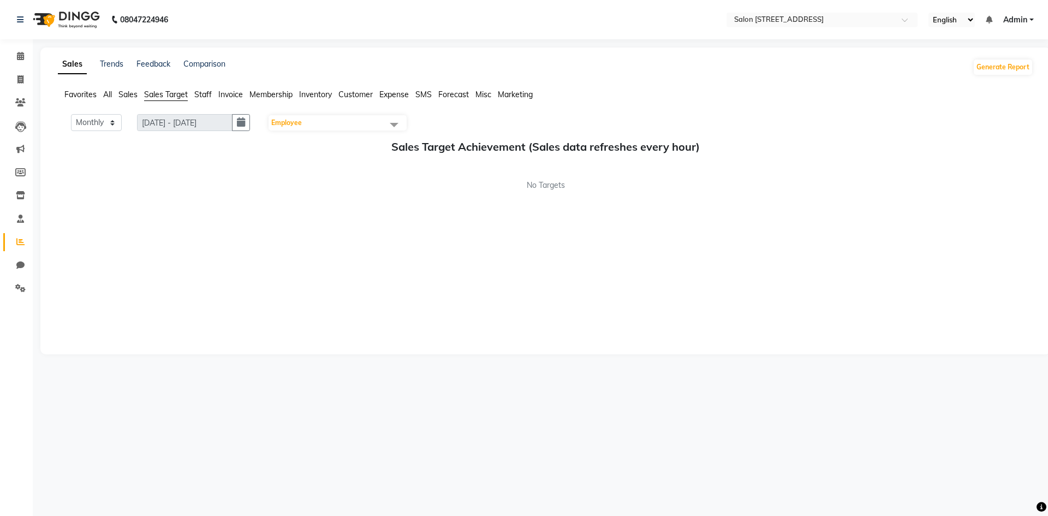
click at [207, 93] on span "Staff" at bounding box center [202, 95] width 17 height 10
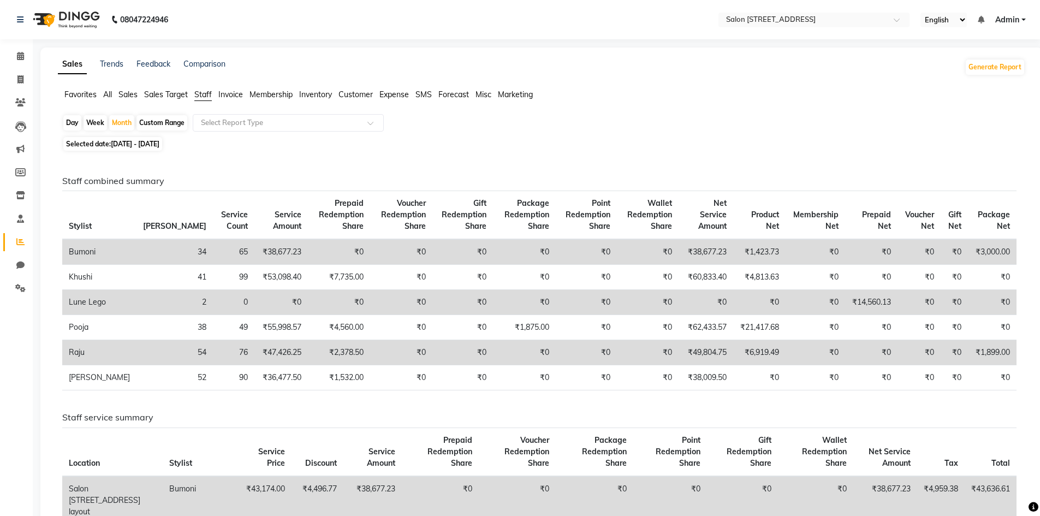
click at [210, 94] on span "Staff" at bounding box center [202, 95] width 17 height 10
click at [242, 123] on input "text" at bounding box center [277, 122] width 157 height 11
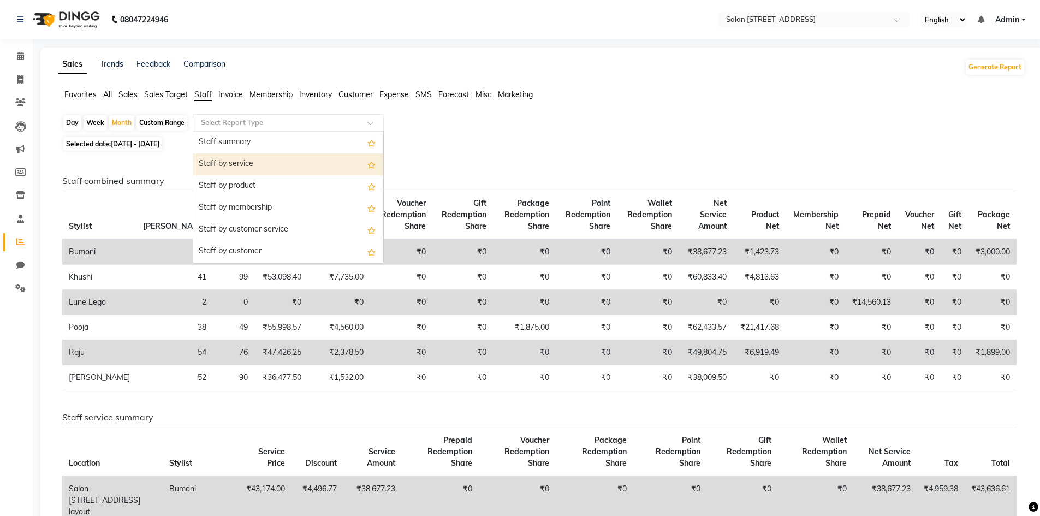
click at [252, 165] on div "Staff by service" at bounding box center [288, 164] width 190 height 22
select select "full_report"
select select "csv"
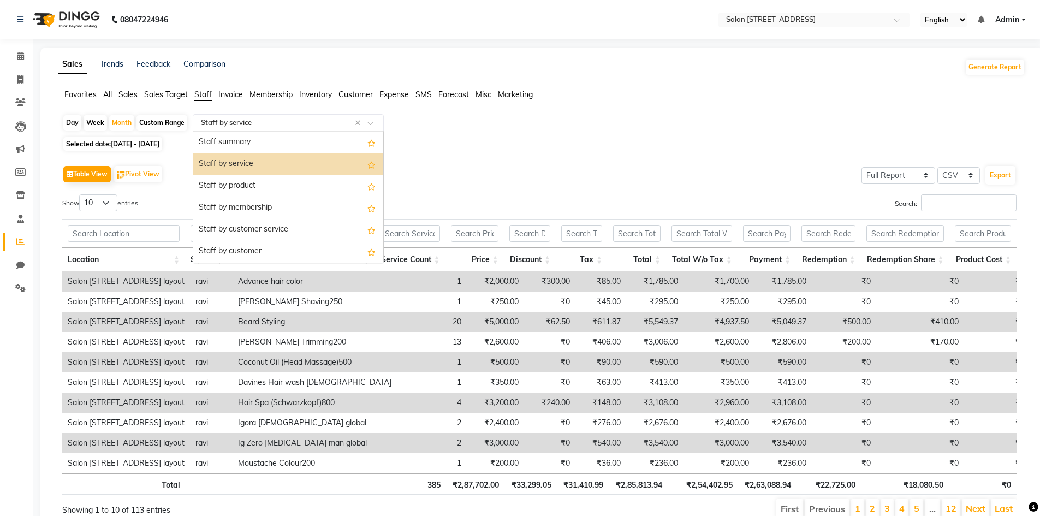
click at [226, 115] on div "Select Report Type × Staff by service ×" at bounding box center [288, 122] width 191 height 17
click at [256, 140] on div "Staff summary" at bounding box center [288, 143] width 190 height 22
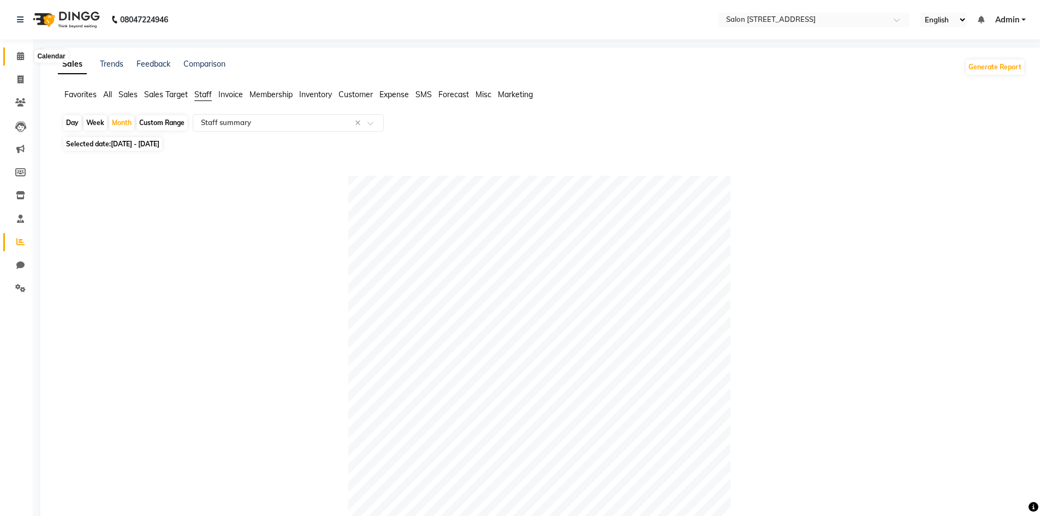
click at [24, 59] on icon at bounding box center [20, 56] width 7 height 8
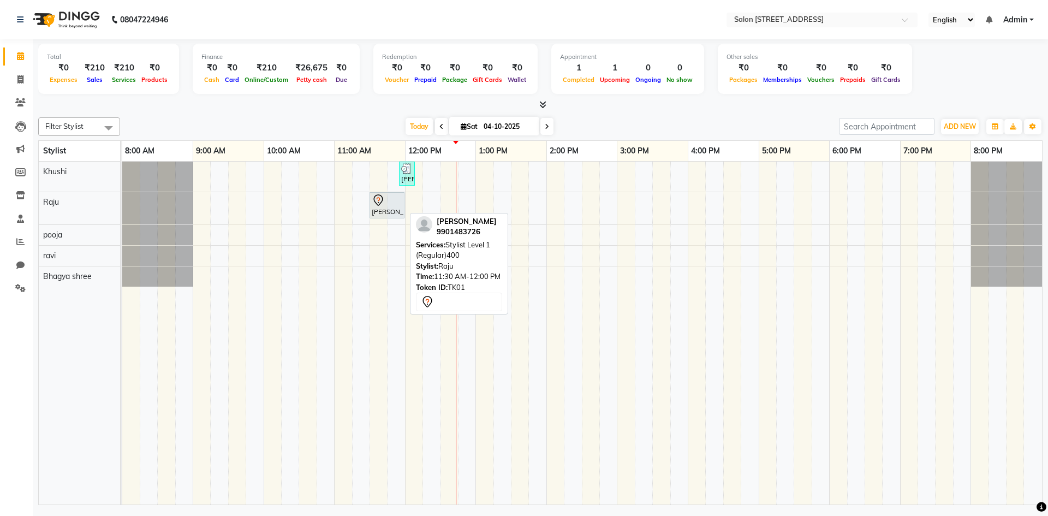
click at [385, 204] on div at bounding box center [387, 200] width 31 height 13
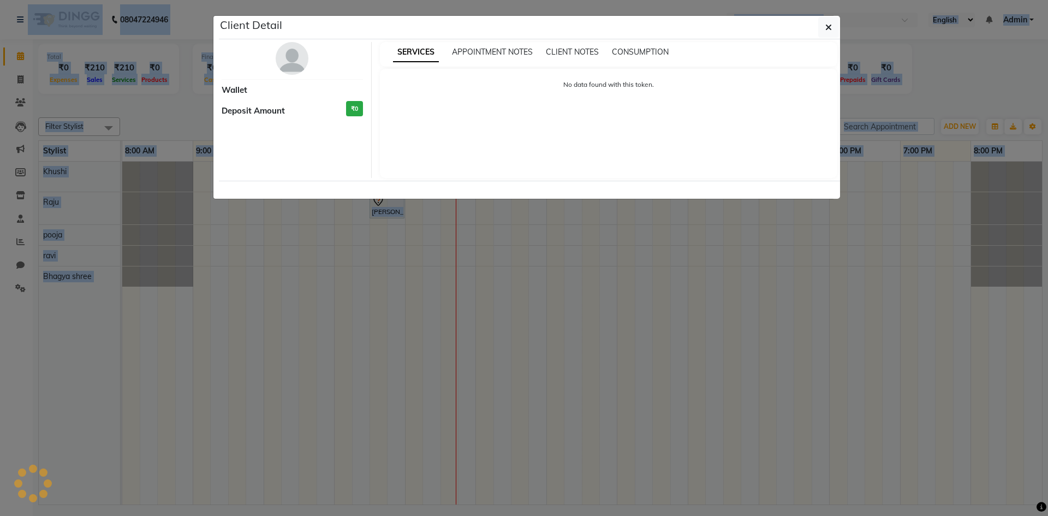
click at [385, 204] on ngb-modal-window "Client Detail Wallet Deposit Amount ₹0 SERVICES APPOINTMENT NOTES CLIENT NOTES …" at bounding box center [524, 258] width 1048 height 516
select select "7"
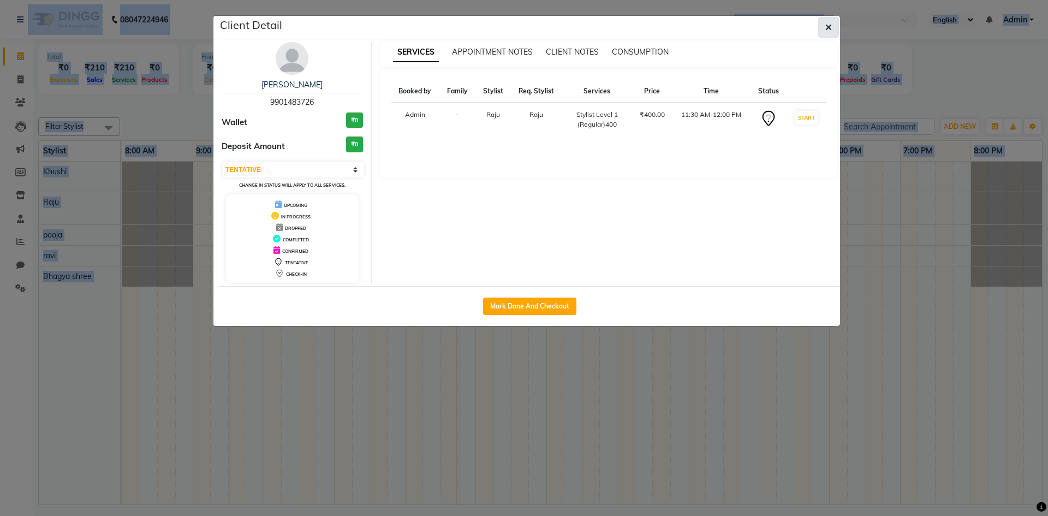
click at [827, 26] on icon "button" at bounding box center [829, 27] width 7 height 9
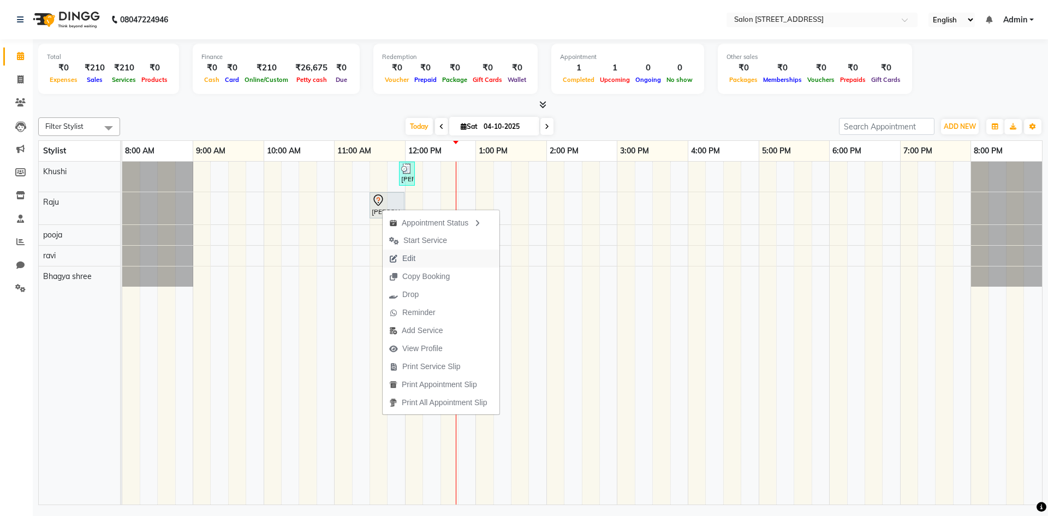
click at [421, 259] on span "Edit" at bounding box center [402, 259] width 39 height 18
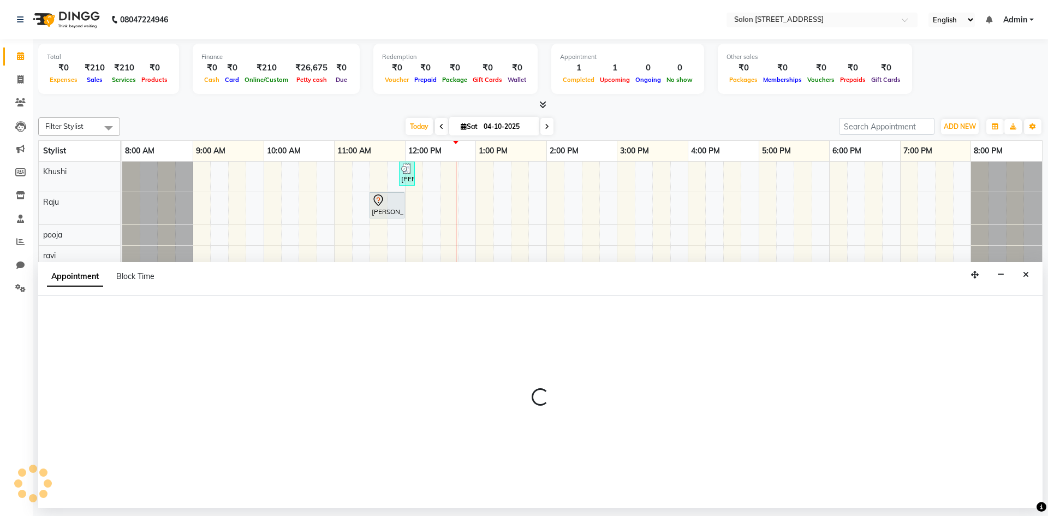
select select "tentative"
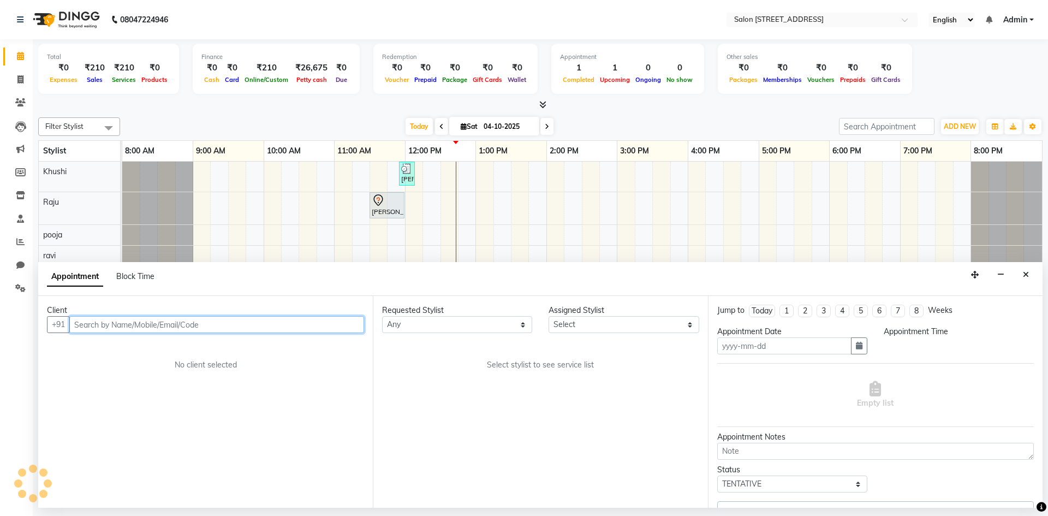
type input "04-10-2025"
select select "70381"
select select "690"
select select "3933"
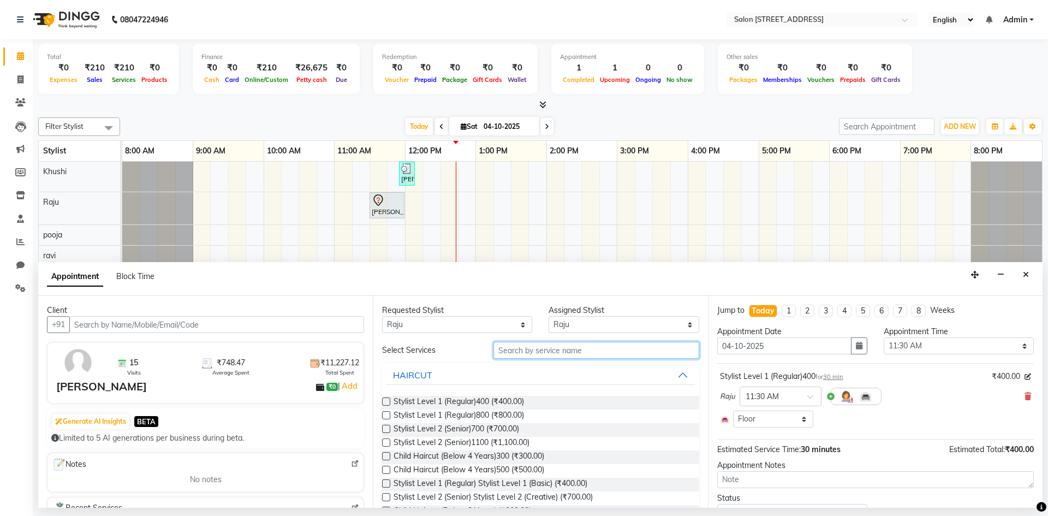
click at [553, 353] on input "text" at bounding box center [597, 350] width 206 height 17
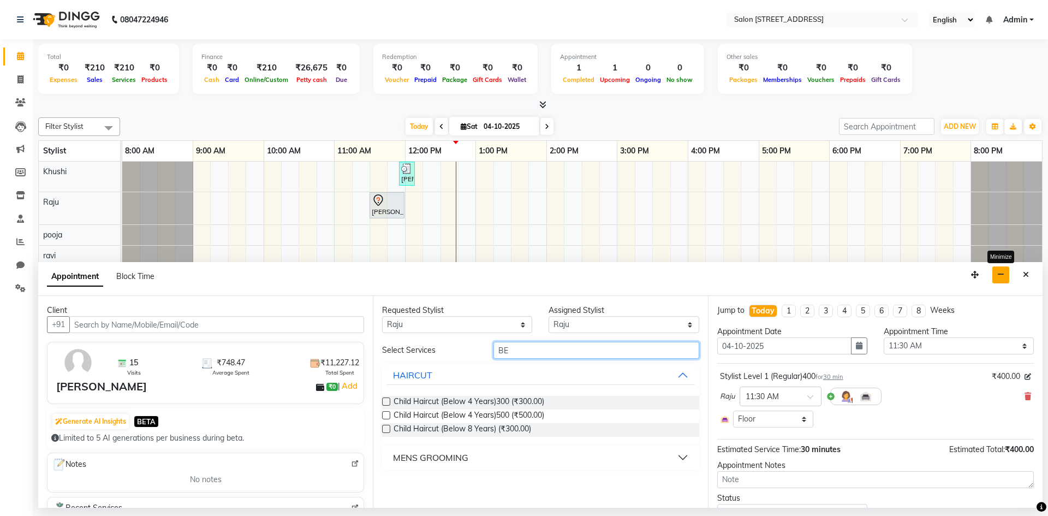
type input "BE"
click at [1005, 274] on icon "button" at bounding box center [1001, 275] width 7 height 8
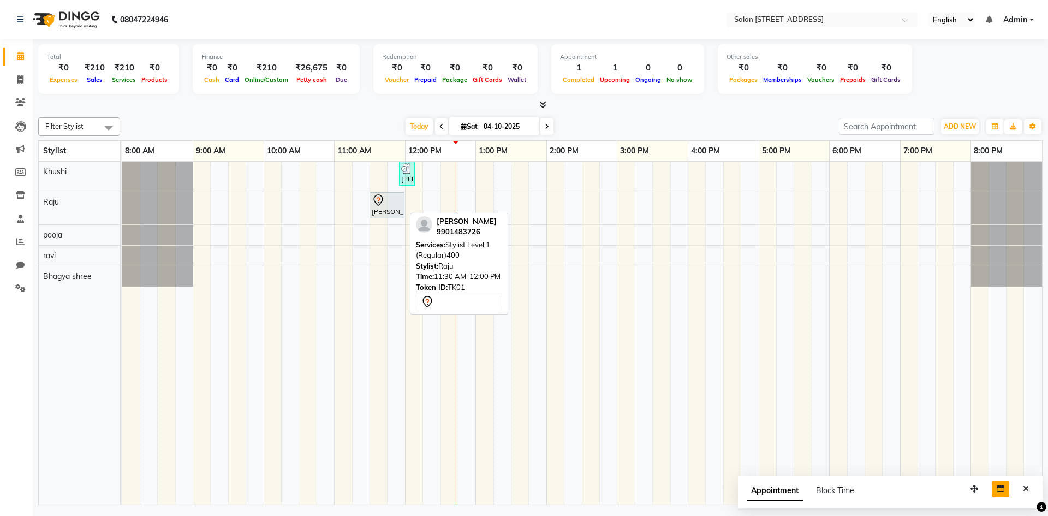
click at [392, 204] on div at bounding box center [387, 200] width 31 height 13
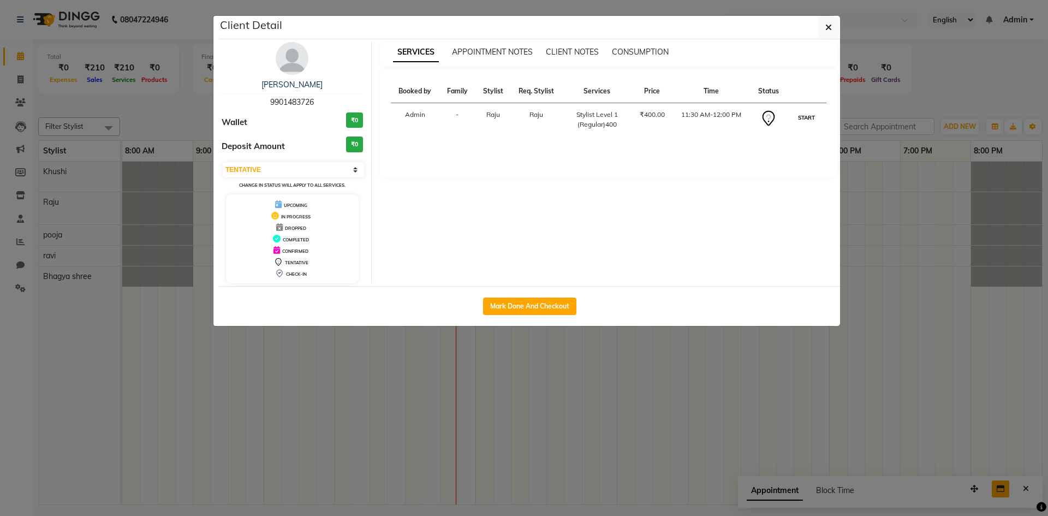
click at [805, 123] on button "START" at bounding box center [807, 118] width 22 height 14
select select "1"
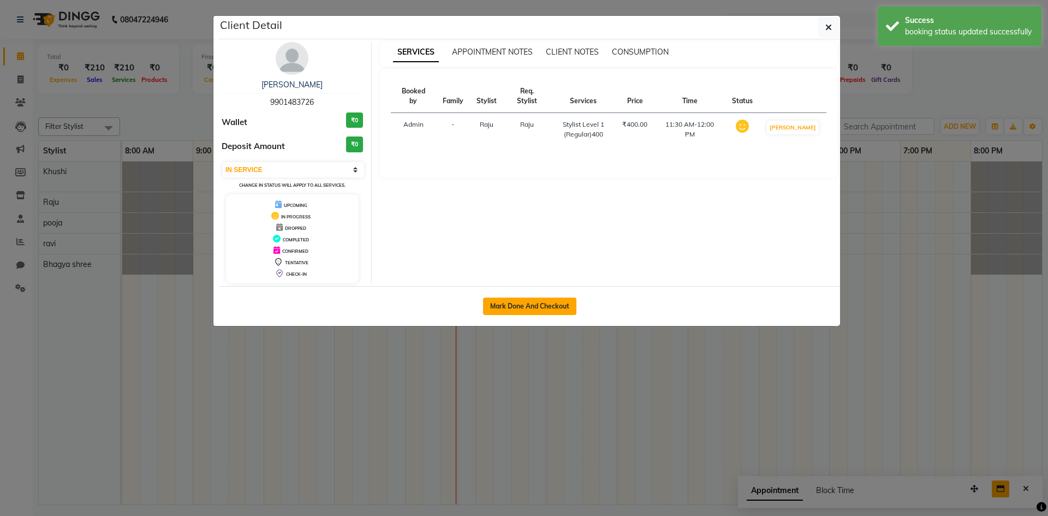
click at [511, 306] on button "Mark Done And Checkout" at bounding box center [529, 306] width 93 height 17
select select "service"
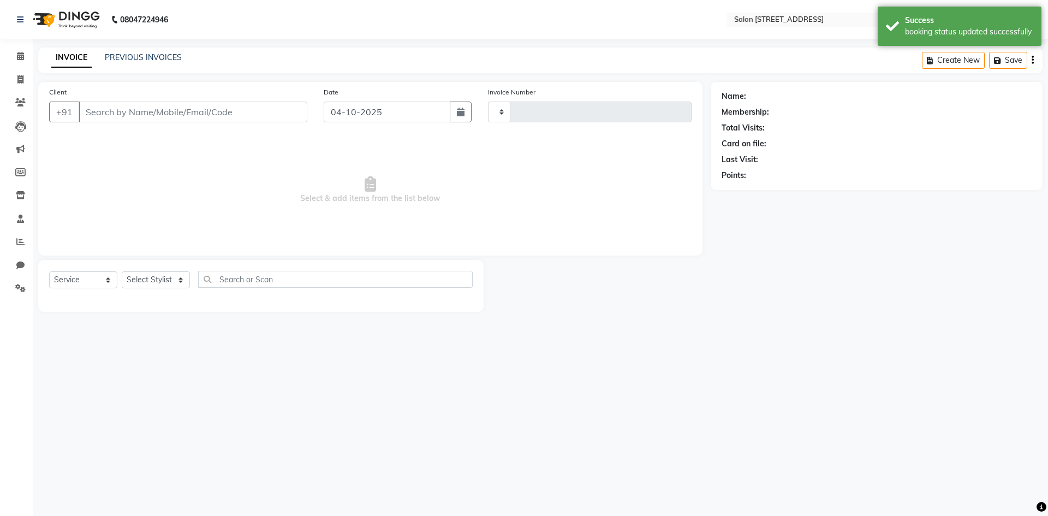
type input "0954"
select select "7707"
select select "P"
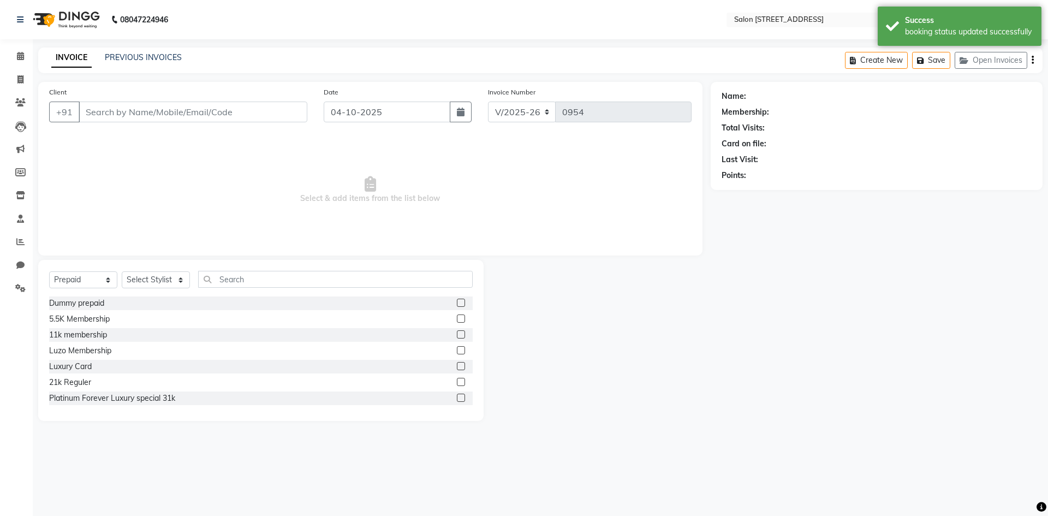
type input "9901483726"
select select "70381"
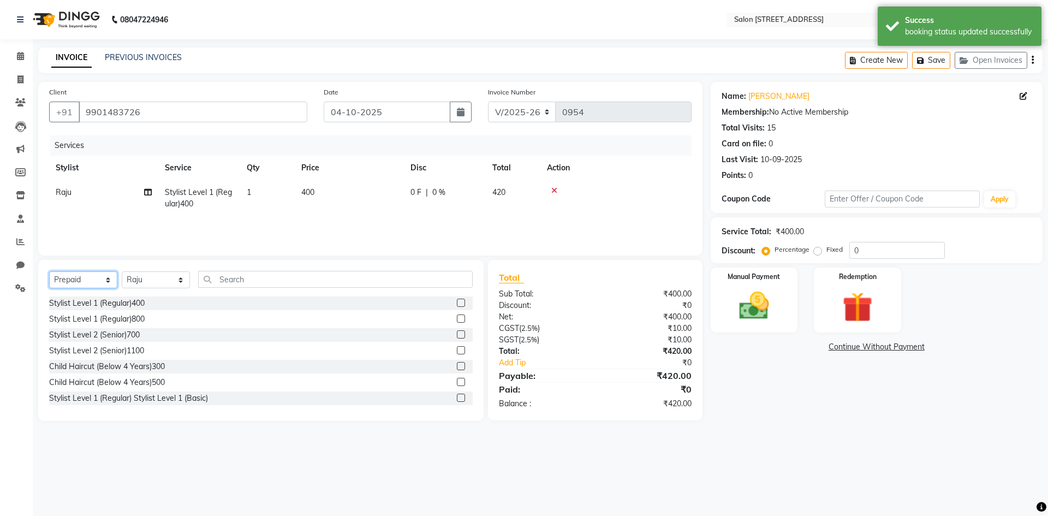
click at [79, 281] on select "Select Service Product Membership Package Voucher Prepaid Gift Card" at bounding box center [83, 279] width 68 height 17
select select "service"
click at [49, 271] on select "Select Service Product Membership Package Voucher Prepaid Gift Card" at bounding box center [83, 279] width 68 height 17
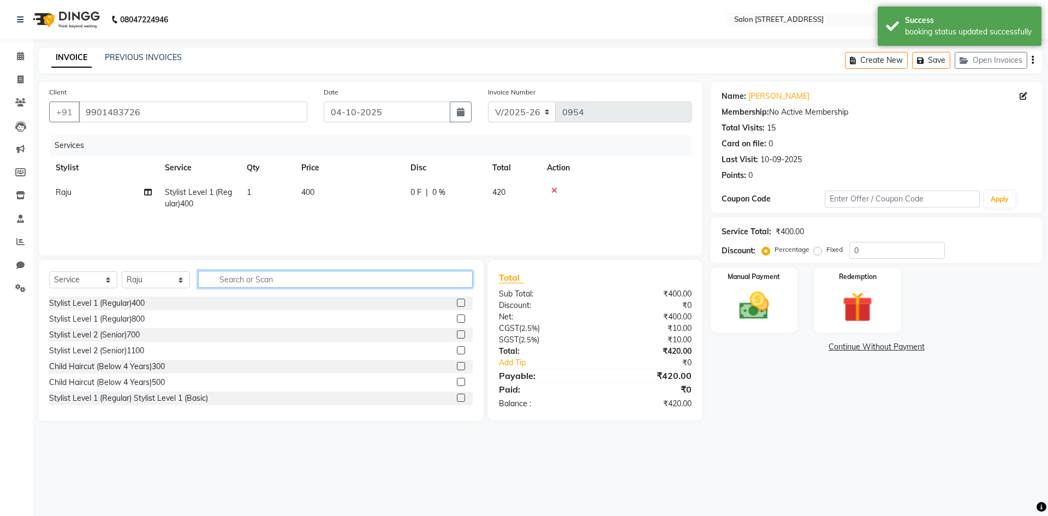
click at [256, 277] on input "text" at bounding box center [335, 279] width 275 height 17
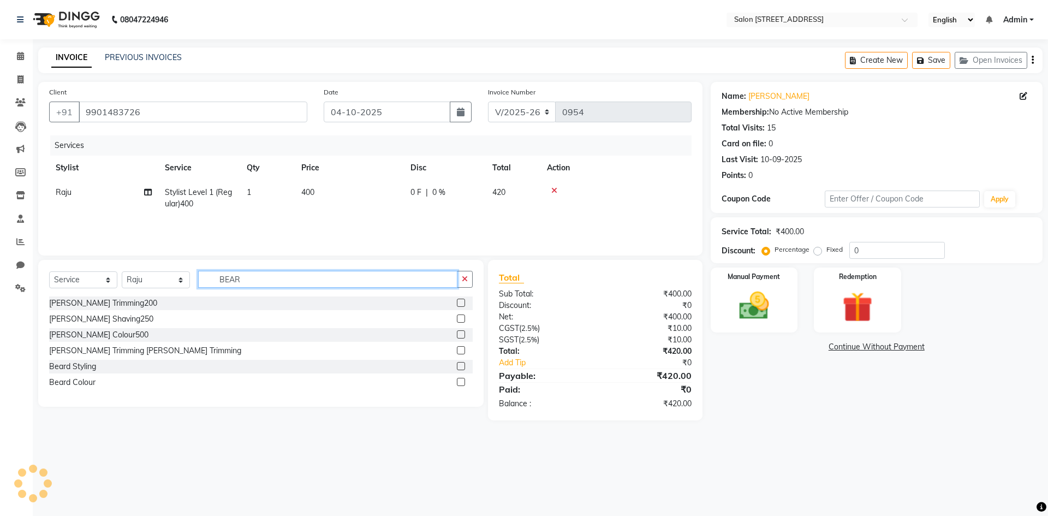
type input "BEAR"
click at [461, 367] on label at bounding box center [461, 366] width 8 height 8
click at [461, 367] on input "checkbox" at bounding box center [460, 366] width 7 height 7
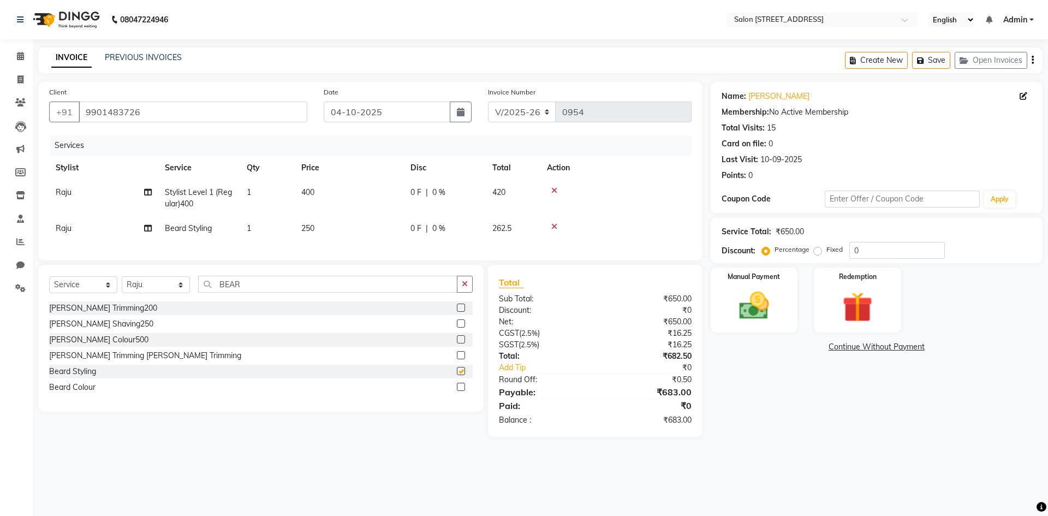
checkbox input "false"
click at [770, 299] on img at bounding box center [754, 306] width 51 height 36
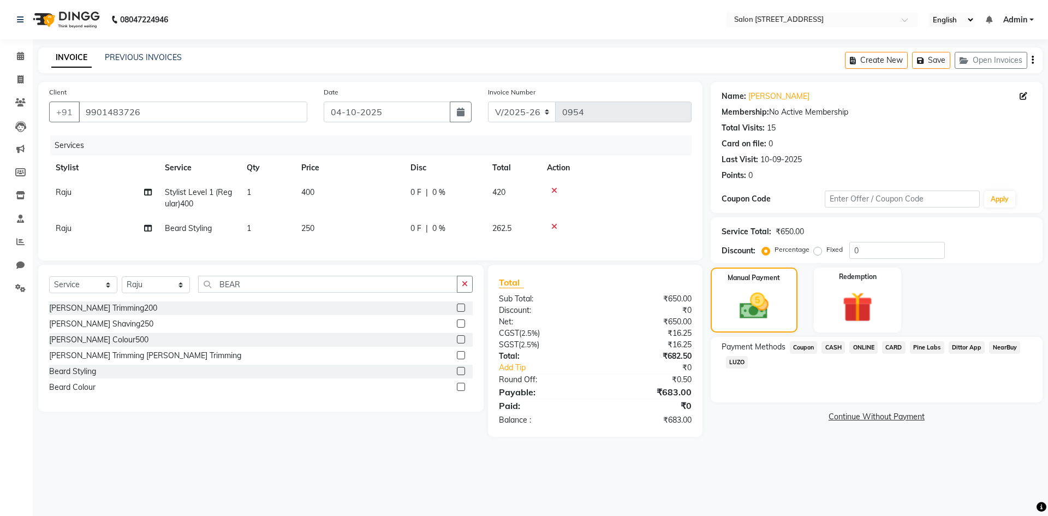
click at [870, 345] on span "ONLINE" at bounding box center [864, 347] width 28 height 13
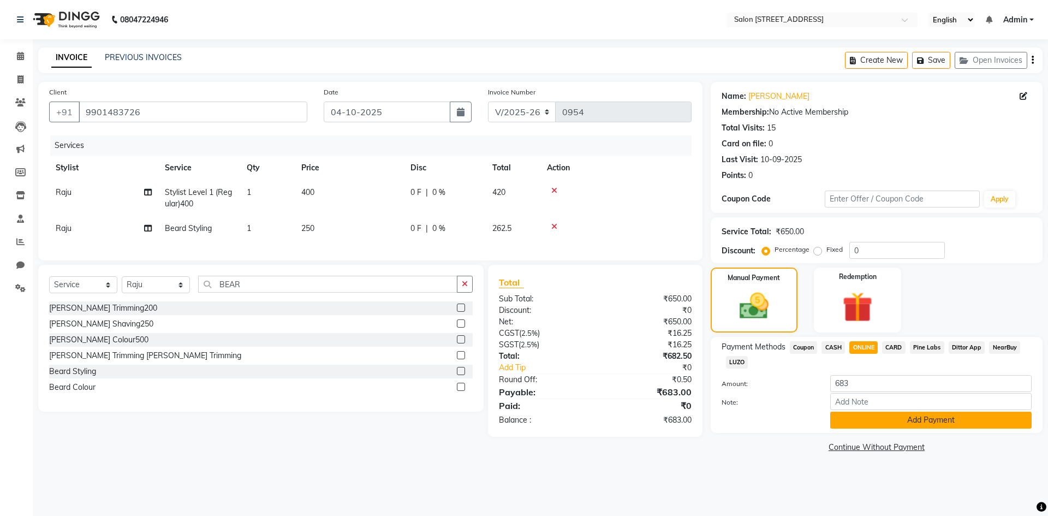
click at [899, 418] on button "Add Payment" at bounding box center [931, 420] width 201 height 17
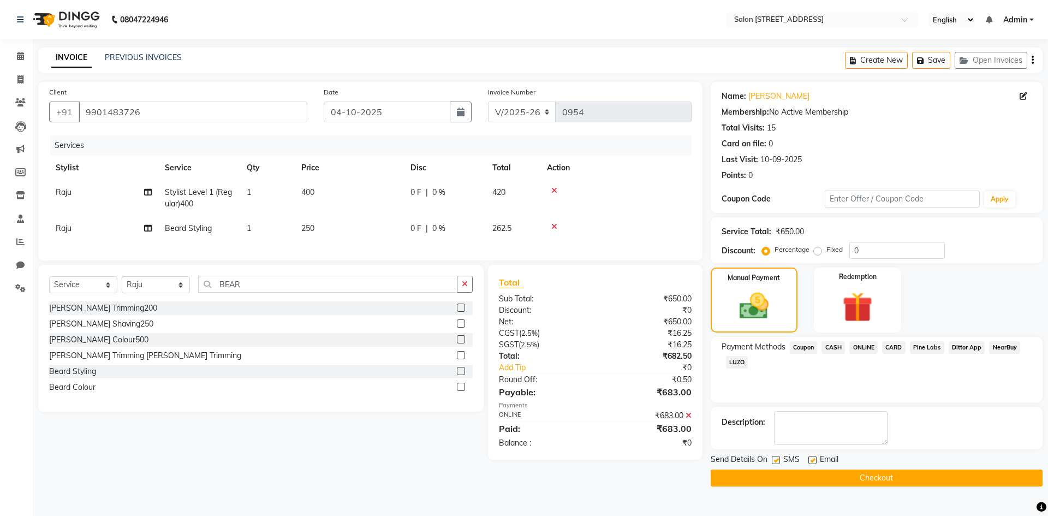
click at [844, 476] on button "Checkout" at bounding box center [877, 478] width 332 height 17
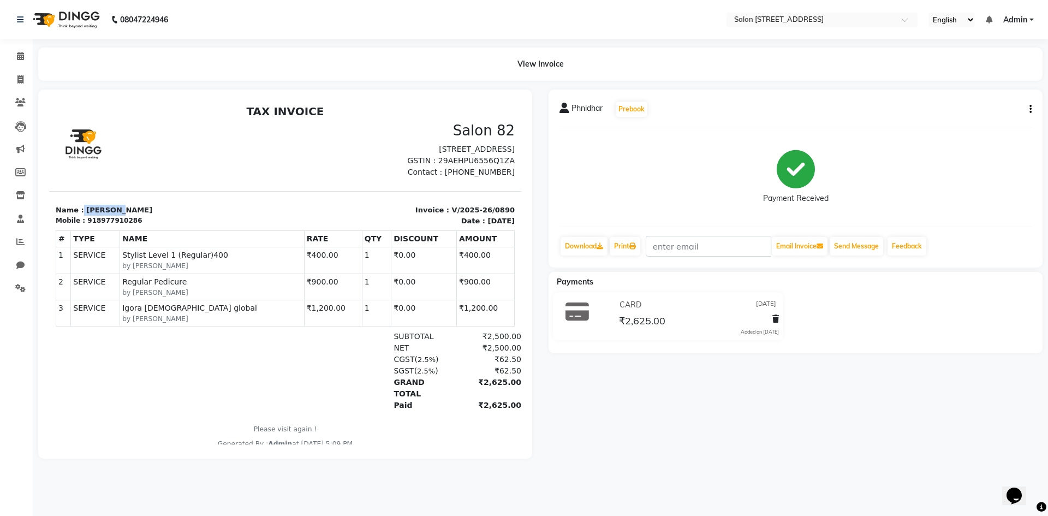
drag, startPoint x: 80, startPoint y: 220, endPoint x: 196, endPoint y: 220, distance: 116.3
click at [196, 216] on p "Name : Phnidhar" at bounding box center [167, 210] width 223 height 11
drag, startPoint x: 91, startPoint y: 233, endPoint x: 162, endPoint y: 236, distance: 71.6
click at [162, 226] on div "Mobile : 918977910286" at bounding box center [167, 221] width 223 height 10
copy div "8977910286"
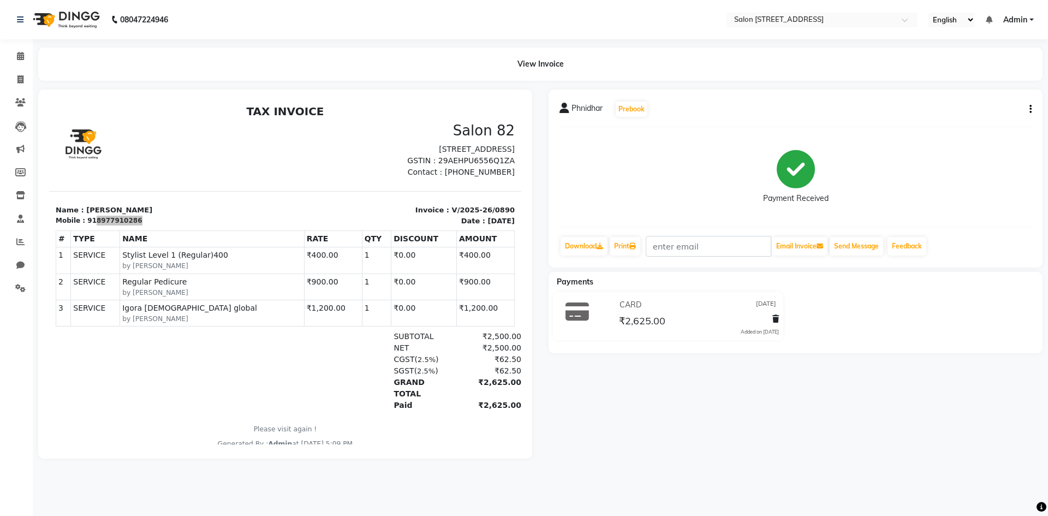
click at [1032, 109] on icon "button" at bounding box center [1031, 109] width 2 height 1
click at [980, 119] on div "Edit Invoice" at bounding box center [976, 123] width 75 height 14
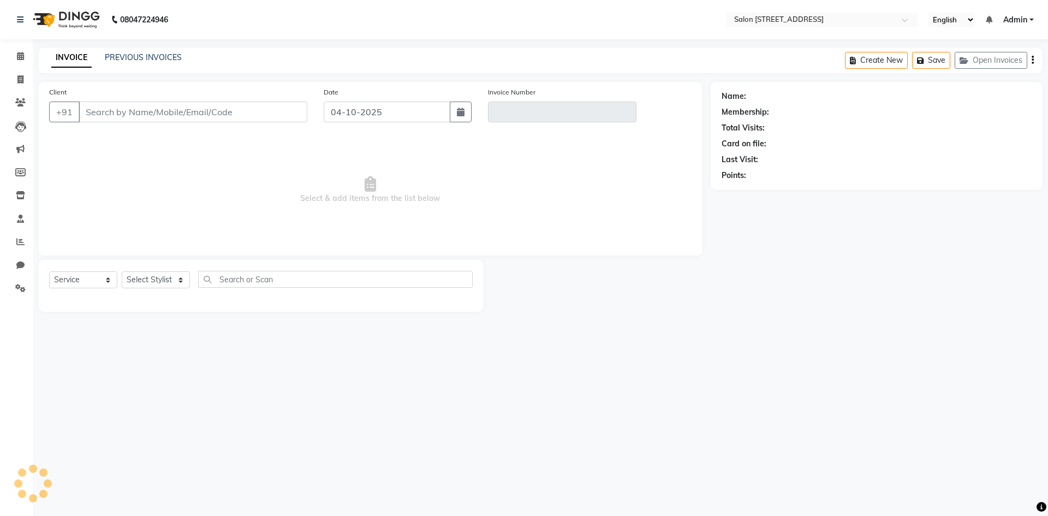
select select "P"
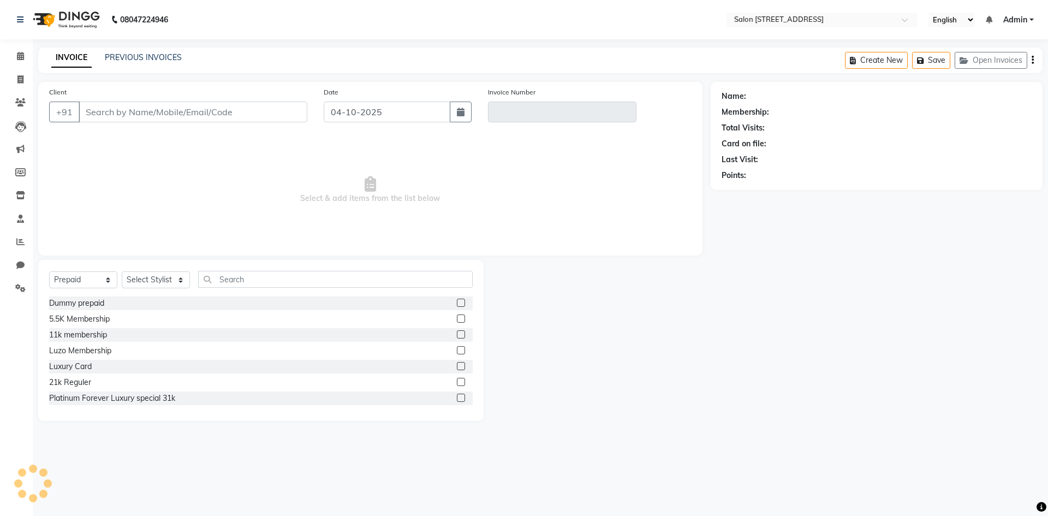
type input "8977910286"
type input "V/2025-26/0890"
type input "25-09-2025"
select select "select"
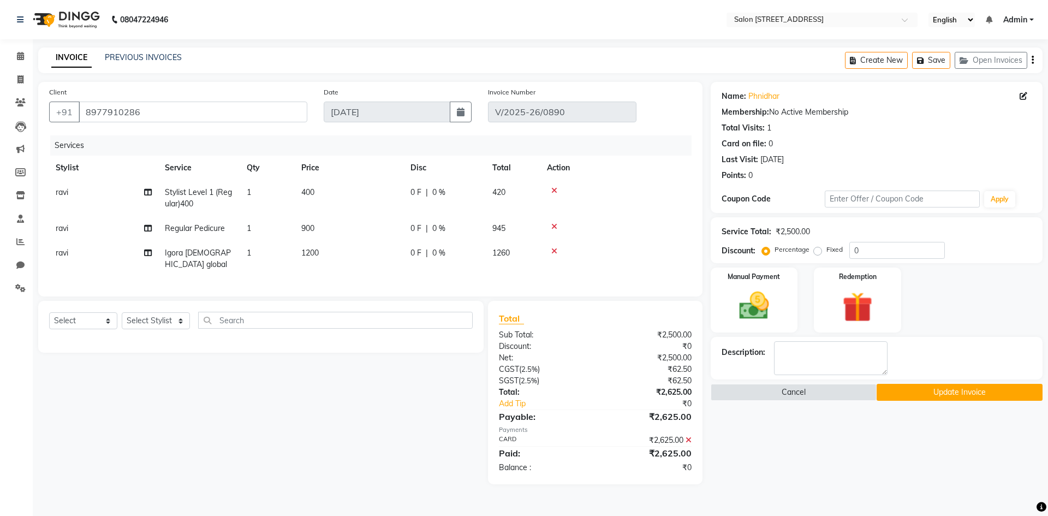
click at [74, 228] on td "ravi" at bounding box center [103, 228] width 109 height 25
select select "84441"
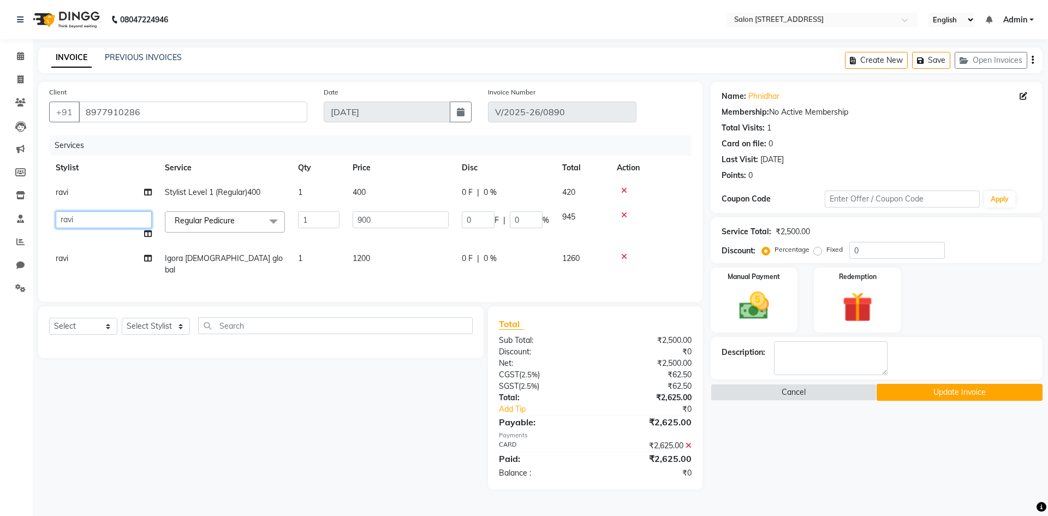
click at [86, 219] on select "Admin Bhagya shree Bhupendra Khushi Lune Lego pooja Raju ravi" at bounding box center [104, 219] width 96 height 17
select select "68568"
click at [988, 390] on button "Update Invoice" at bounding box center [960, 392] width 166 height 17
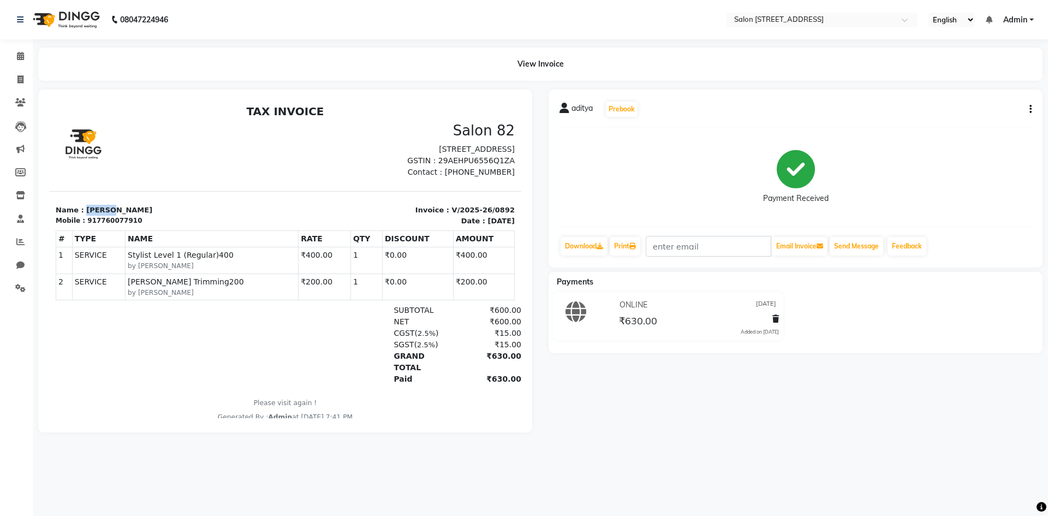
drag, startPoint x: 129, startPoint y: 215, endPoint x: 139, endPoint y: 213, distance: 10.5
click at [139, 213] on section "Name : aditya Mobile : 917760077910 Invoice : V/2025-26/0892 Date : September 2…" at bounding box center [285, 208] width 472 height 35
copy p "aditya"
drag, startPoint x: 91, startPoint y: 233, endPoint x: 187, endPoint y: 222, distance: 96.7
click at [183, 224] on div "Name : aditya Mobile : 917760077910" at bounding box center [167, 215] width 236 height 21
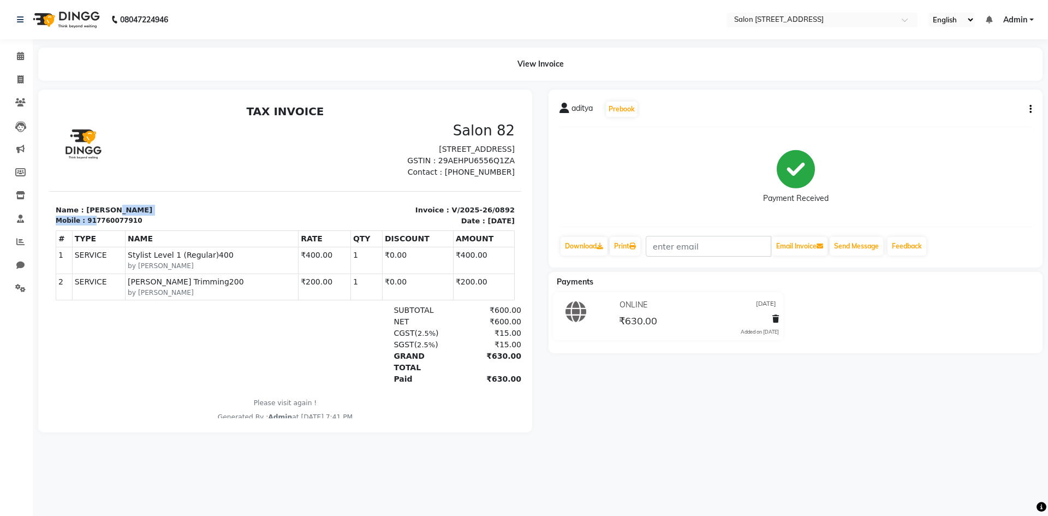
click at [195, 208] on section "Name : aditya Mobile : 917760077910 Invoice : V/2025-26/0892 Date : September 2…" at bounding box center [285, 208] width 472 height 35
drag, startPoint x: 90, startPoint y: 232, endPoint x: 170, endPoint y: 230, distance: 80.3
click at [168, 226] on div "Mobile : 917760077910" at bounding box center [167, 221] width 223 height 10
copy div "7760077910"
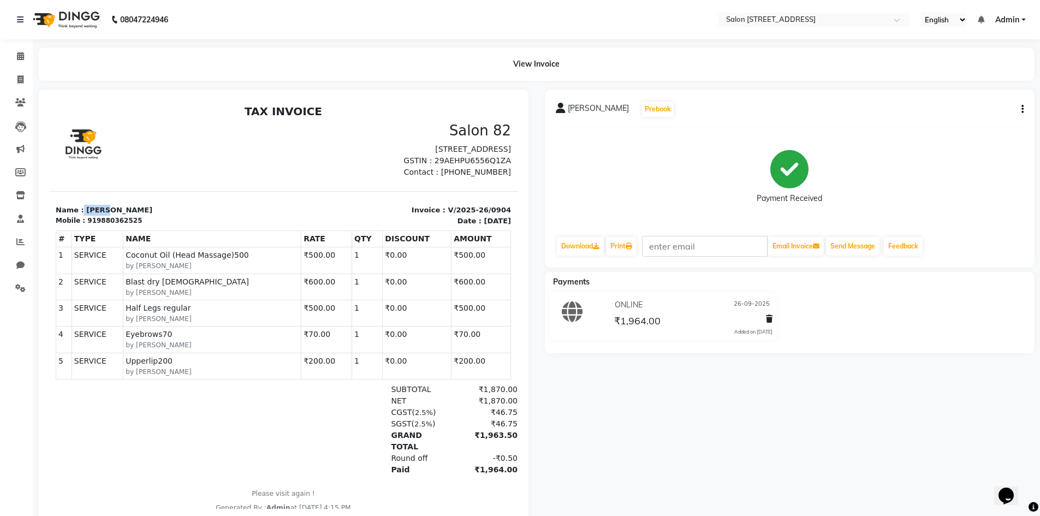
drag, startPoint x: 80, startPoint y: 219, endPoint x: 164, endPoint y: 209, distance: 84.2
click at [164, 209] on section "Name : [PERSON_NAME] Mobile : 919880362525 Invoice : V/2025-26/0904 Date : [DAT…" at bounding box center [283, 208] width 469 height 35
copy p "[PERSON_NAME]"
drag, startPoint x: 90, startPoint y: 233, endPoint x: 165, endPoint y: 230, distance: 75.4
click at [165, 226] on div "Mobile : 919880362525" at bounding box center [166, 221] width 221 height 10
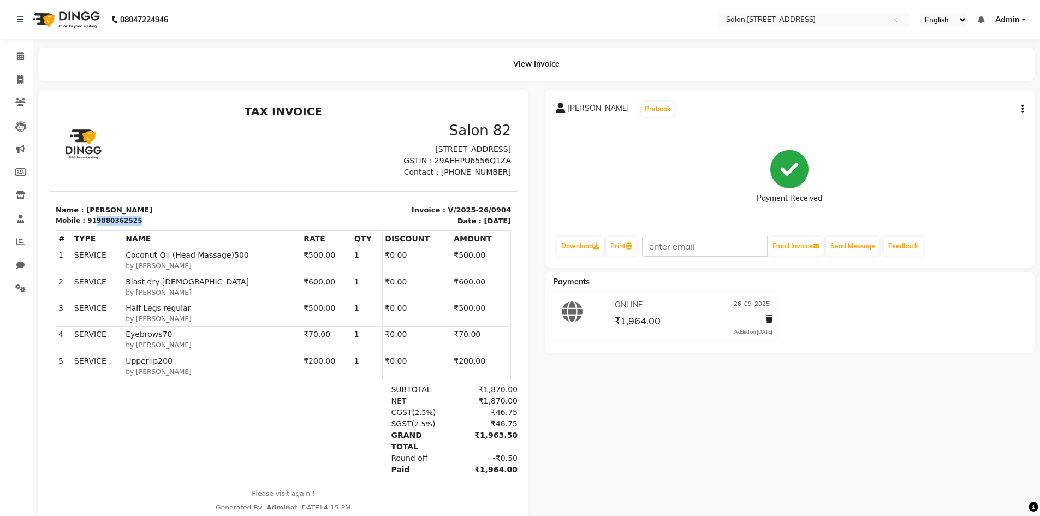
copy div "9880362525"
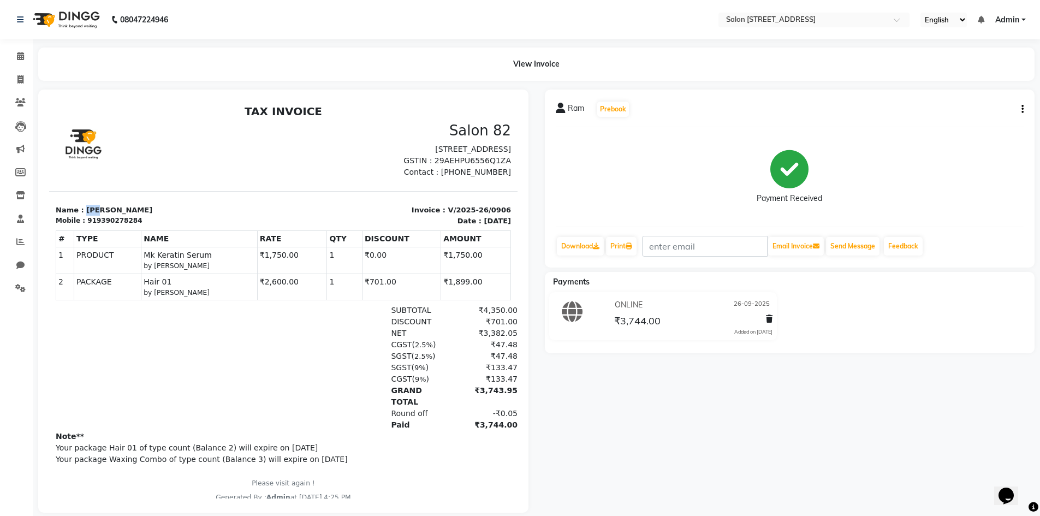
drag, startPoint x: 81, startPoint y: 220, endPoint x: 139, endPoint y: 217, distance: 58.0
click at [139, 216] on p "Name : Ram" at bounding box center [166, 210] width 221 height 11
copy p "Ram"
drag, startPoint x: 91, startPoint y: 231, endPoint x: 192, endPoint y: 222, distance: 101.4
click at [184, 226] on div "Mobile : 919390278284" at bounding box center [166, 221] width 221 height 10
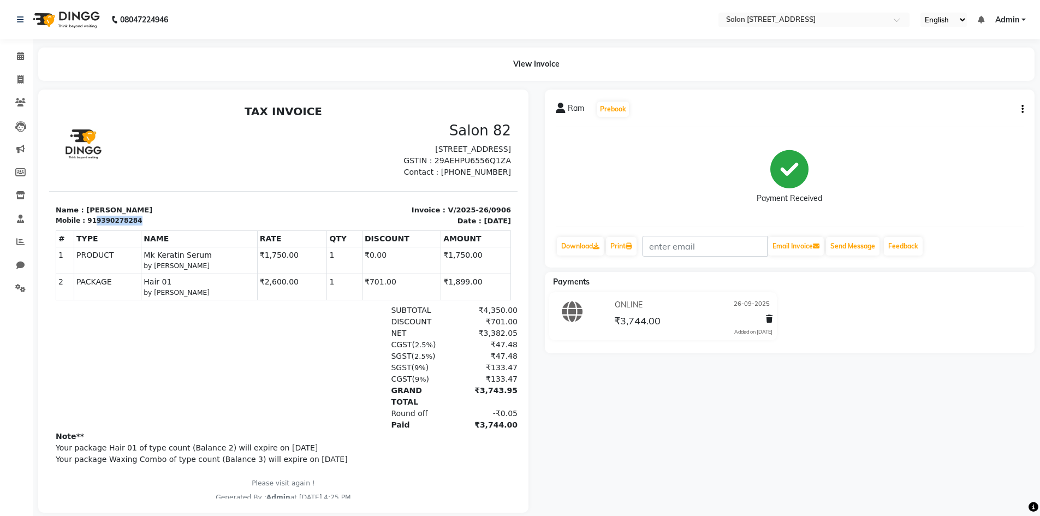
copy div "9390278284"
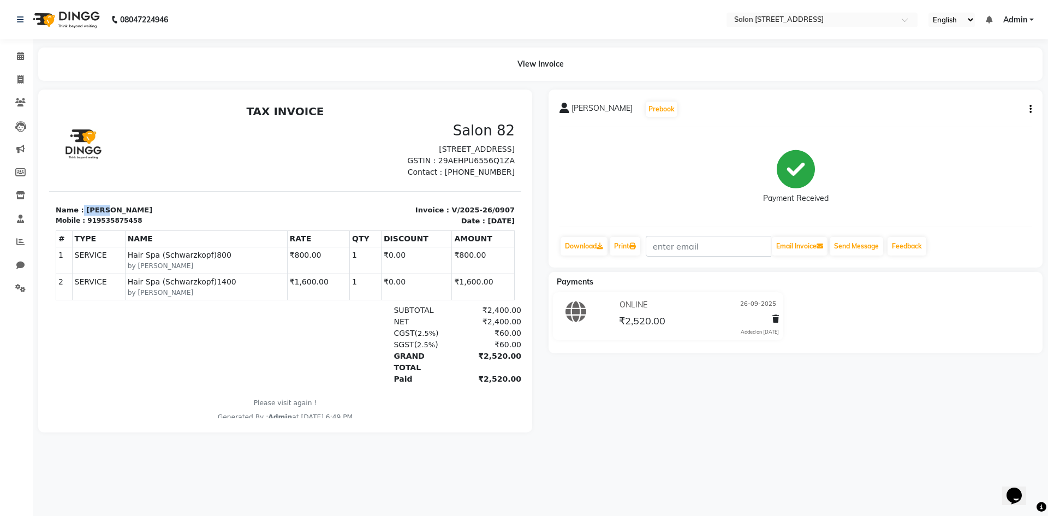
drag, startPoint x: 80, startPoint y: 221, endPoint x: 141, endPoint y: 218, distance: 61.2
click at [137, 216] on p "Name : Mehul" at bounding box center [167, 210] width 223 height 11
copy p "Mehul"
drag, startPoint x: 90, startPoint y: 232, endPoint x: 195, endPoint y: 211, distance: 107.4
click at [189, 218] on div "Name : Mehul Mobile : 919535875458" at bounding box center [167, 215] width 236 height 21
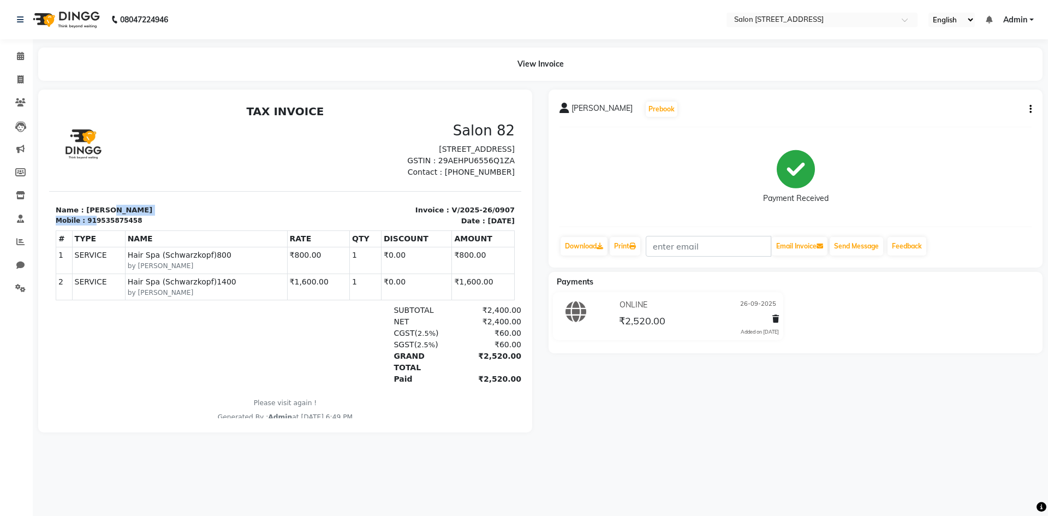
click at [199, 196] on div "TAX INVOICE Salon 82 965, 1st Floor, 9th Main Road, 7th Sector, Hsr layout, Ban…" at bounding box center [285, 264] width 472 height 318
drag, startPoint x: 89, startPoint y: 234, endPoint x: 189, endPoint y: 219, distance: 101.6
click at [170, 226] on div "Mobile : 919535875458" at bounding box center [167, 221] width 223 height 10
copy div "9535875458"
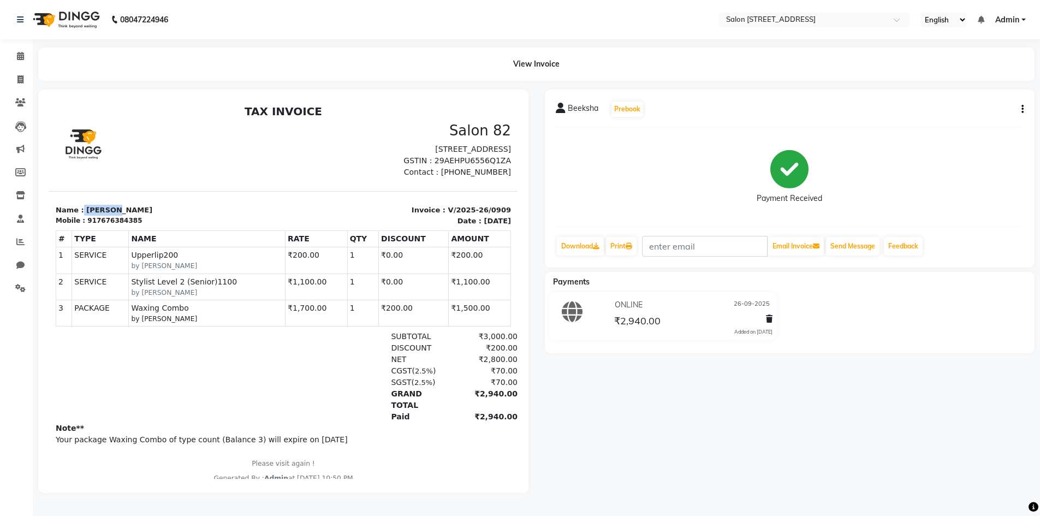
drag, startPoint x: 80, startPoint y: 222, endPoint x: 140, endPoint y: 220, distance: 60.7
click at [140, 216] on p "Name : [PERSON_NAME]" at bounding box center [166, 210] width 221 height 11
copy p "Beeksha"
drag, startPoint x: 90, startPoint y: 232, endPoint x: 171, endPoint y: 226, distance: 81.0
click at [170, 226] on div "Name : Beeksha Mobile : 917676384385" at bounding box center [166, 215] width 234 height 21
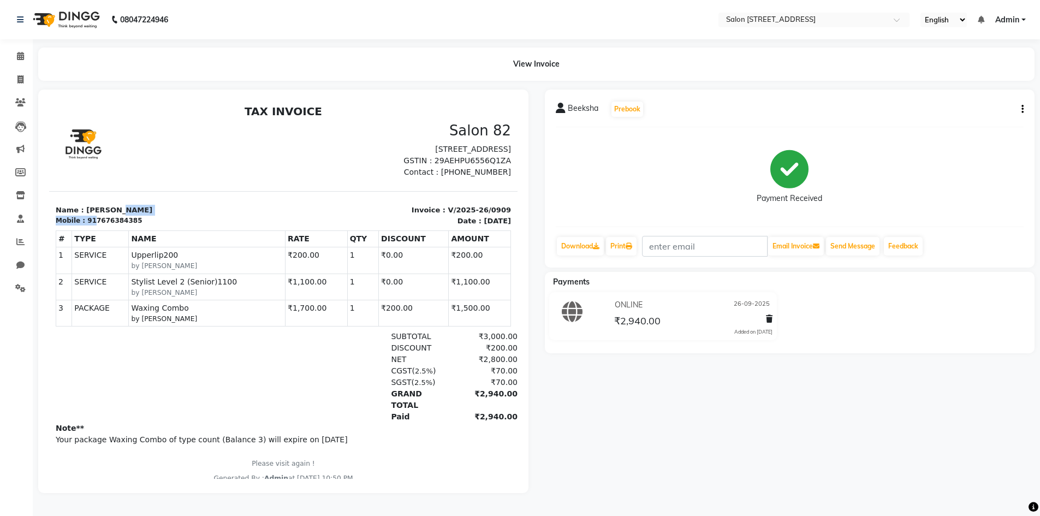
click at [179, 213] on section "Name : Beeksha Mobile : 917676384385 Invoice : V/2025-26/0909 Date : September …" at bounding box center [283, 208] width 469 height 35
drag, startPoint x: 89, startPoint y: 232, endPoint x: 157, endPoint y: 228, distance: 67.8
click at [155, 226] on div "Mobile : 917676384385" at bounding box center [166, 221] width 221 height 10
copy div "7676384385"
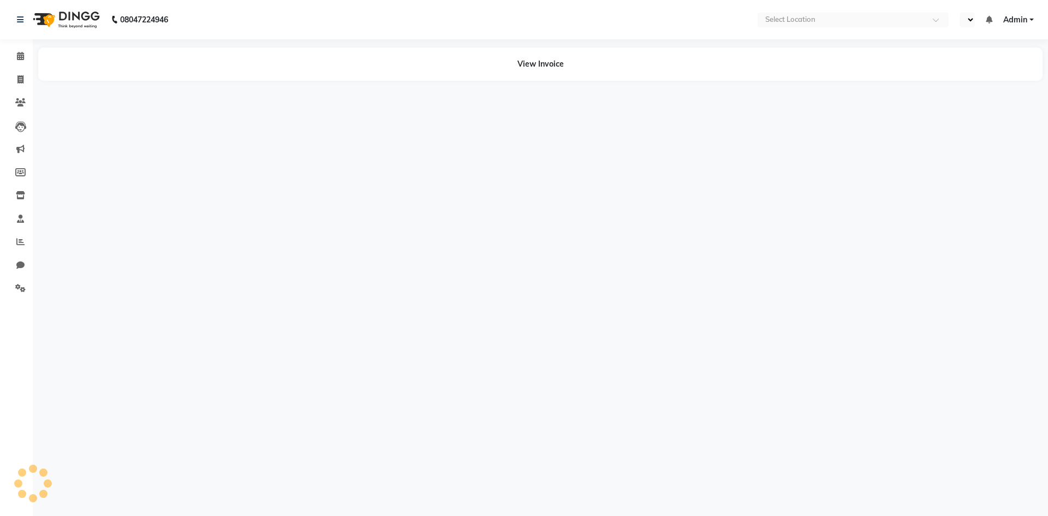
select select "en"
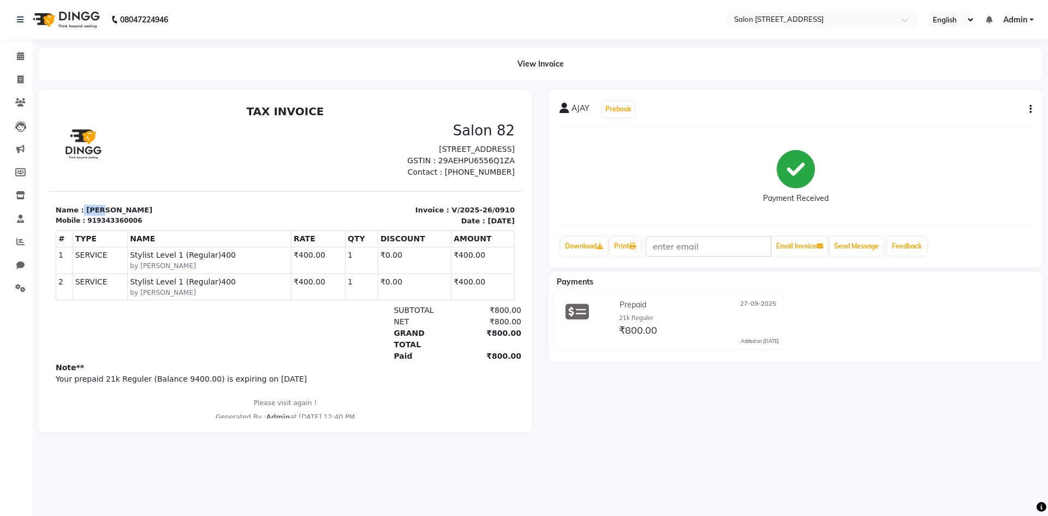
drag, startPoint x: 80, startPoint y: 223, endPoint x: 132, endPoint y: 213, distance: 52.3
click at [122, 216] on p "Name : [PERSON_NAME]" at bounding box center [167, 210] width 223 height 11
copy p "AJAY"
drag, startPoint x: 91, startPoint y: 232, endPoint x: 162, endPoint y: 229, distance: 71.0
click at [162, 226] on div "Mobile : 919343360006" at bounding box center [167, 221] width 223 height 10
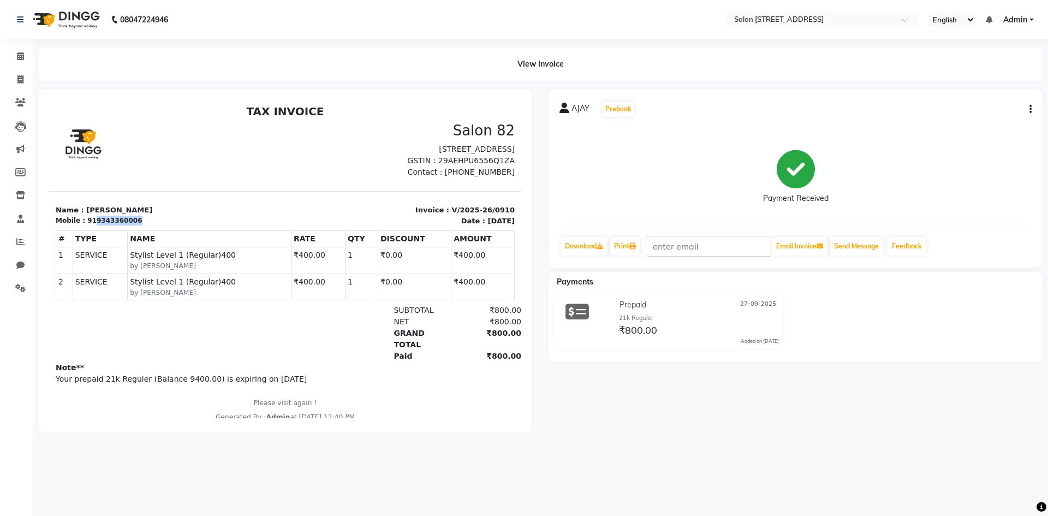
copy div "9343360006"
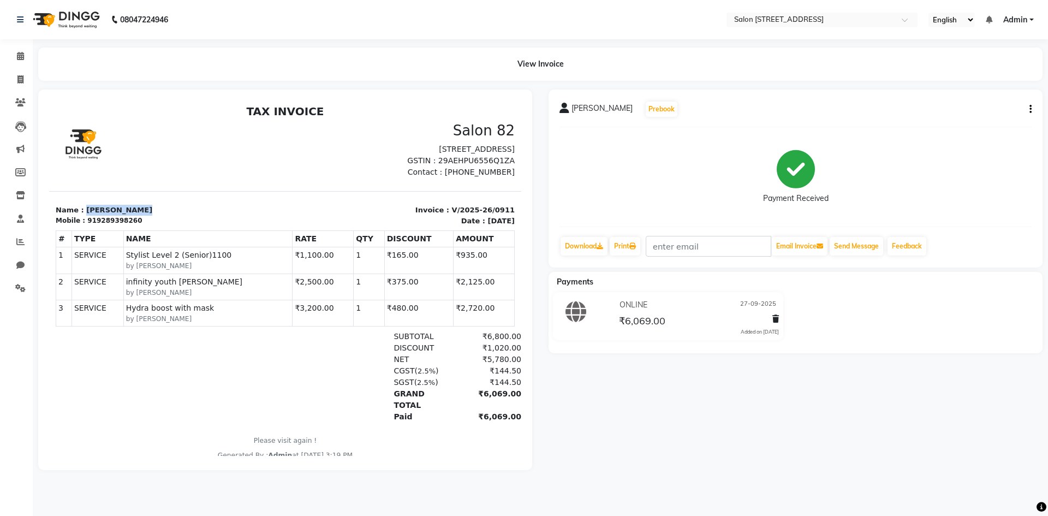
drag, startPoint x: 81, startPoint y: 221, endPoint x: 152, endPoint y: 223, distance: 71.0
click at [152, 216] on p "Name : Taniya Biswas" at bounding box center [167, 210] width 223 height 11
copy p "Taniya Biswas"
drag, startPoint x: 90, startPoint y: 230, endPoint x: 150, endPoint y: 231, distance: 59.5
click at [150, 226] on div "Mobile : 919289398260" at bounding box center [167, 221] width 223 height 10
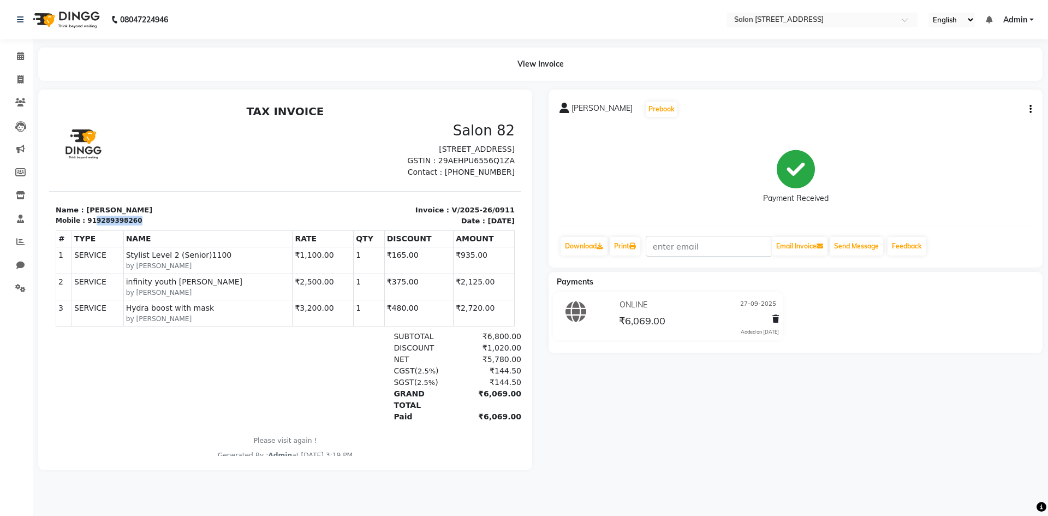
copy div "9289398260"
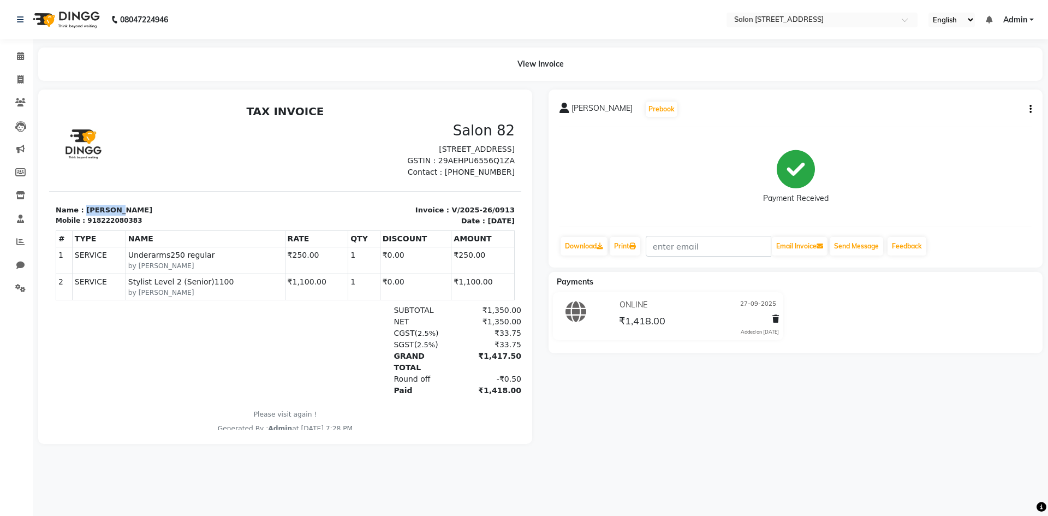
drag, startPoint x: 81, startPoint y: 220, endPoint x: 191, endPoint y: 222, distance: 109.2
click at [190, 216] on p "Name : [PERSON_NAME]" at bounding box center [167, 210] width 223 height 11
copy p "[PERSON_NAME]"
drag, startPoint x: 91, startPoint y: 232, endPoint x: 188, endPoint y: 231, distance: 97.2
click at [188, 226] on div "Mobile : 918222080383" at bounding box center [167, 221] width 223 height 10
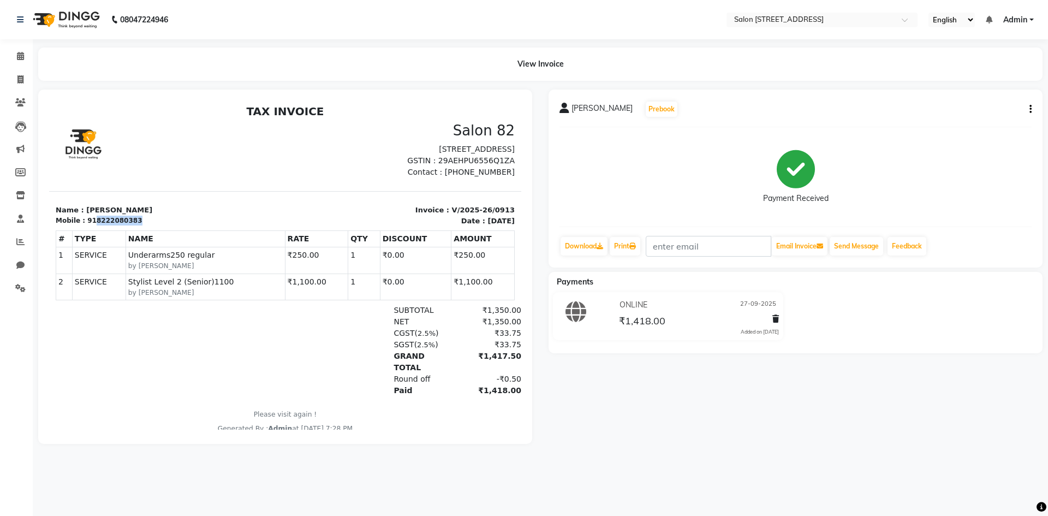
copy div "8222080383"
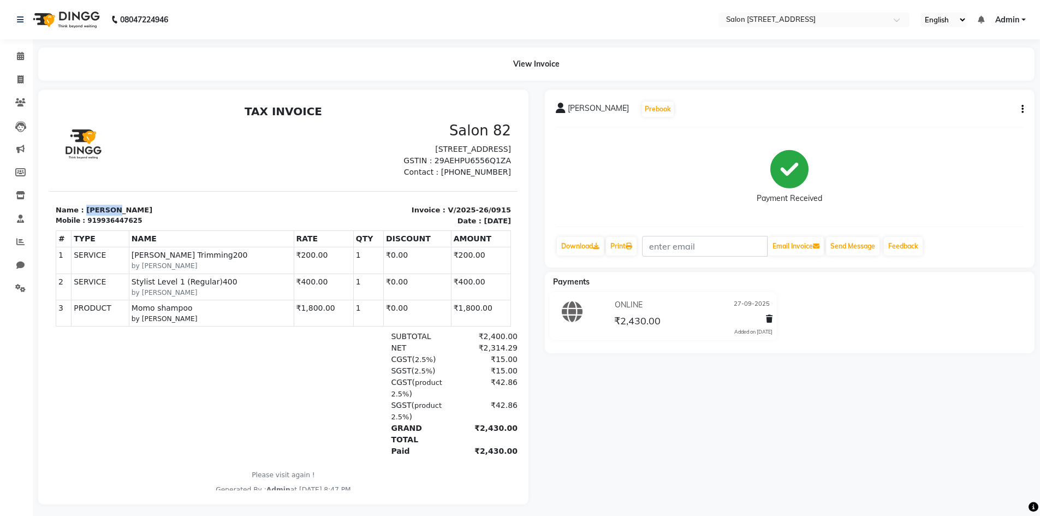
drag, startPoint x: 81, startPoint y: 221, endPoint x: 145, endPoint y: 217, distance: 64.0
click at [144, 216] on p "Name : [PERSON_NAME]" at bounding box center [166, 210] width 221 height 11
copy p "[PERSON_NAME]"
drag, startPoint x: 89, startPoint y: 233, endPoint x: 152, endPoint y: 230, distance: 62.9
click at [151, 226] on div "Mobile : 919936447625" at bounding box center [166, 221] width 221 height 10
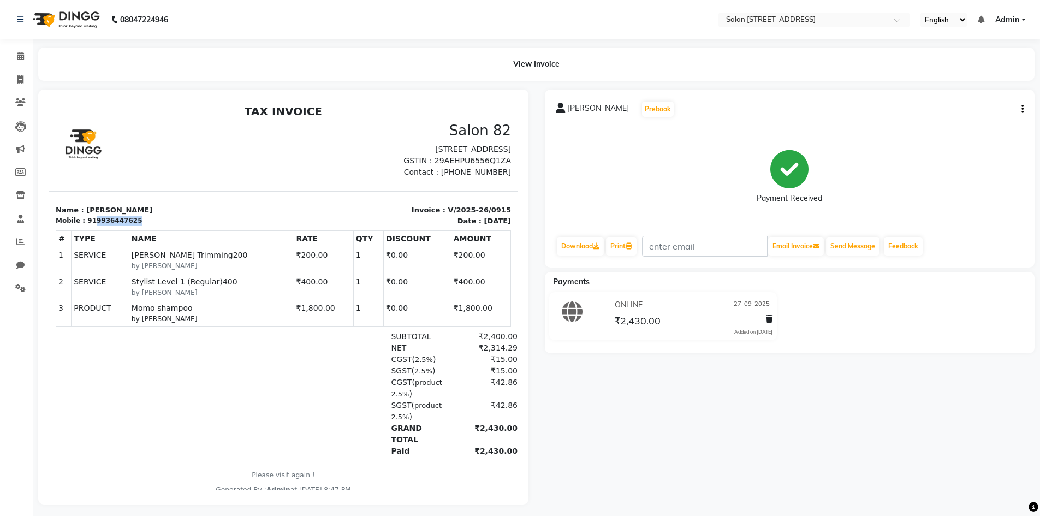
copy div "9936447625"
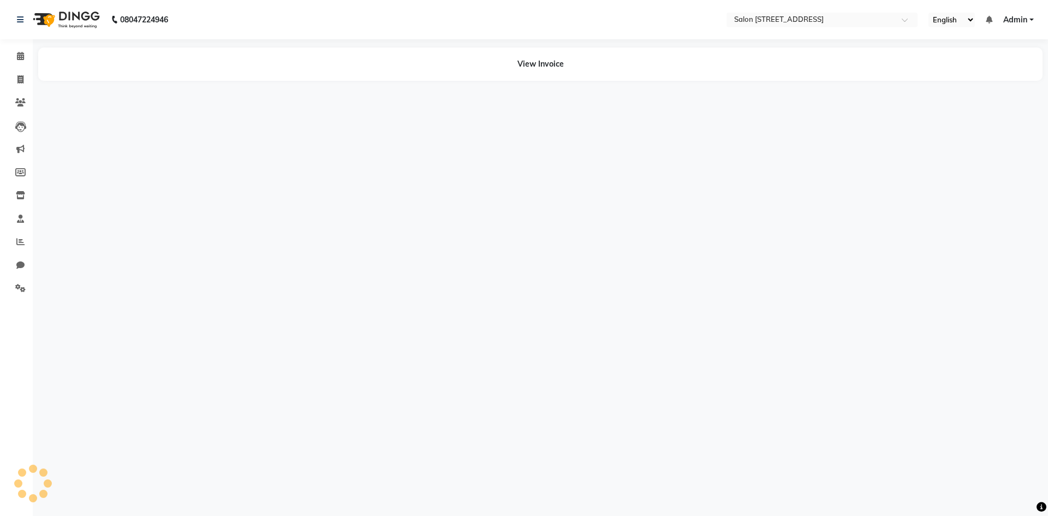
select select "en"
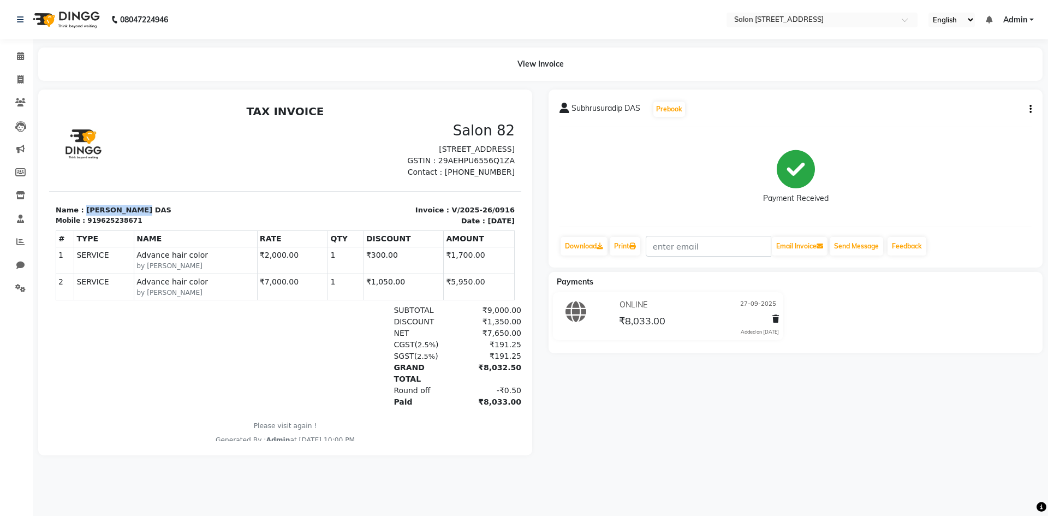
drag, startPoint x: 81, startPoint y: 221, endPoint x: 129, endPoint y: 218, distance: 48.1
click at [129, 216] on p "Name : [PERSON_NAME] DAS" at bounding box center [167, 210] width 223 height 11
copy p "Subhrusuradip"
drag, startPoint x: 90, startPoint y: 233, endPoint x: 157, endPoint y: 236, distance: 67.2
click at [157, 226] on div "Mobile : 919625238671" at bounding box center [167, 221] width 223 height 10
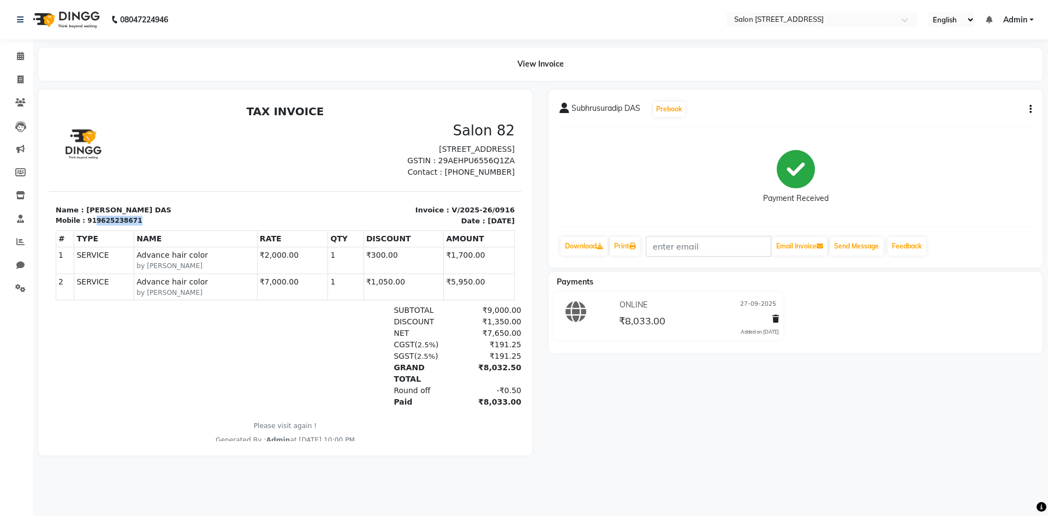
copy div "9625238671"
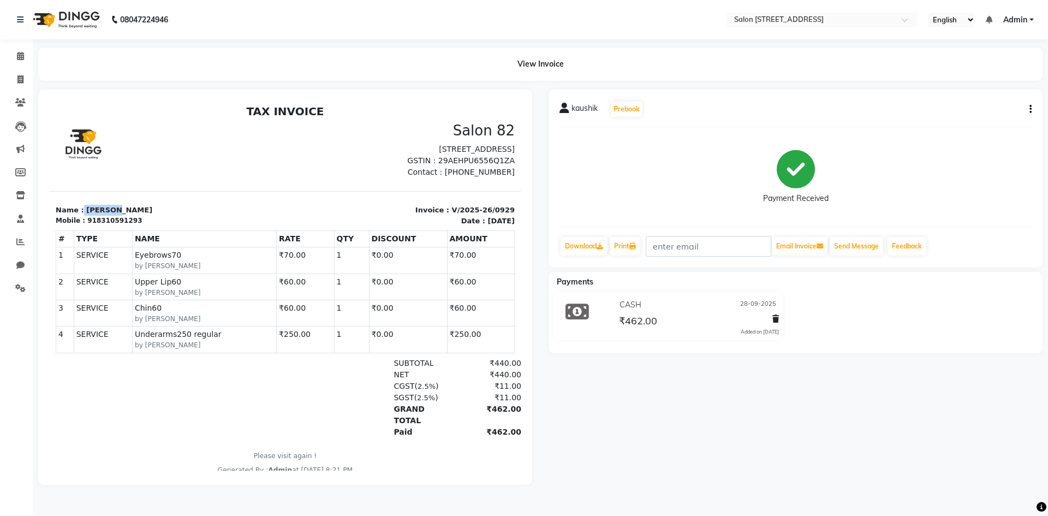
drag, startPoint x: 80, startPoint y: 221, endPoint x: 149, endPoint y: 221, distance: 68.8
click at [149, 216] on p "Name : [PERSON_NAME]" at bounding box center [167, 210] width 223 height 11
copy p "kaushik"
drag, startPoint x: 90, startPoint y: 232, endPoint x: 186, endPoint y: 228, distance: 96.7
click at [182, 226] on div "Mobile : 918310591293" at bounding box center [167, 221] width 223 height 10
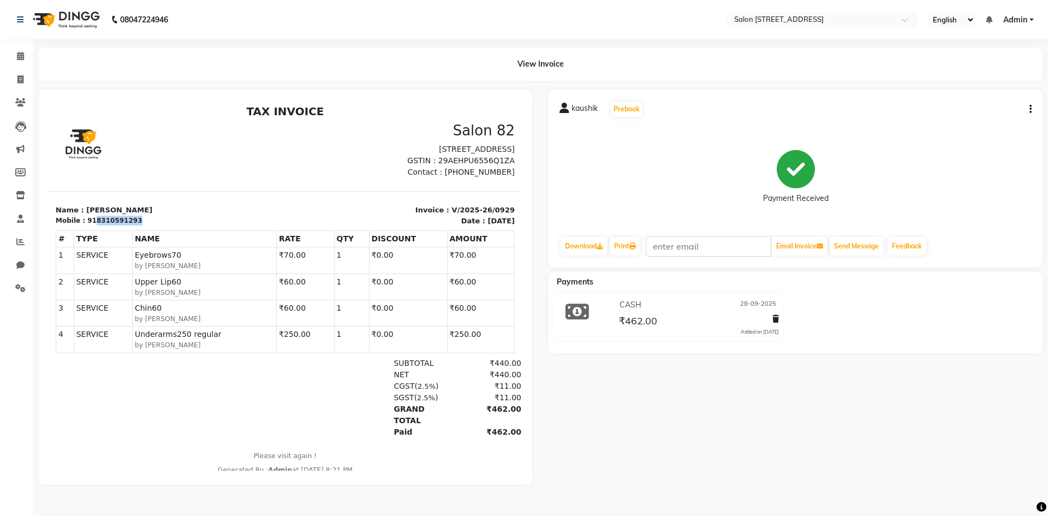
copy div "8310591293"
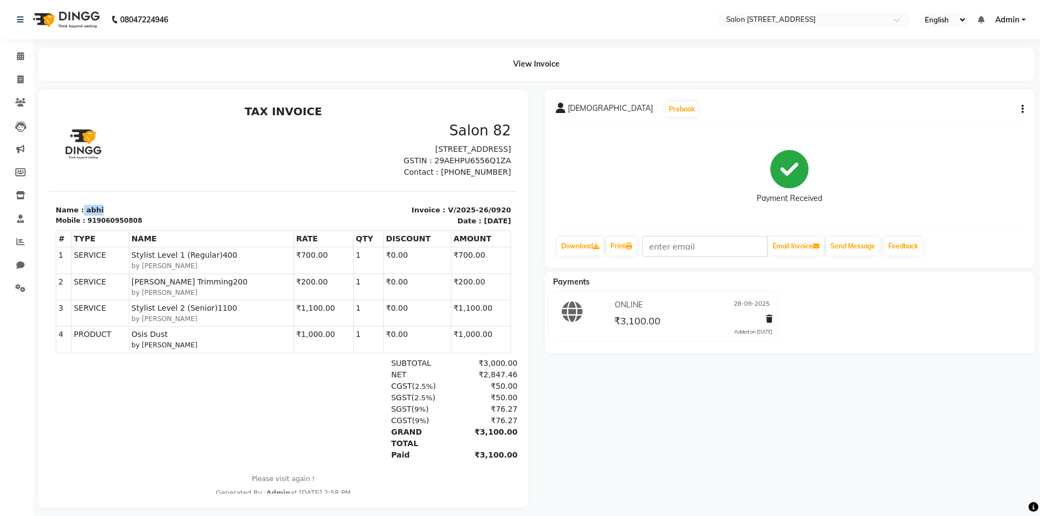
drag, startPoint x: 80, startPoint y: 221, endPoint x: 114, endPoint y: 217, distance: 33.5
click at [114, 216] on p "Name : abhi" at bounding box center [166, 210] width 221 height 11
copy p "abhi"
drag, startPoint x: 91, startPoint y: 232, endPoint x: 154, endPoint y: 226, distance: 63.6
click at [153, 226] on div "Name : abhi Mobile : 919060950808" at bounding box center [166, 215] width 234 height 21
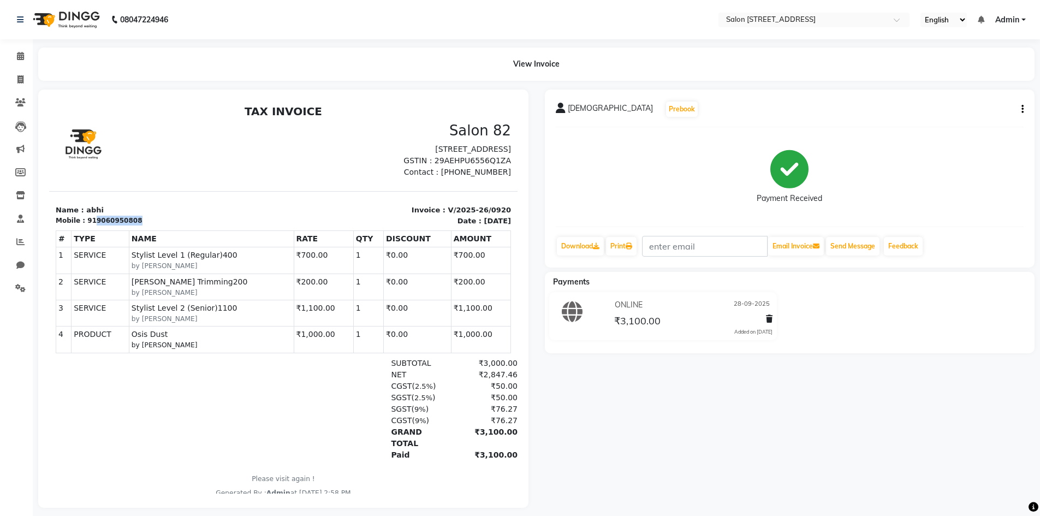
click at [160, 210] on section "Name : abhi Mobile : 919060950808 Invoice : V/2025-26/0920 Date : September 28,…" at bounding box center [283, 208] width 469 height 35
drag, startPoint x: 101, startPoint y: 233, endPoint x: 110, endPoint y: 233, distance: 9.3
click at [110, 226] on div "919060950808" at bounding box center [114, 221] width 55 height 10
click at [125, 216] on p "Name : abhi" at bounding box center [166, 210] width 221 height 11
drag, startPoint x: 90, startPoint y: 232, endPoint x: 132, endPoint y: 230, distance: 41.5
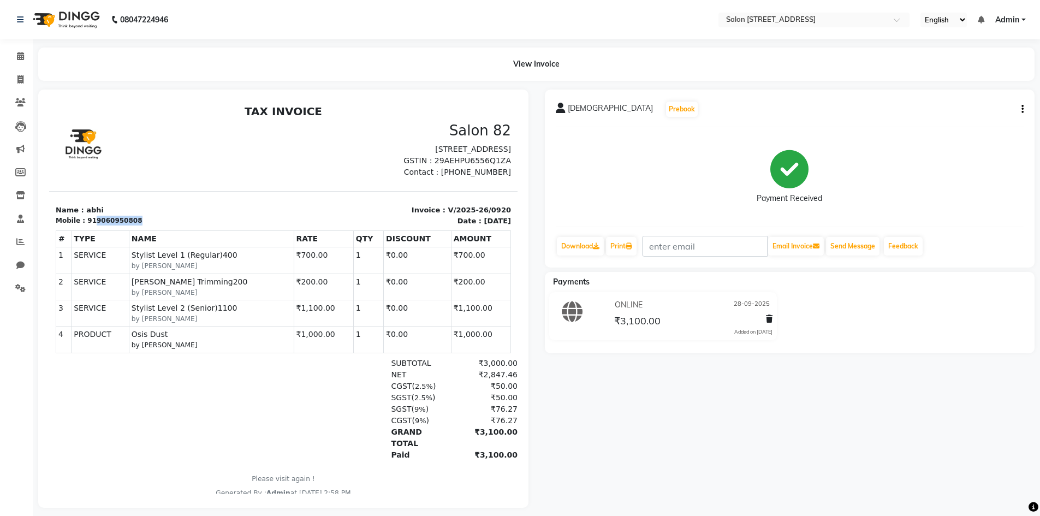
click at [132, 226] on div "Mobile : 919060950808" at bounding box center [166, 221] width 221 height 10
copy div "9060950808"
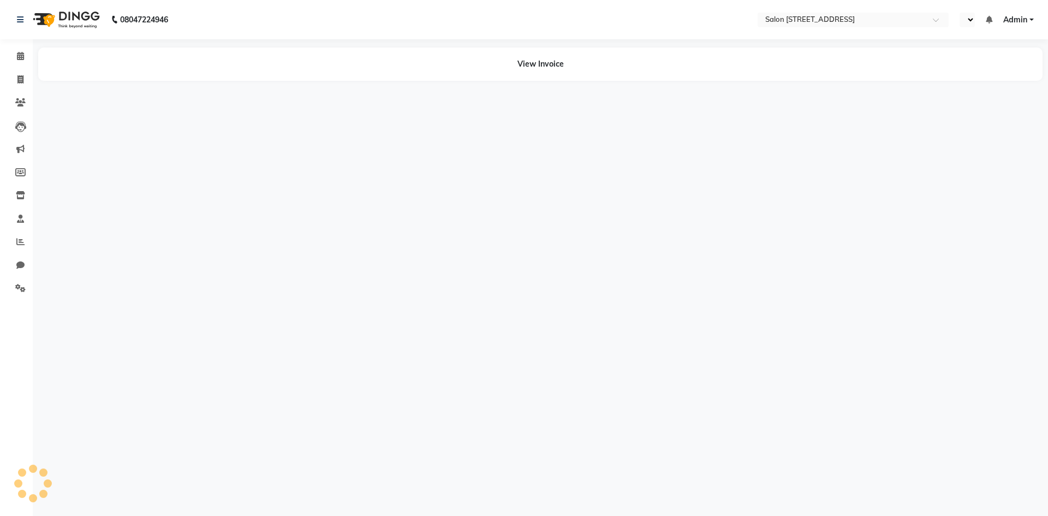
select select "en"
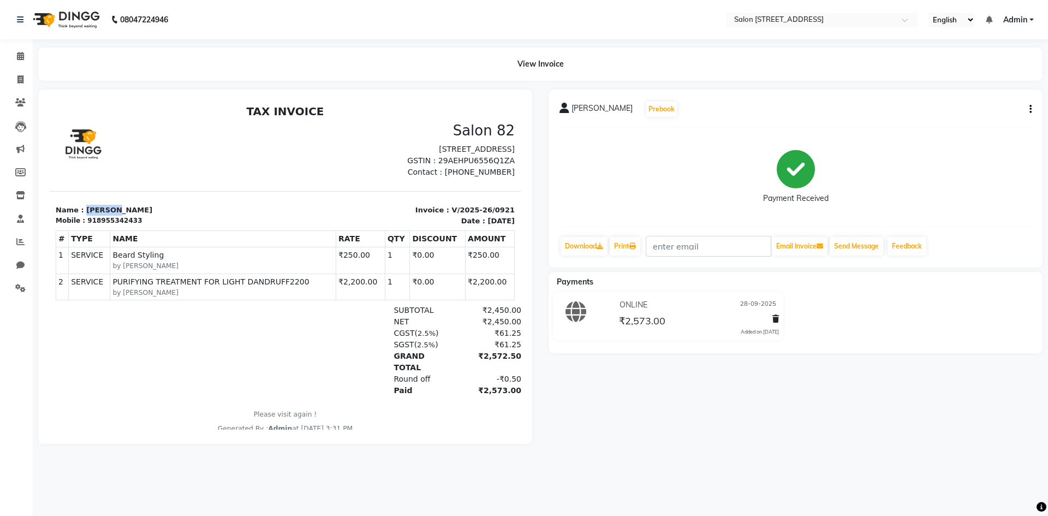
drag, startPoint x: 81, startPoint y: 220, endPoint x: 109, endPoint y: 220, distance: 28.4
click at [109, 216] on p "Name : [PERSON_NAME]" at bounding box center [167, 210] width 223 height 11
copy p "Bhavesh"
drag, startPoint x: 90, startPoint y: 231, endPoint x: 140, endPoint y: 234, distance: 50.3
click at [140, 226] on div "Mobile : 918955342433" at bounding box center [167, 221] width 223 height 10
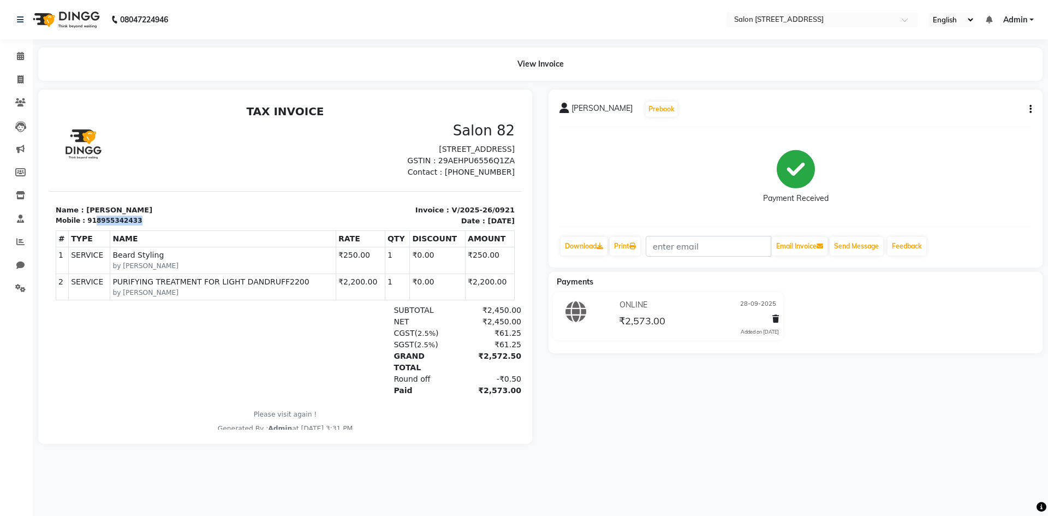
copy div "8955342433"
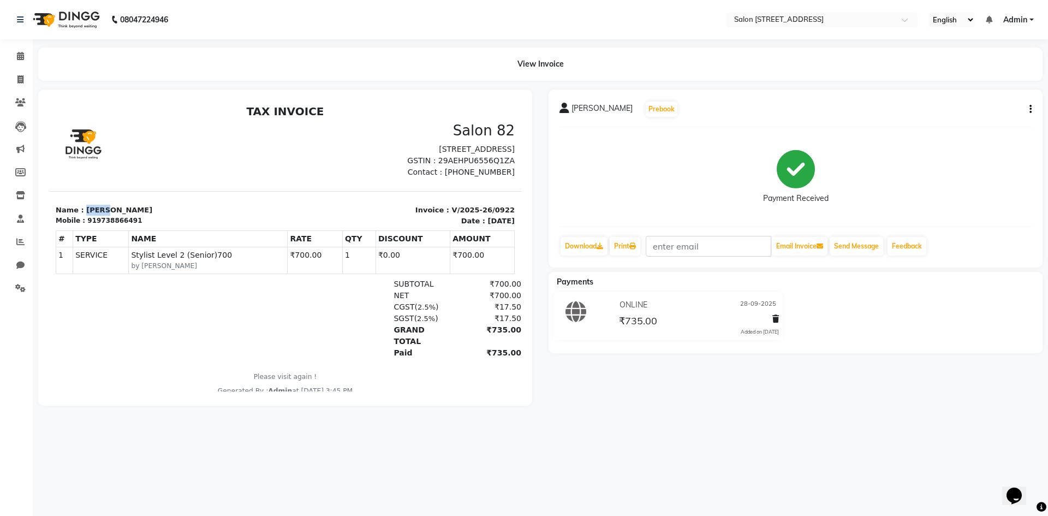
drag, startPoint x: 81, startPoint y: 222, endPoint x: 132, endPoint y: 221, distance: 51.3
click at [130, 216] on p "Name : [PERSON_NAME]" at bounding box center [167, 210] width 223 height 11
copy p "[PERSON_NAME]"
drag, startPoint x: 90, startPoint y: 233, endPoint x: 149, endPoint y: 228, distance: 59.8
click at [146, 226] on div "Mobile : 919738866491" at bounding box center [167, 221] width 223 height 10
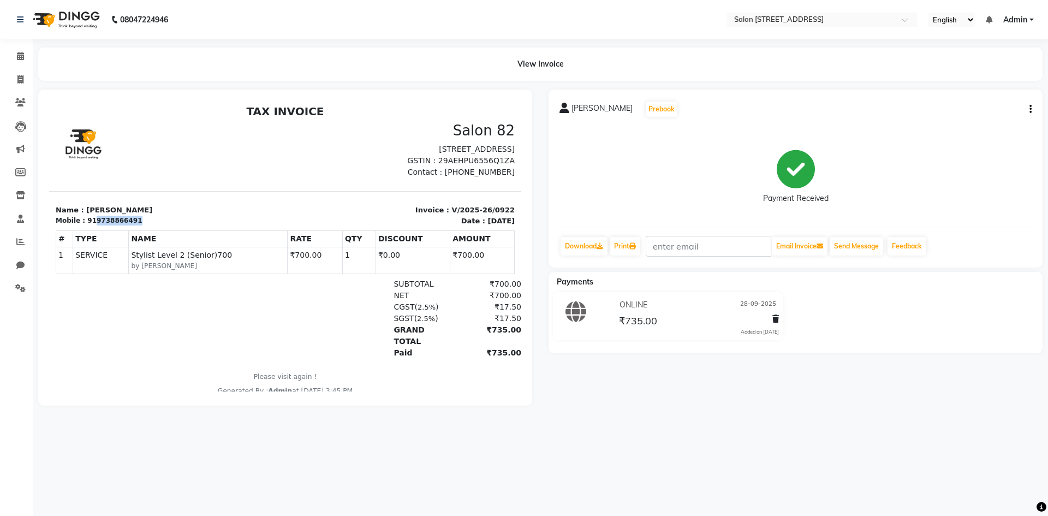
copy div "9738866491"
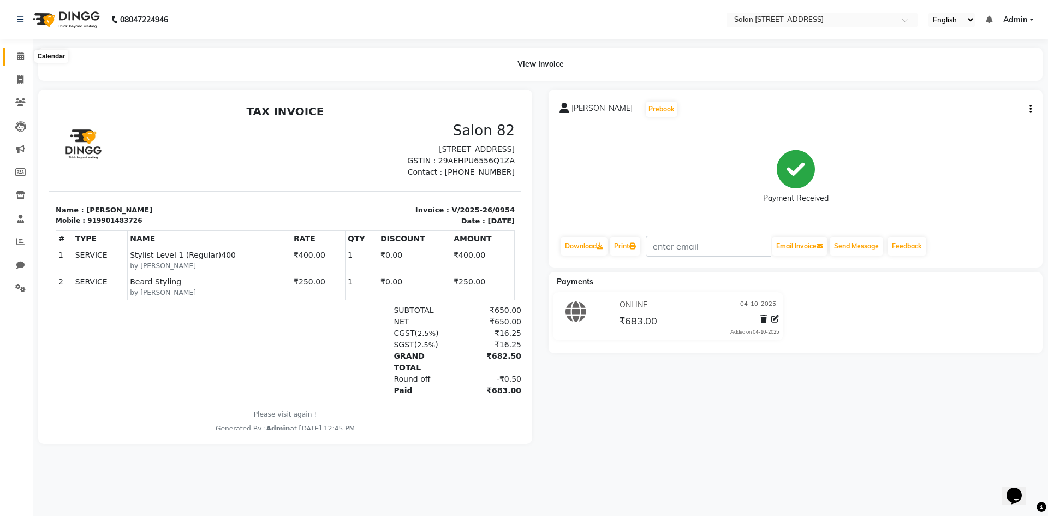
click at [25, 50] on span at bounding box center [20, 56] width 19 height 13
